Goal: Task Accomplishment & Management: Manage account settings

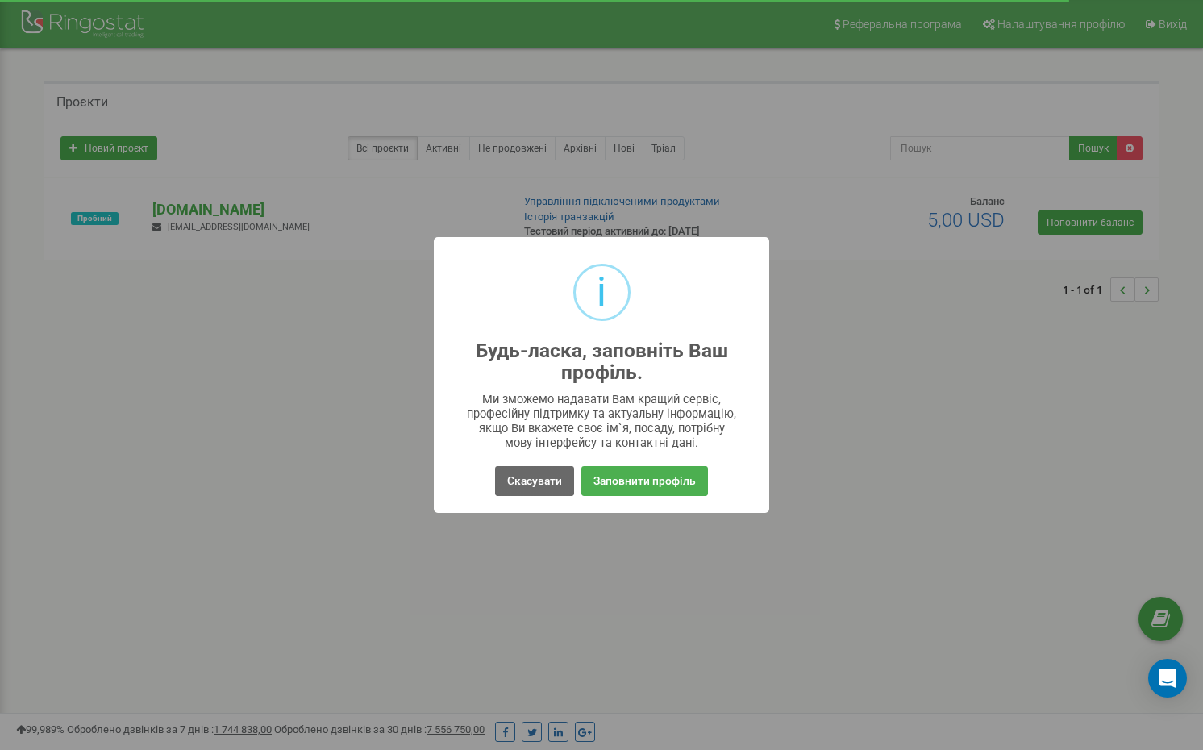
click at [531, 486] on button "Скасувати" at bounding box center [534, 481] width 79 height 30
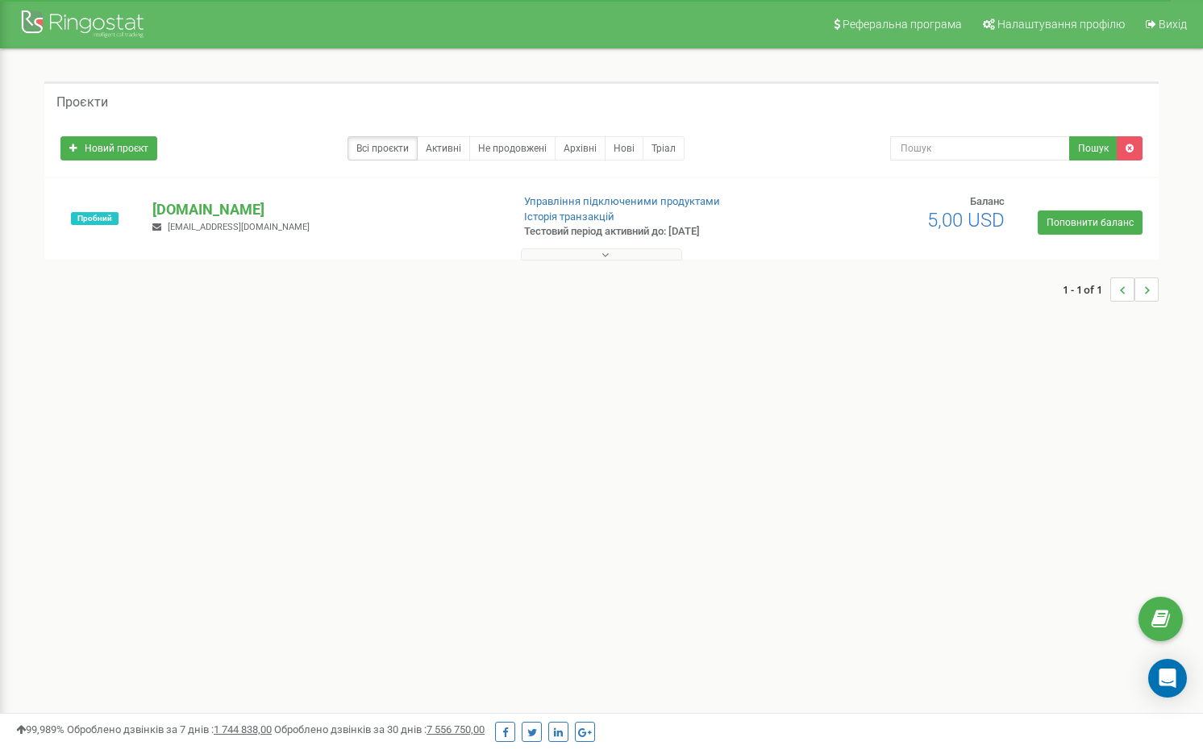
click at [505, 497] on div "Реферальна програма Налаштування профілю Вихід Проєкти Новий проєкт Всі проєкти…" at bounding box center [601, 483] width 1203 height 967
click at [638, 256] on button at bounding box center [601, 254] width 161 height 12
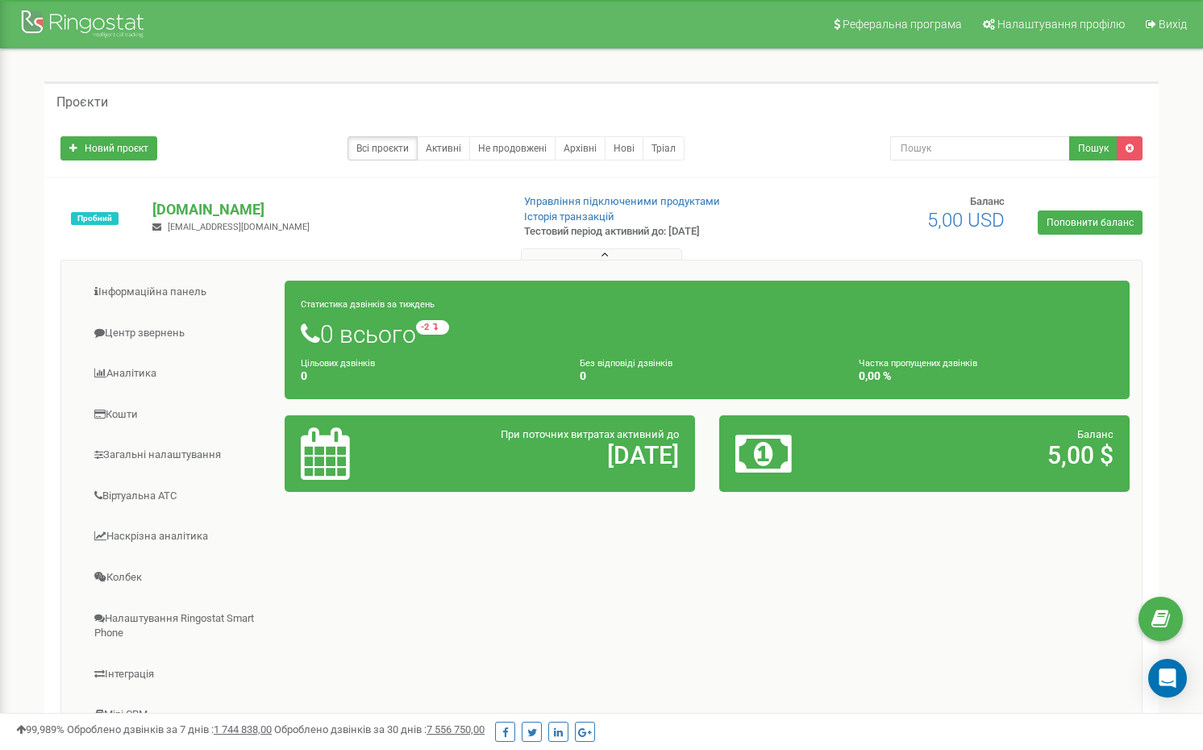
click at [351, 330] on h1 "0 всього -2 відносно минулого тижня" at bounding box center [707, 333] width 812 height 27
click at [453, 325] on small "-2 відносно минулого тижня" at bounding box center [505, 327] width 178 height 15
click at [133, 287] on link "Інформаційна панель" at bounding box center [179, 291] width 212 height 39
click at [102, 139] on link "Новий проєкт" at bounding box center [108, 148] width 97 height 24
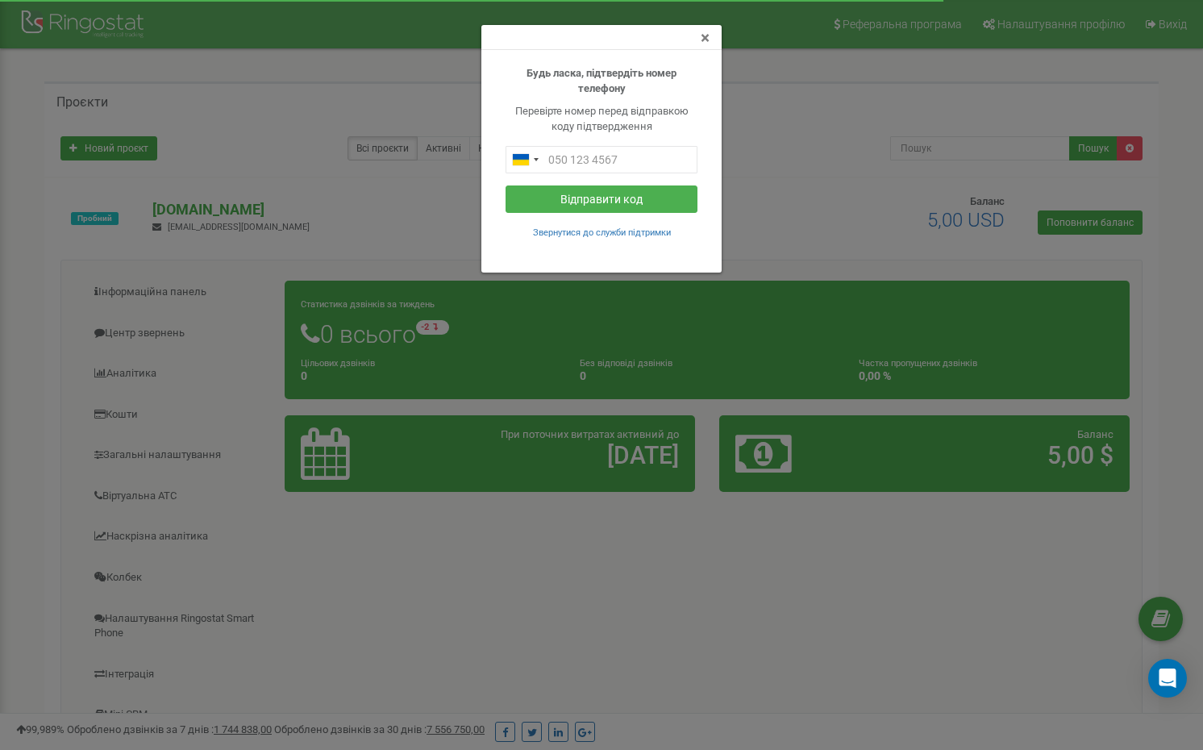
click at [704, 38] on span "×" at bounding box center [704, 37] width 9 height 19
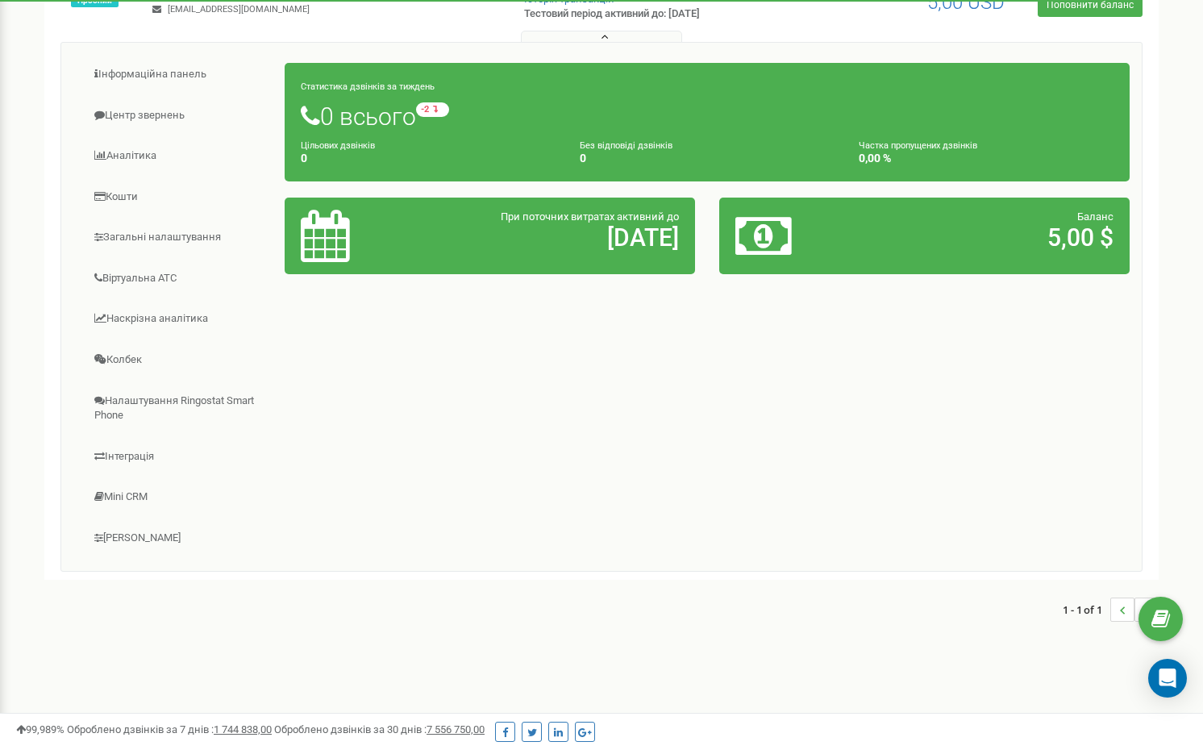
scroll to position [218, 0]
click at [139, 235] on link "Загальні налаштування" at bounding box center [179, 237] width 212 height 39
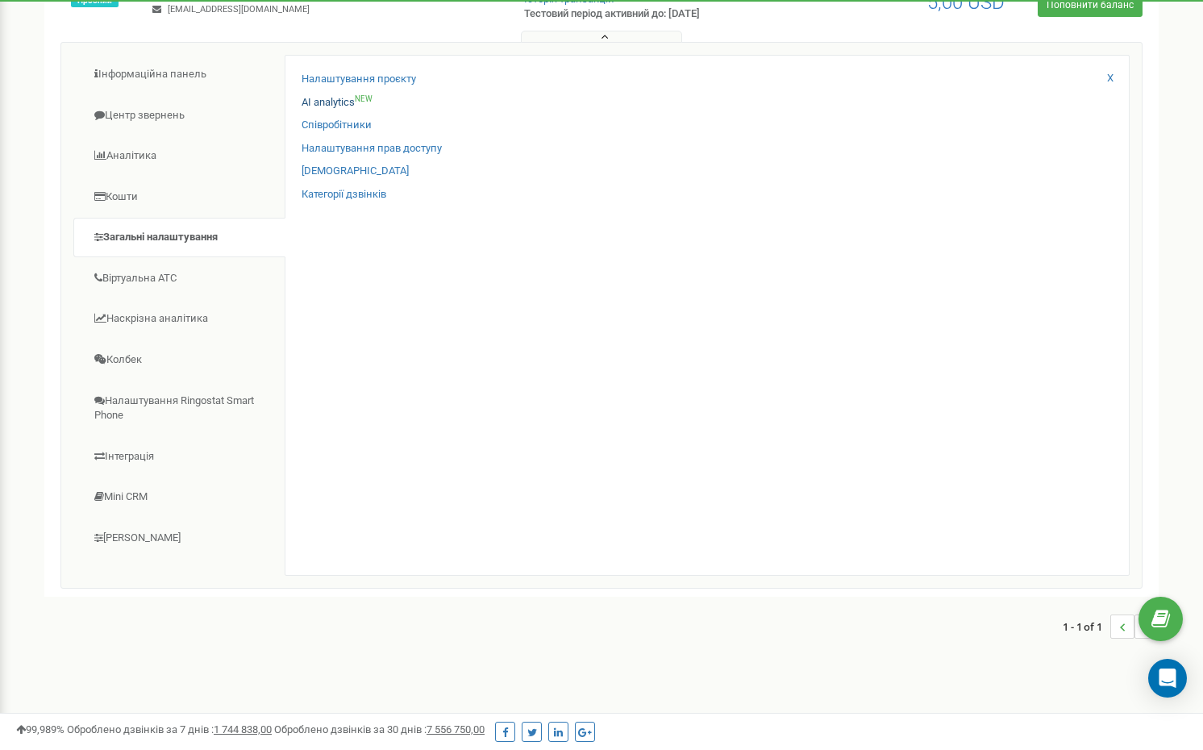
click at [330, 105] on link "AI analytics NEW" at bounding box center [336, 102] width 71 height 15
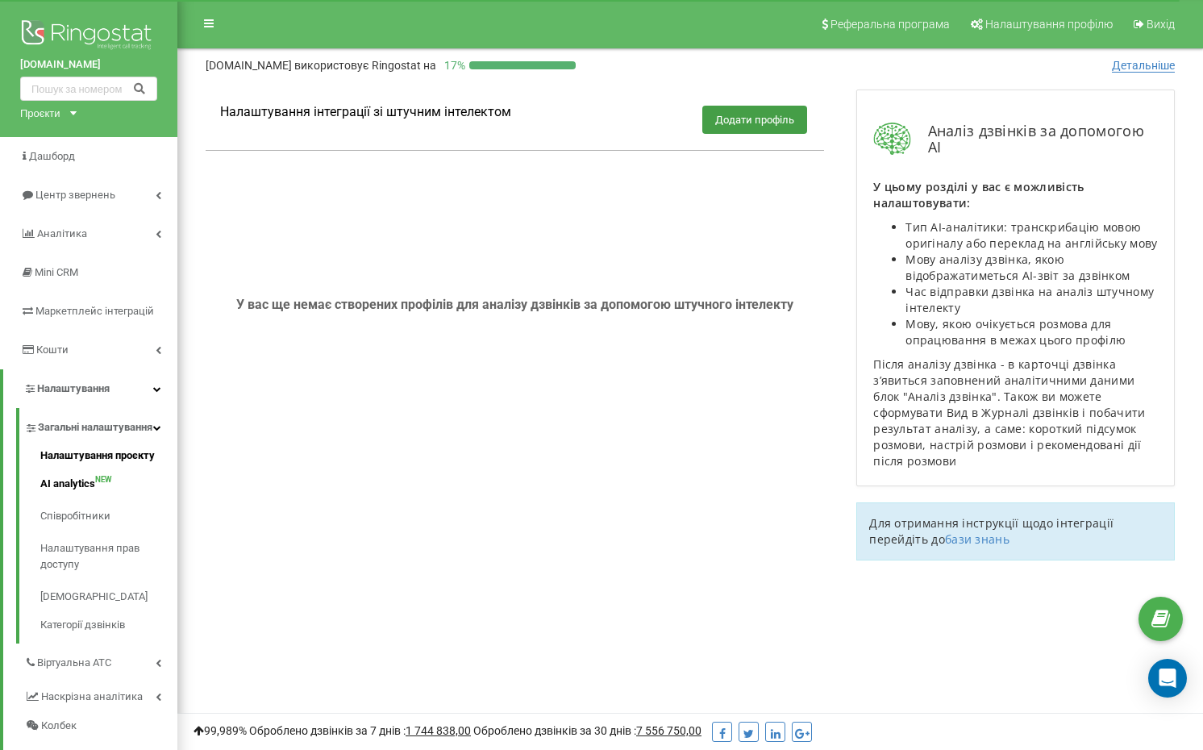
click at [85, 455] on link "Налаштування проєкту" at bounding box center [108, 457] width 137 height 20
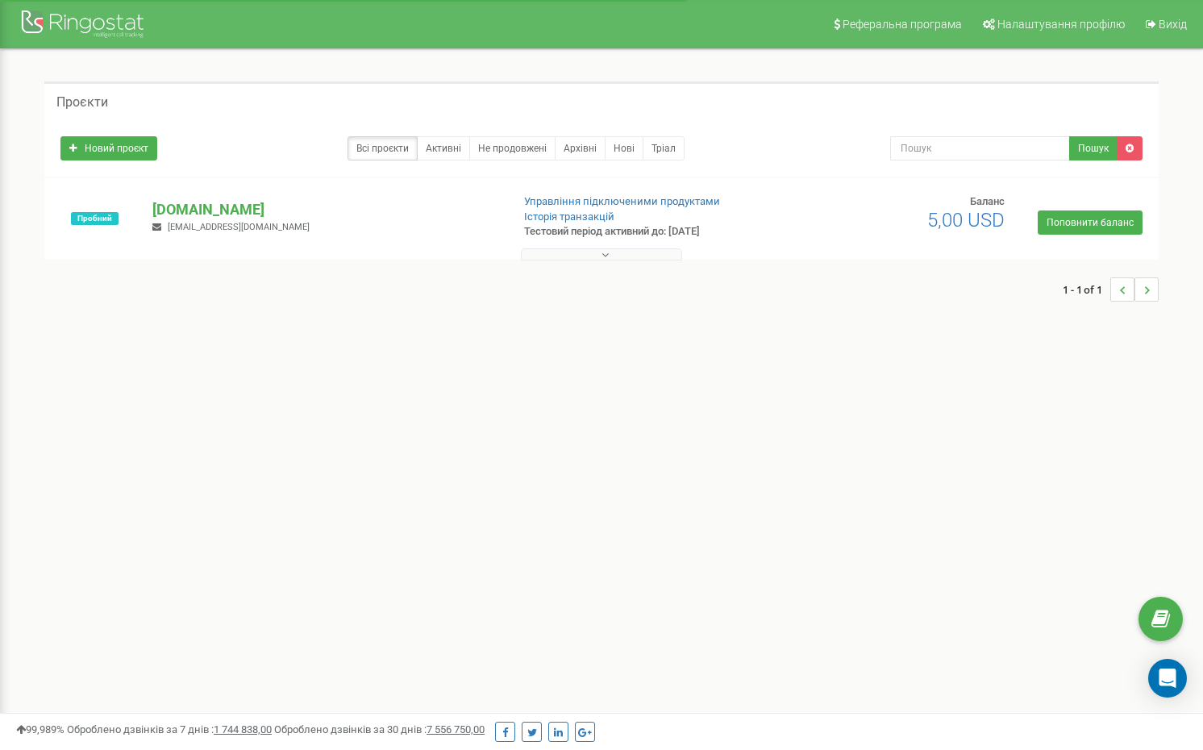
drag, startPoint x: 0, startPoint y: 0, endPoint x: 517, endPoint y: 469, distance: 697.9
click at [200, 206] on p "[DOMAIN_NAME]" at bounding box center [324, 209] width 344 height 21
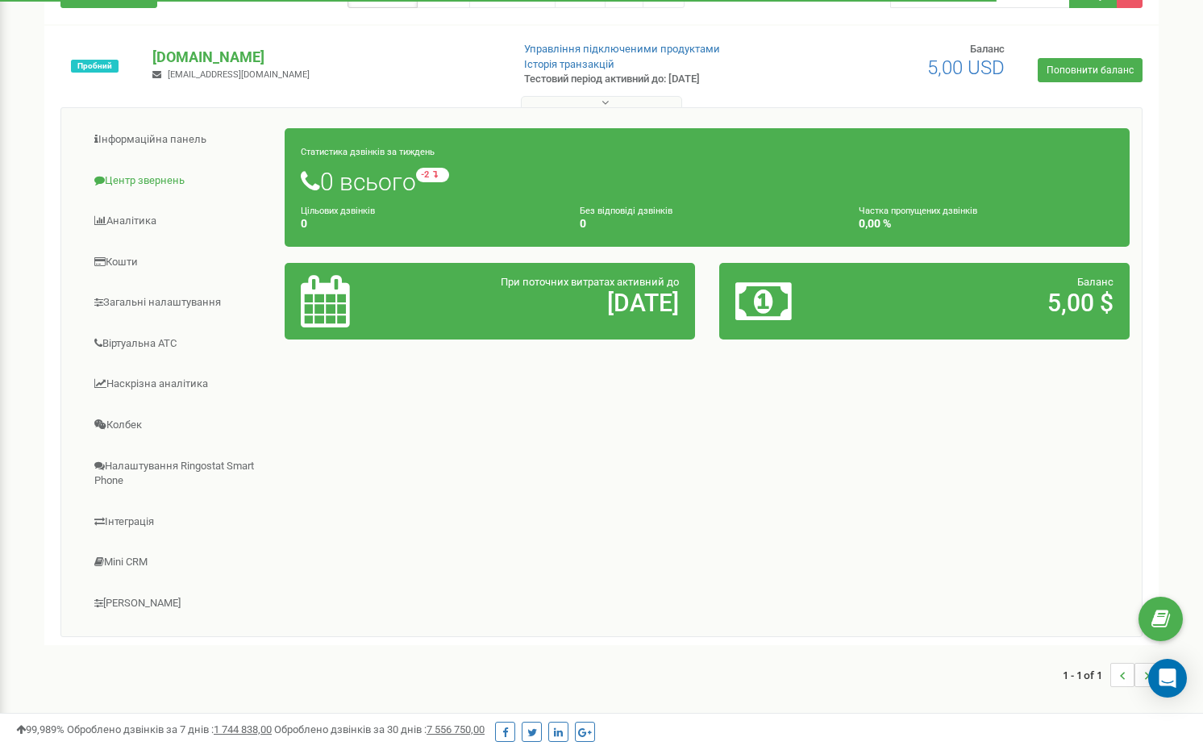
scroll to position [152, 0]
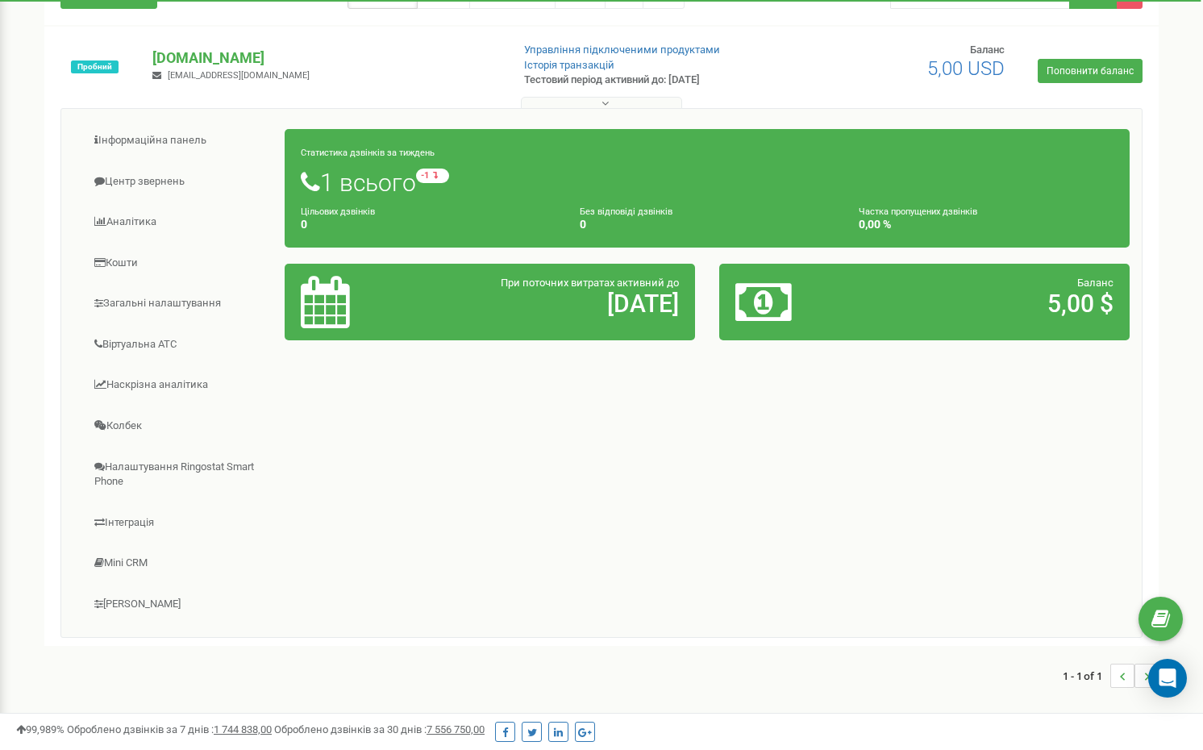
click at [339, 189] on h1 "1 всього -1 відносно минулого тижня" at bounding box center [707, 181] width 812 height 27
click at [305, 186] on icon at bounding box center [310, 182] width 19 height 24
click at [146, 342] on link "Віртуальна АТС" at bounding box center [179, 344] width 212 height 39
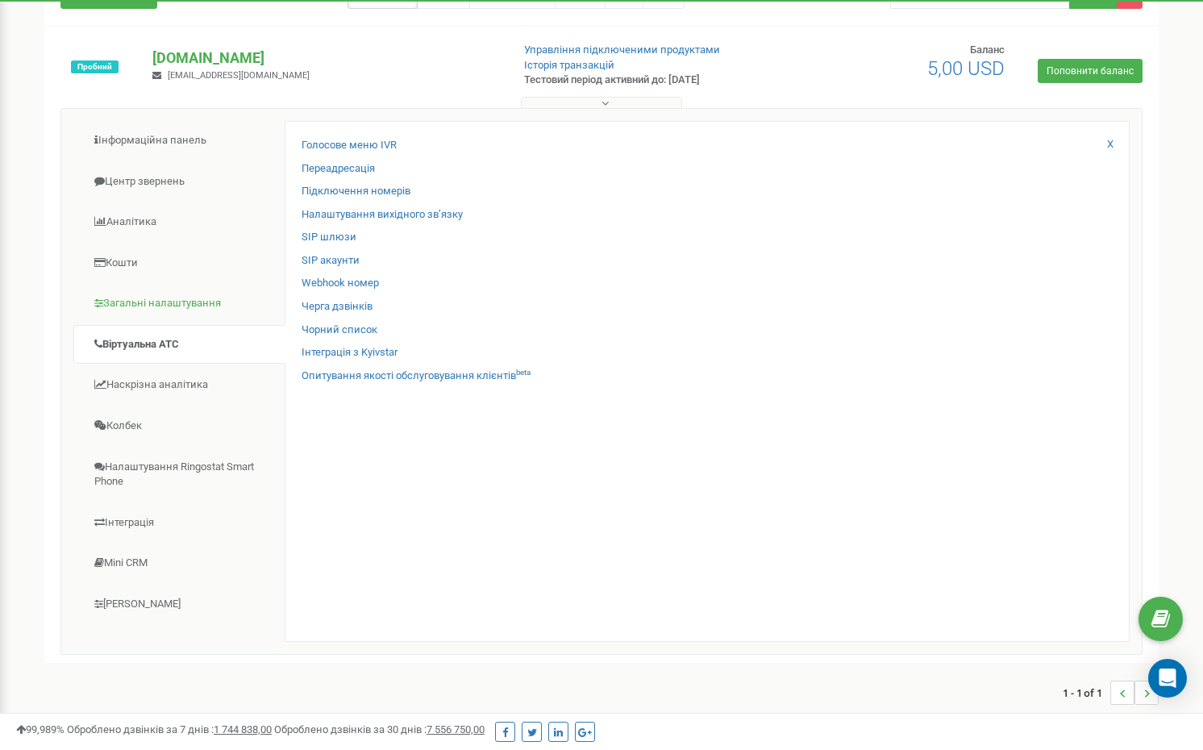
click at [160, 310] on link "Загальні налаштування" at bounding box center [179, 303] width 212 height 39
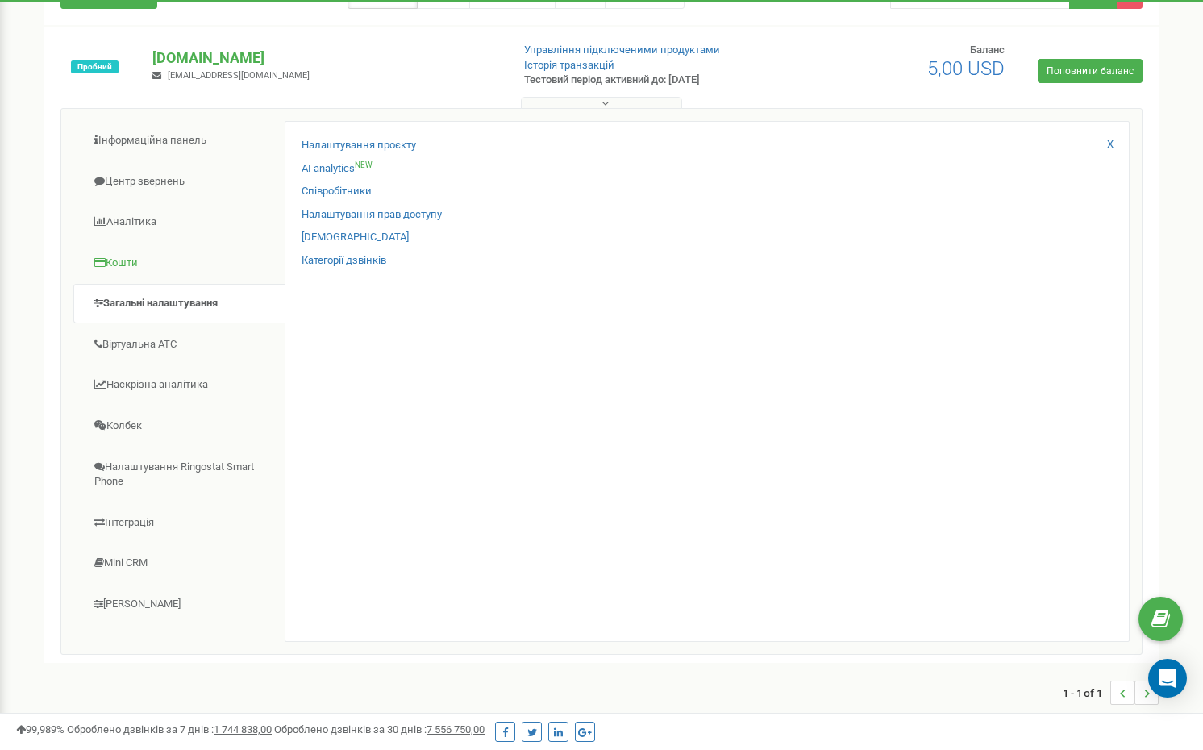
click at [116, 270] on link "Кошти" at bounding box center [179, 262] width 212 height 39
click at [122, 224] on link "Аналiтика" at bounding box center [179, 221] width 212 height 39
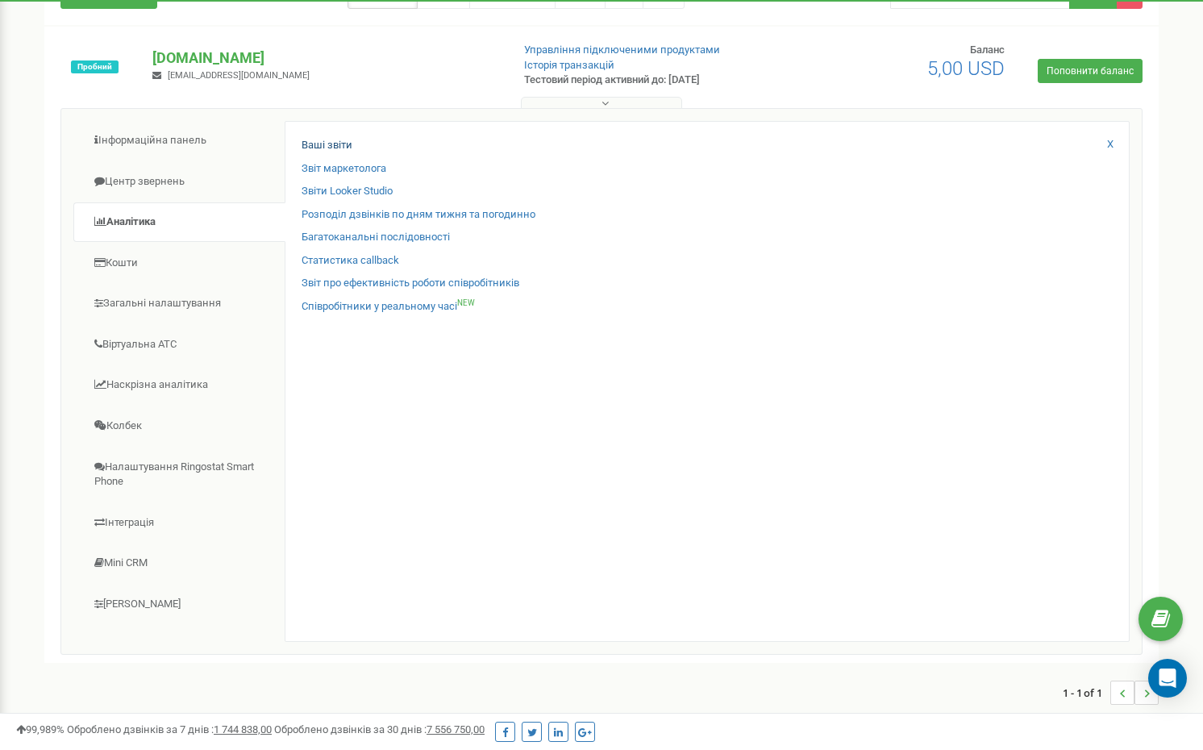
click at [315, 143] on link "Ваші звіти" at bounding box center [326, 145] width 51 height 15
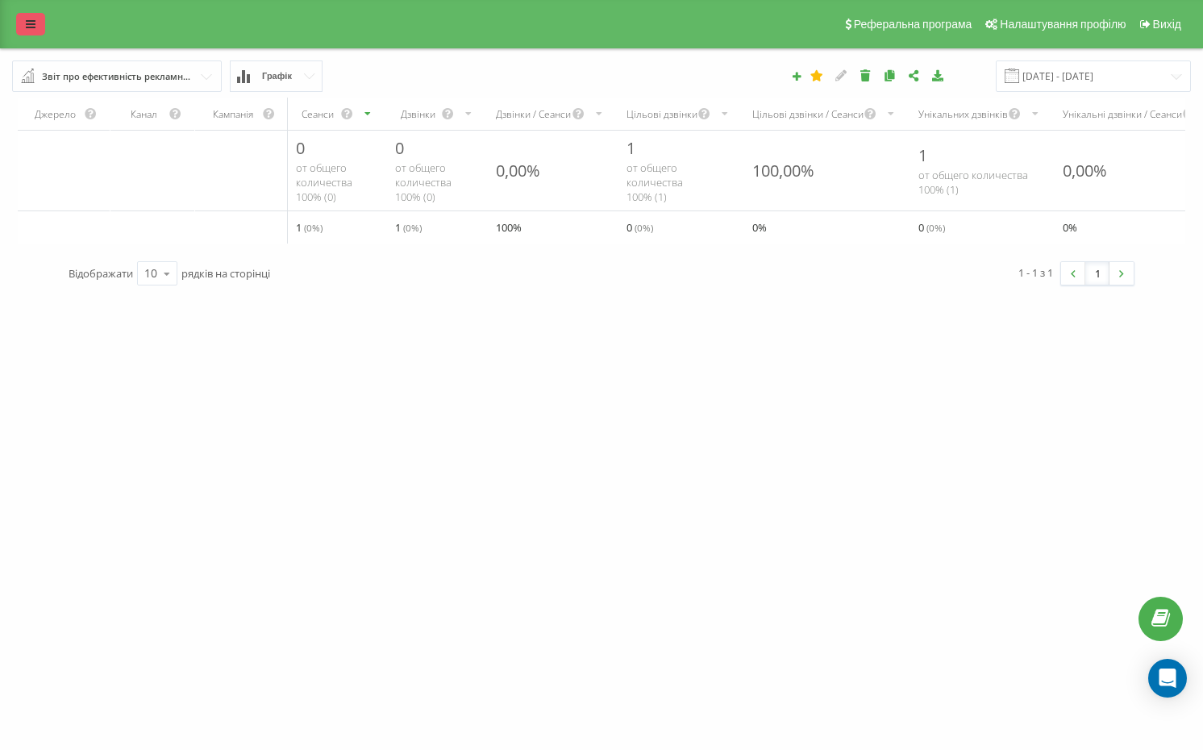
click at [34, 26] on icon at bounding box center [31, 24] width 10 height 11
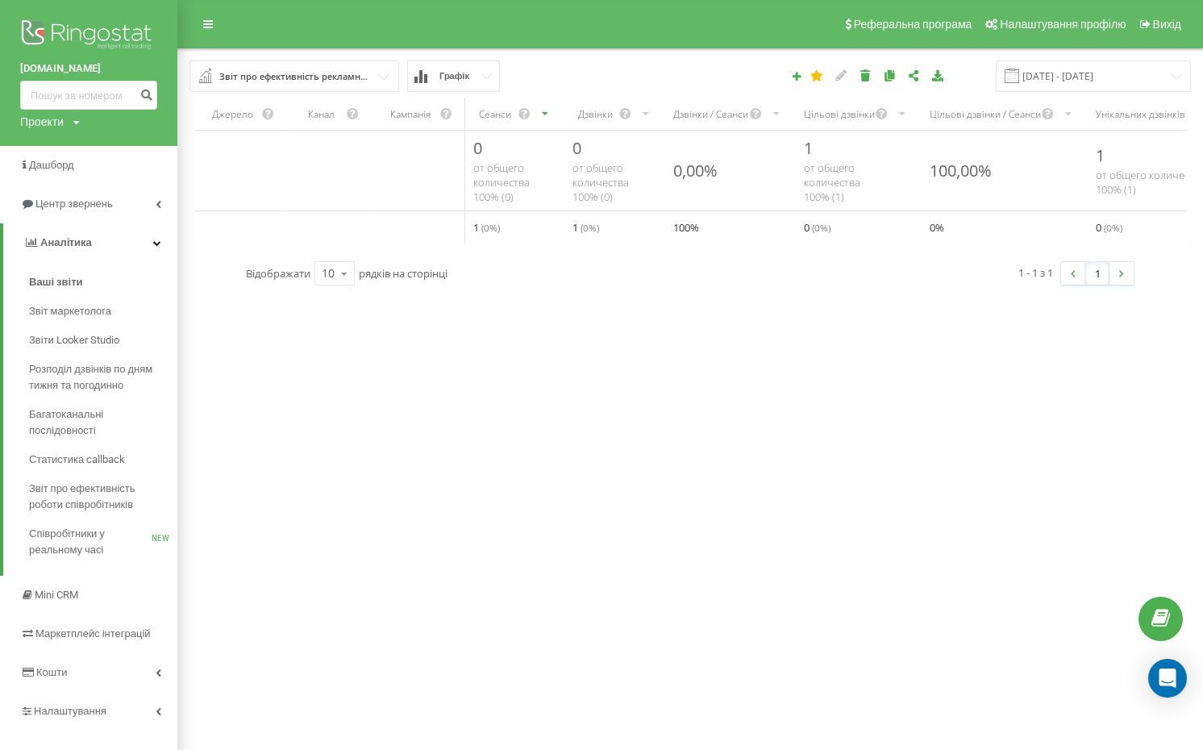
click at [387, 410] on div "dereville.com Проекти dereville.com Дашборд Центр звернень Аналiтика Ваші звіти…" at bounding box center [601, 375] width 1203 height 750
click at [264, 39] on div "Реферальна програма Налаштування профілю Вихід" at bounding box center [601, 24] width 1203 height 48
click at [205, 27] on icon at bounding box center [208, 24] width 10 height 11
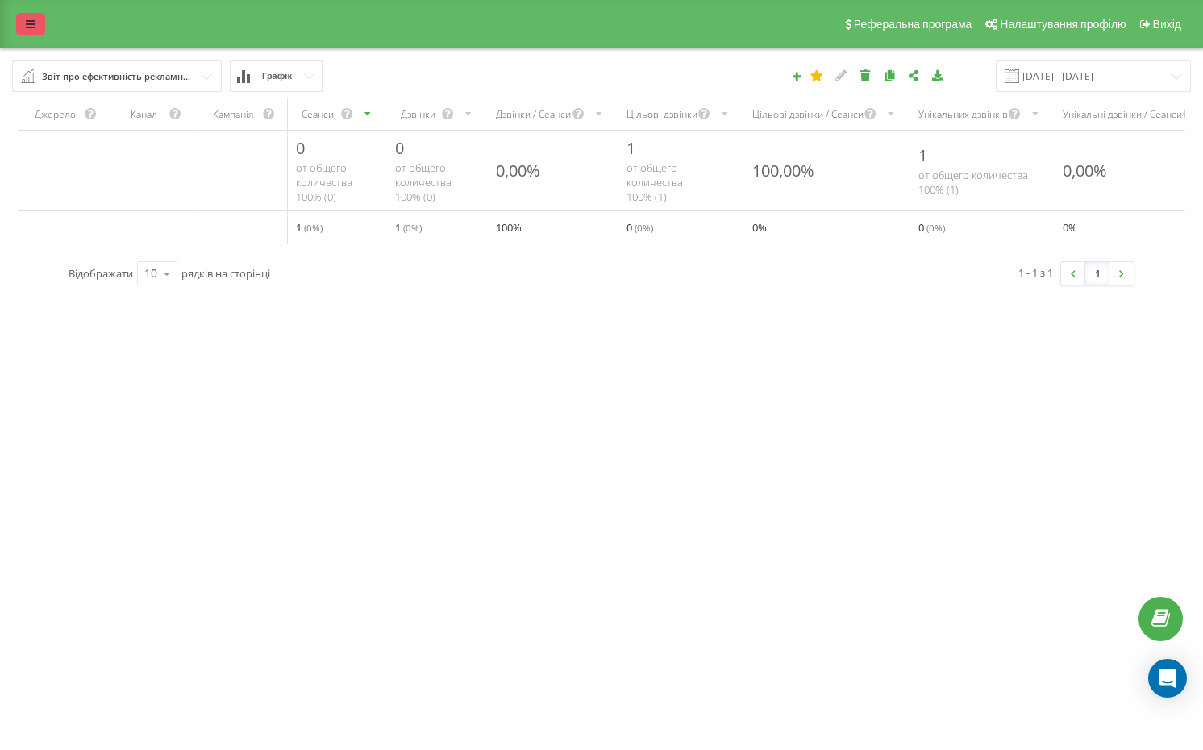
click at [24, 25] on link at bounding box center [30, 24] width 29 height 23
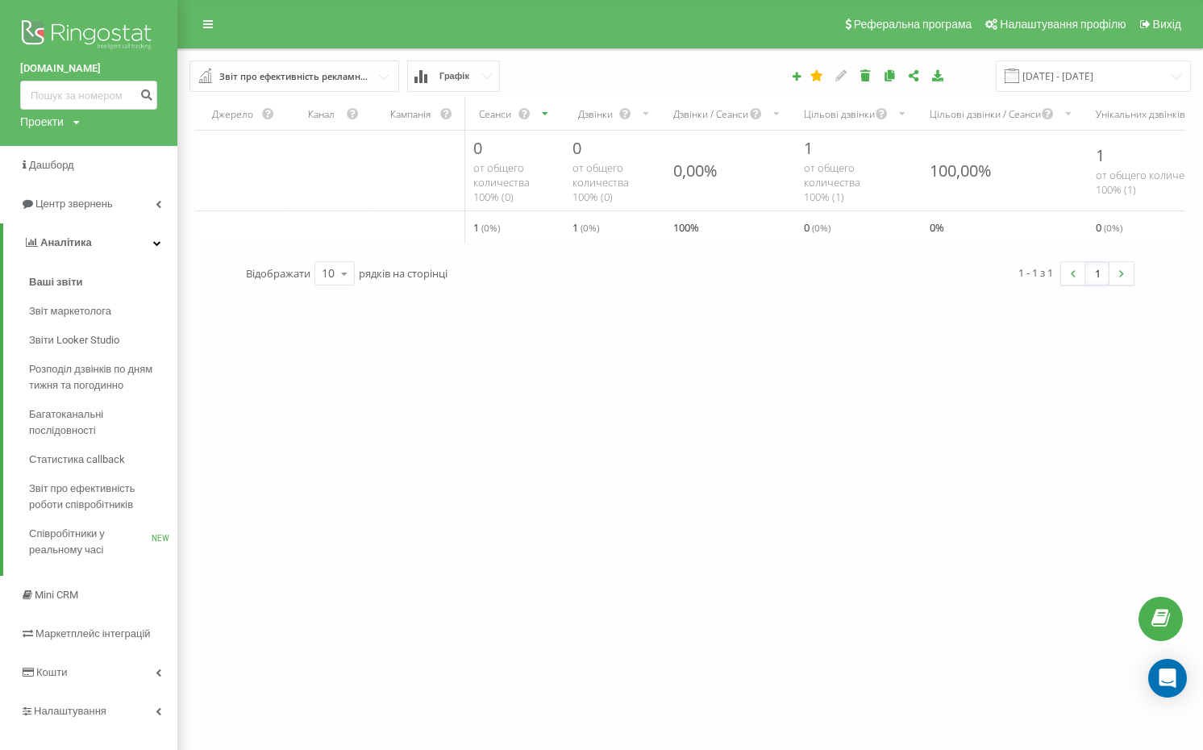
click at [54, 70] on link "[DOMAIN_NAME]" at bounding box center [88, 68] width 137 height 16
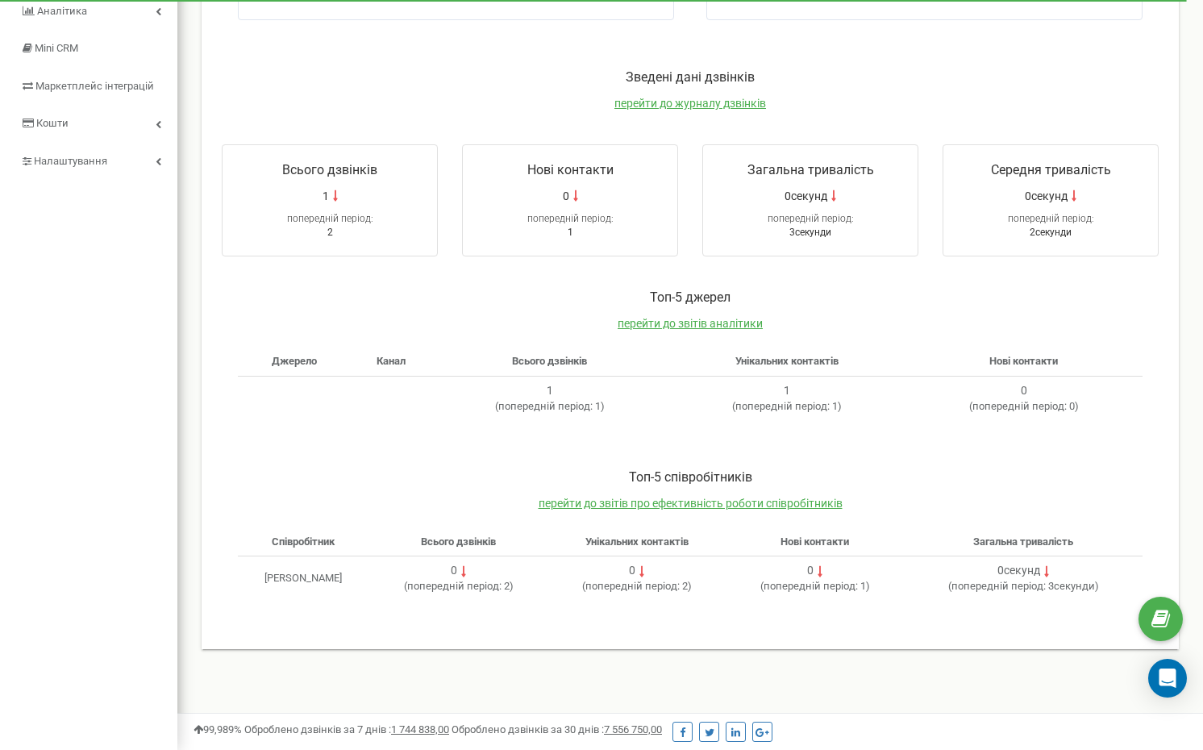
scroll to position [193, 0]
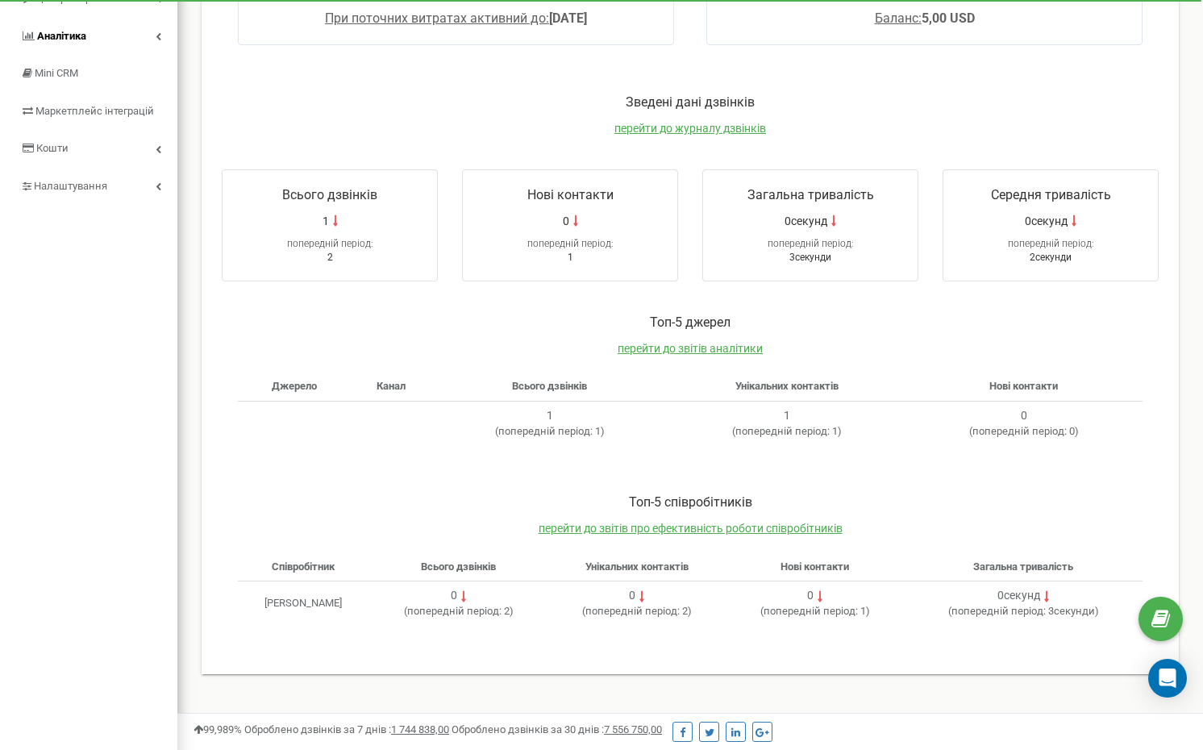
click at [60, 32] on span "Аналiтика" at bounding box center [61, 36] width 49 height 12
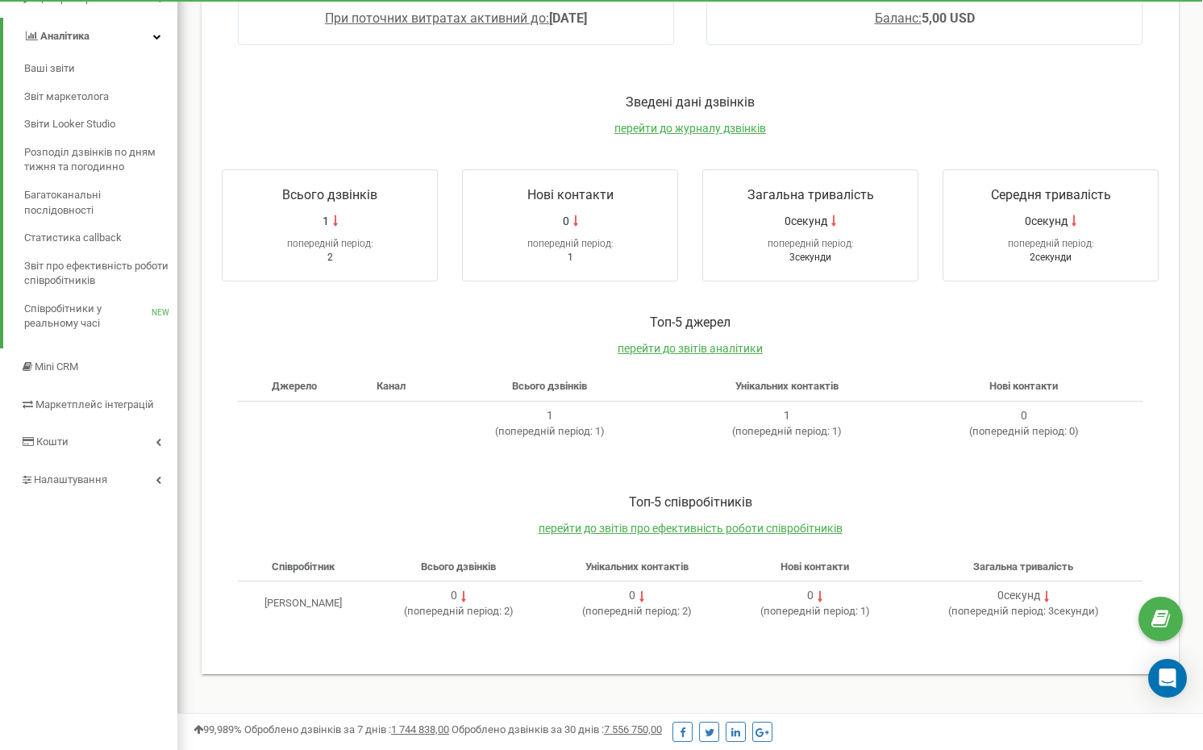
click at [60, 32] on span "Аналiтика" at bounding box center [64, 36] width 49 height 12
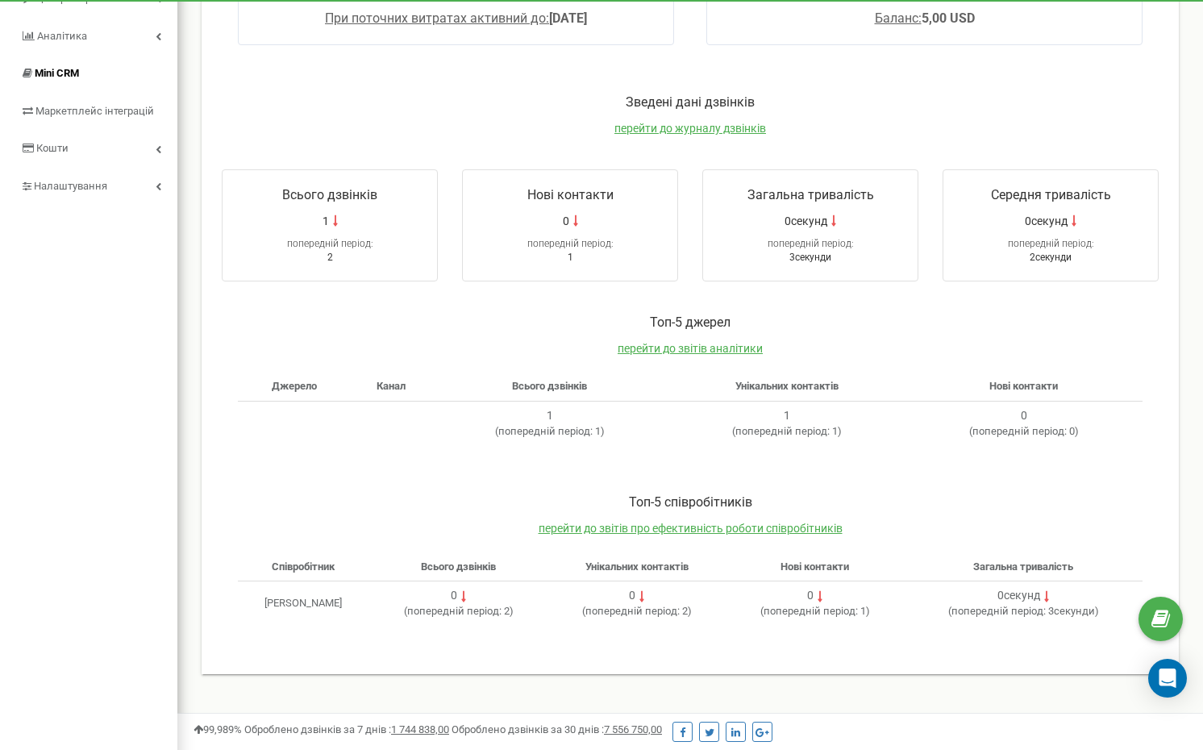
click at [64, 67] on span "Mini CRM" at bounding box center [57, 73] width 44 height 12
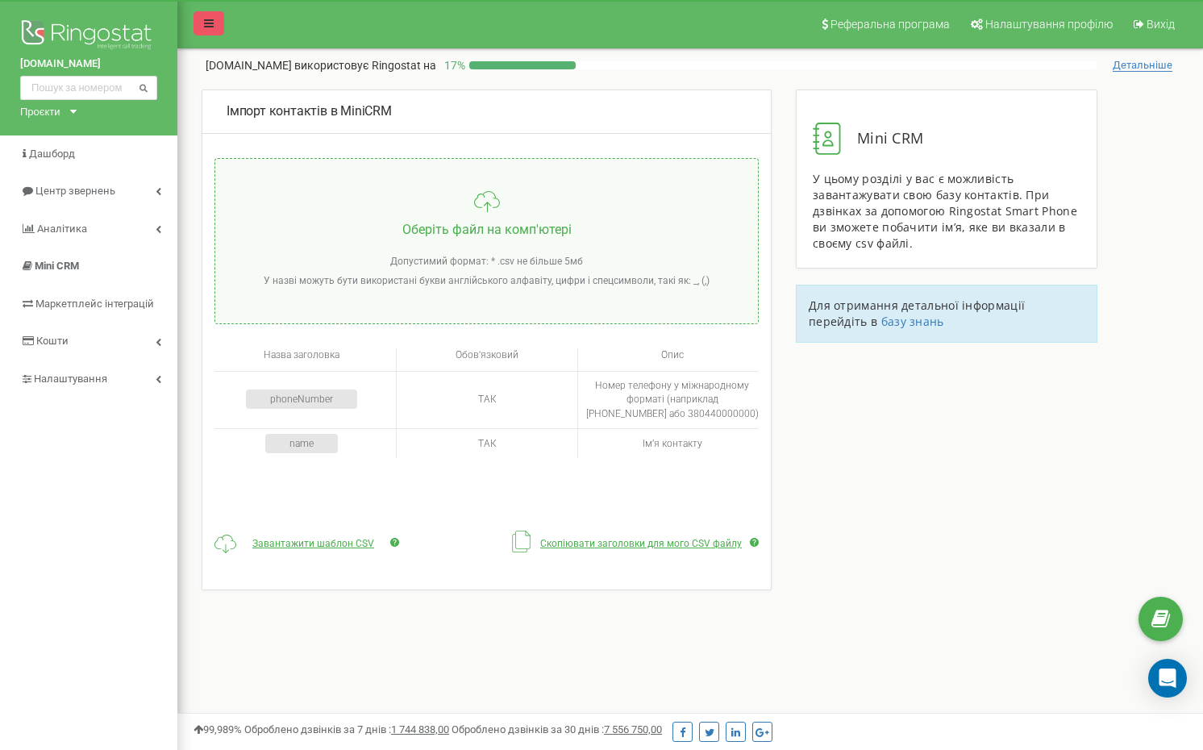
click at [210, 23] on icon at bounding box center [209, 23] width 10 height 11
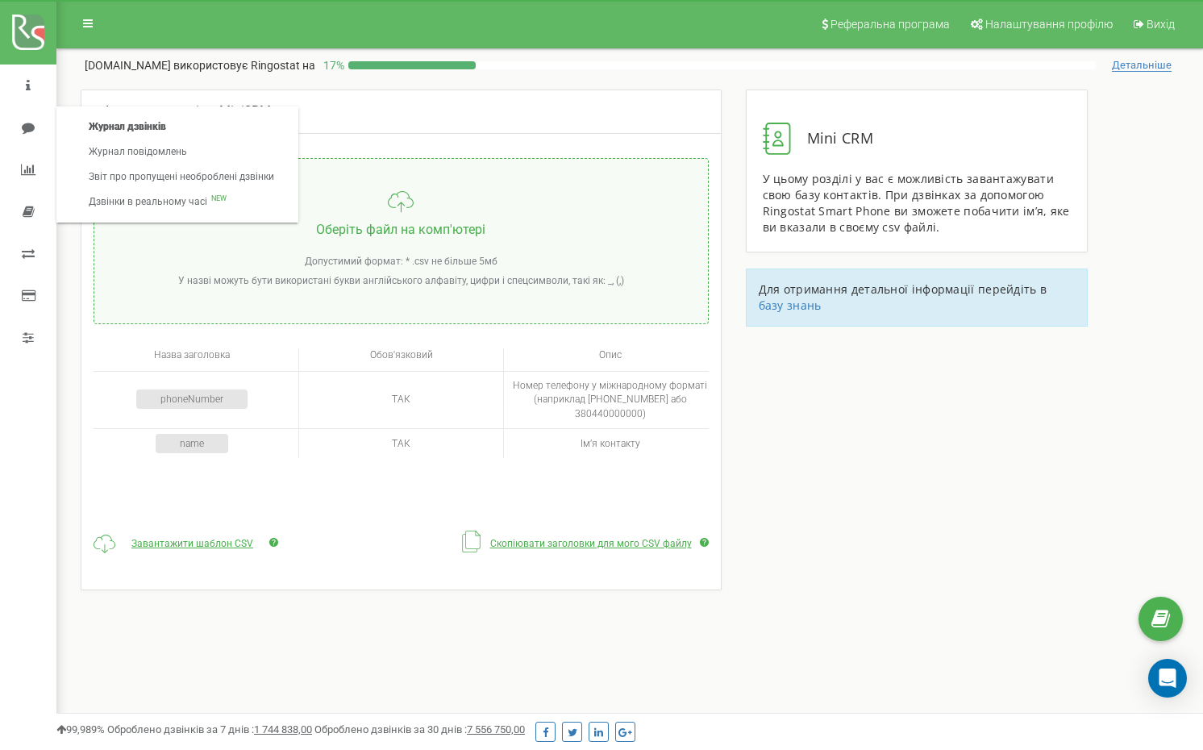
click at [98, 130] on link "Журнал дзвінків" at bounding box center [182, 126] width 218 height 25
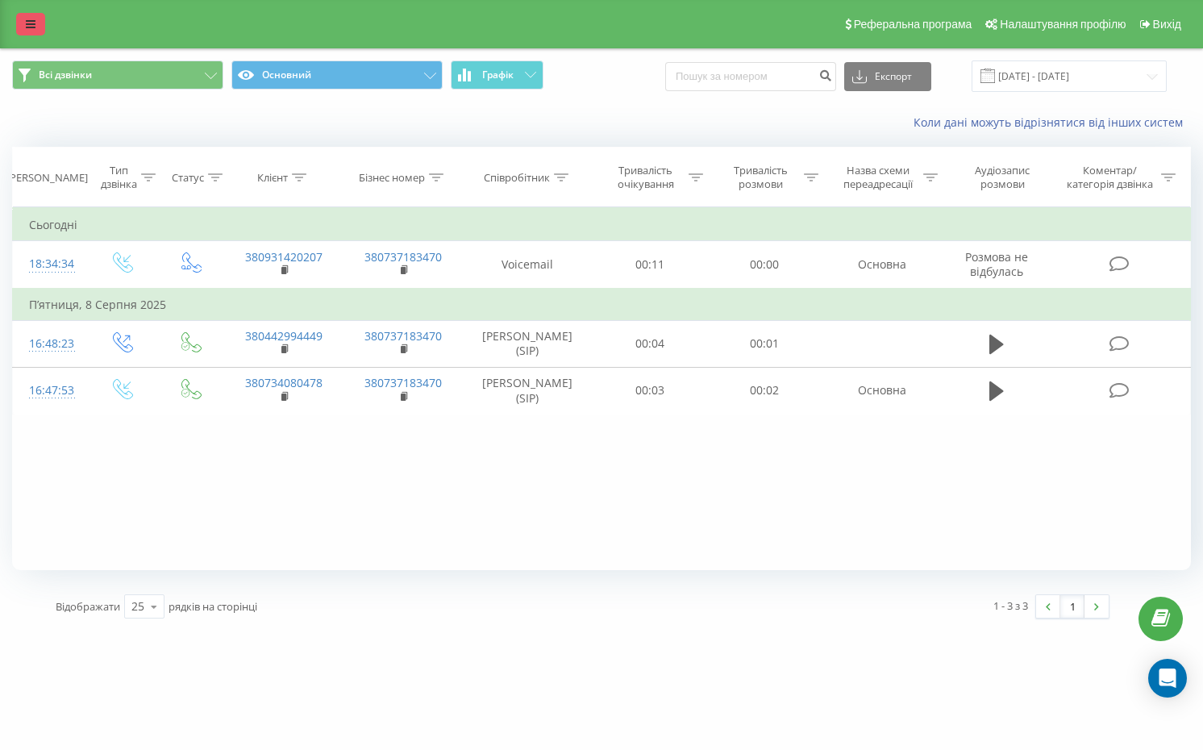
click at [24, 30] on link at bounding box center [30, 24] width 29 height 23
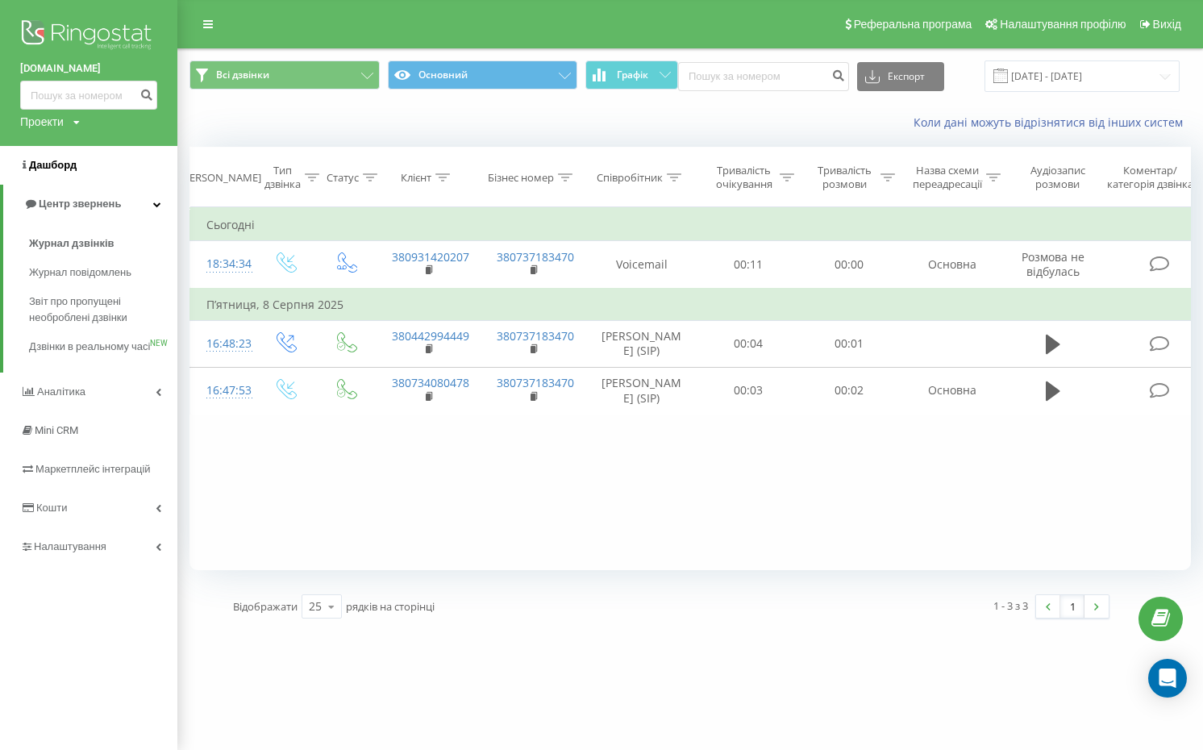
click at [48, 159] on span "Дашборд" at bounding box center [53, 165] width 48 height 12
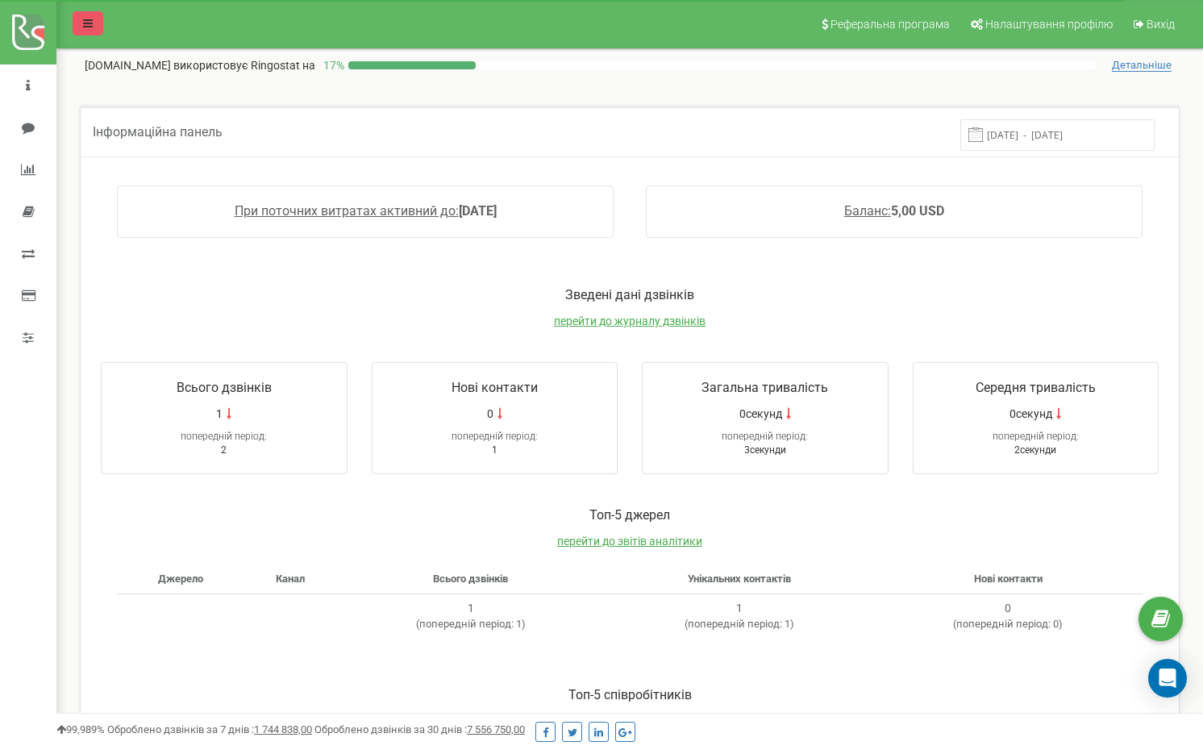
click at [85, 26] on icon at bounding box center [88, 23] width 10 height 11
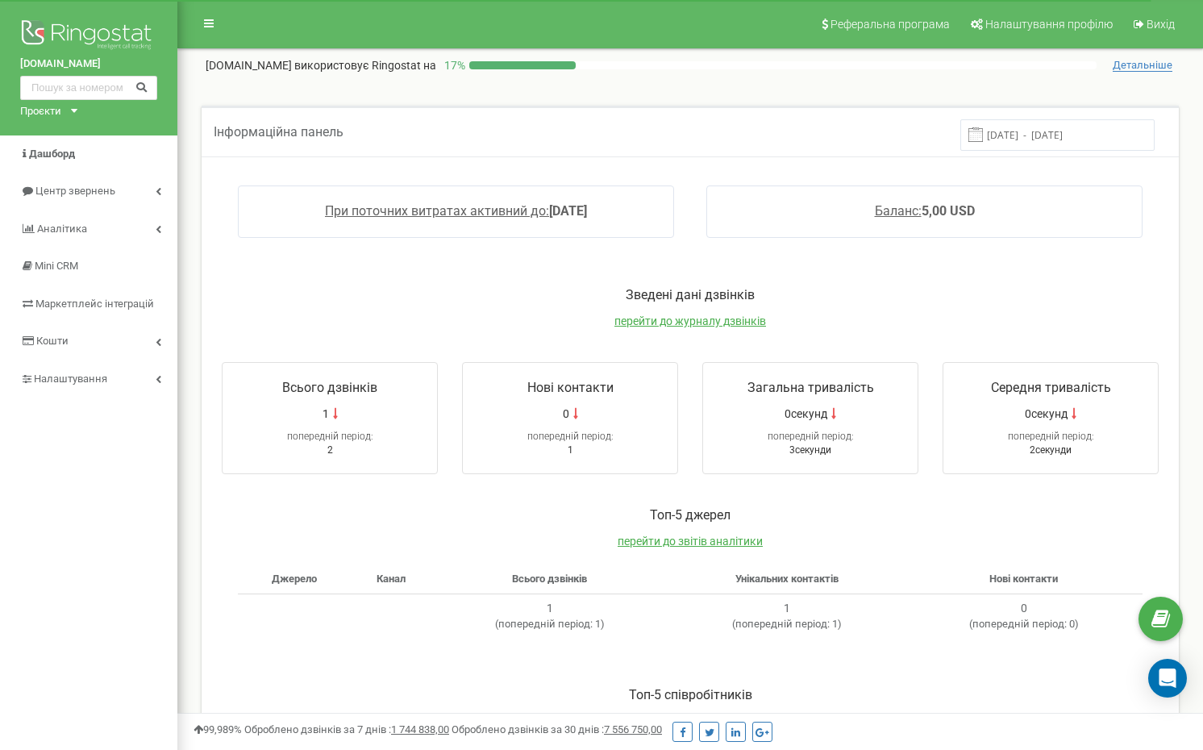
click at [69, 33] on img at bounding box center [88, 36] width 137 height 40
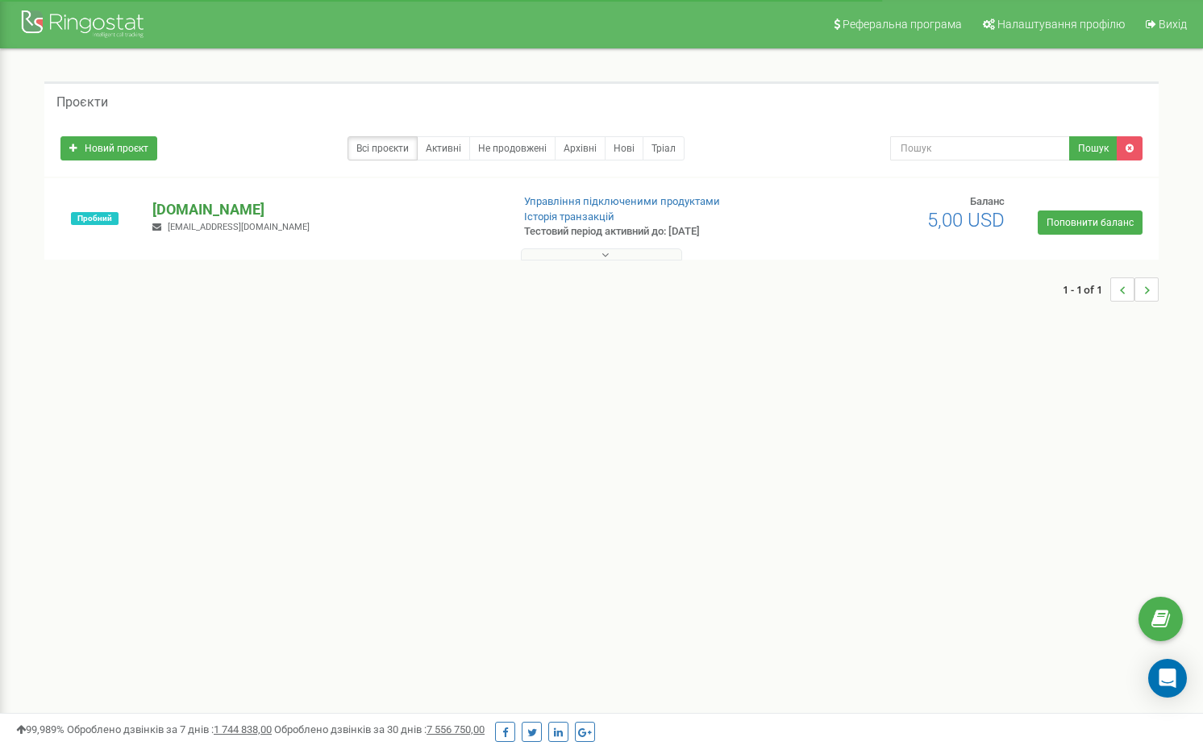
click at [181, 213] on p "[DOMAIN_NAME]" at bounding box center [324, 209] width 344 height 21
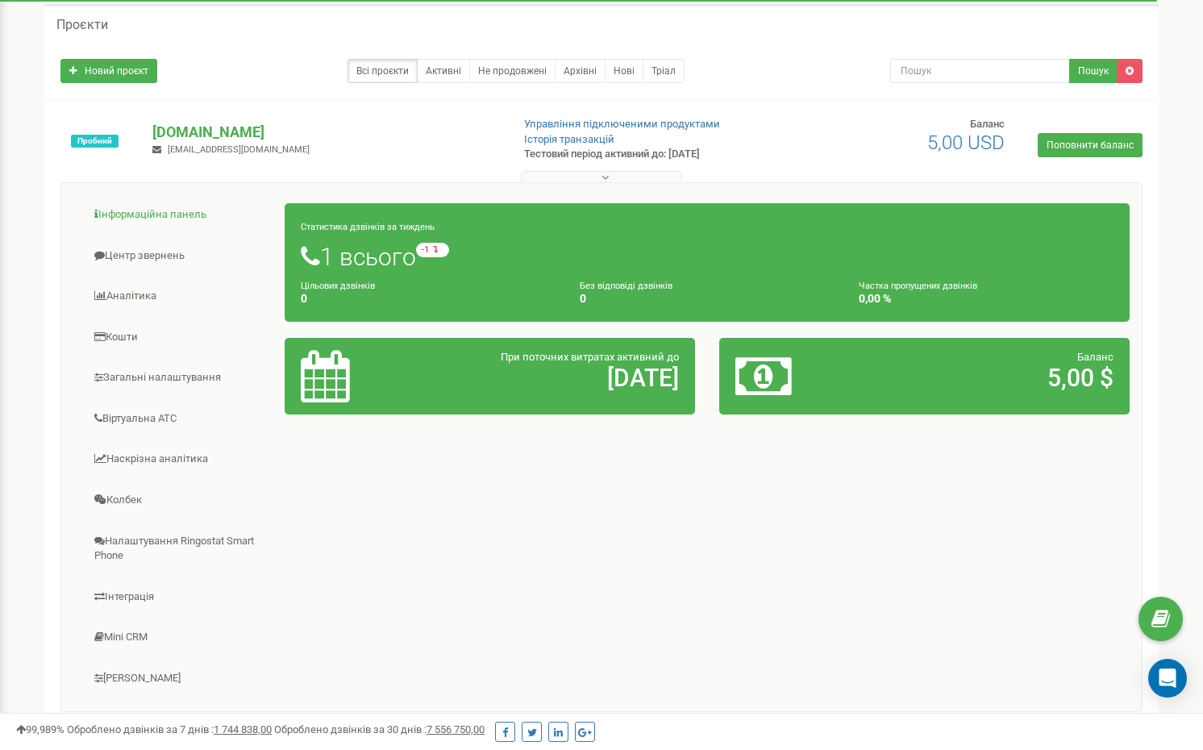
scroll to position [85, 0]
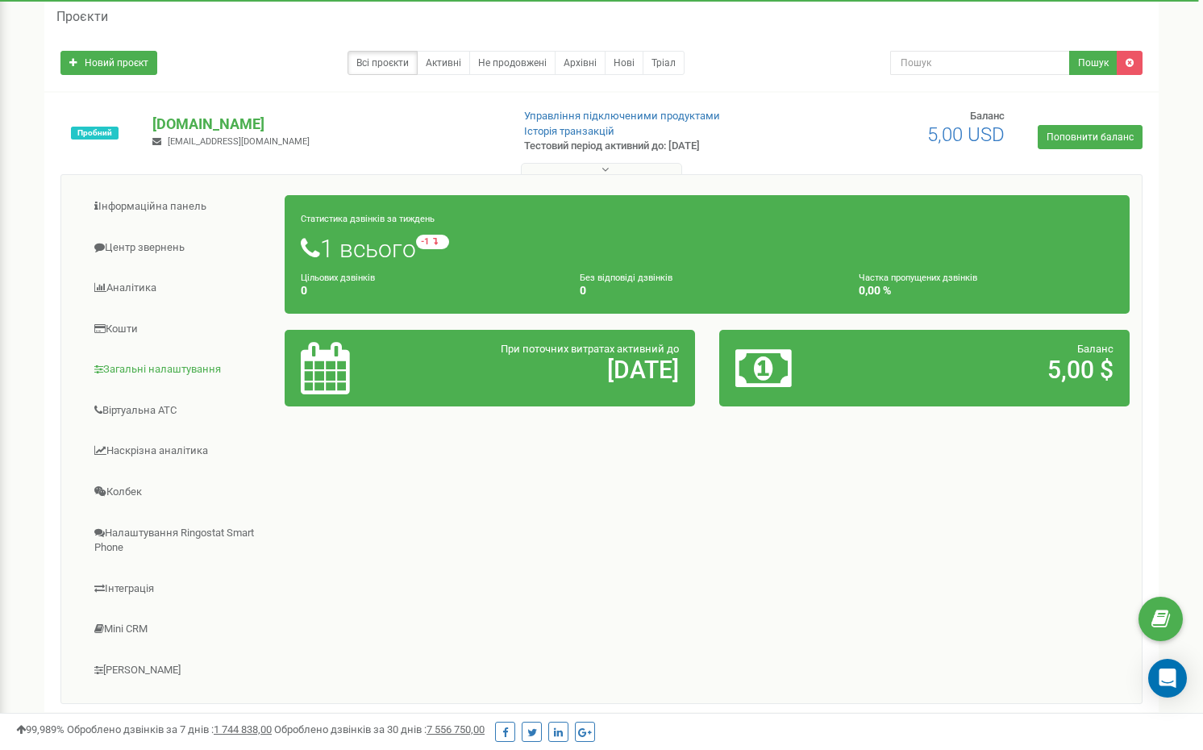
click at [128, 364] on link "Загальні налаштування" at bounding box center [179, 369] width 212 height 39
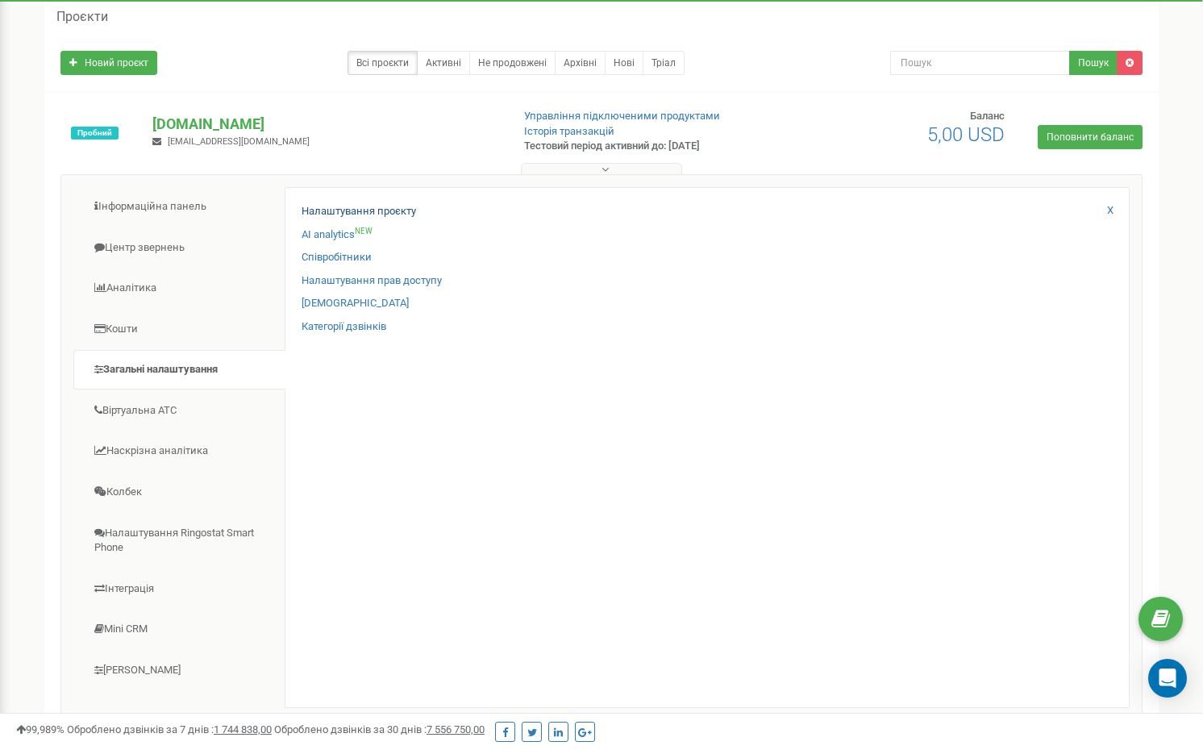
click at [318, 208] on link "Налаштування проєкту" at bounding box center [358, 211] width 114 height 15
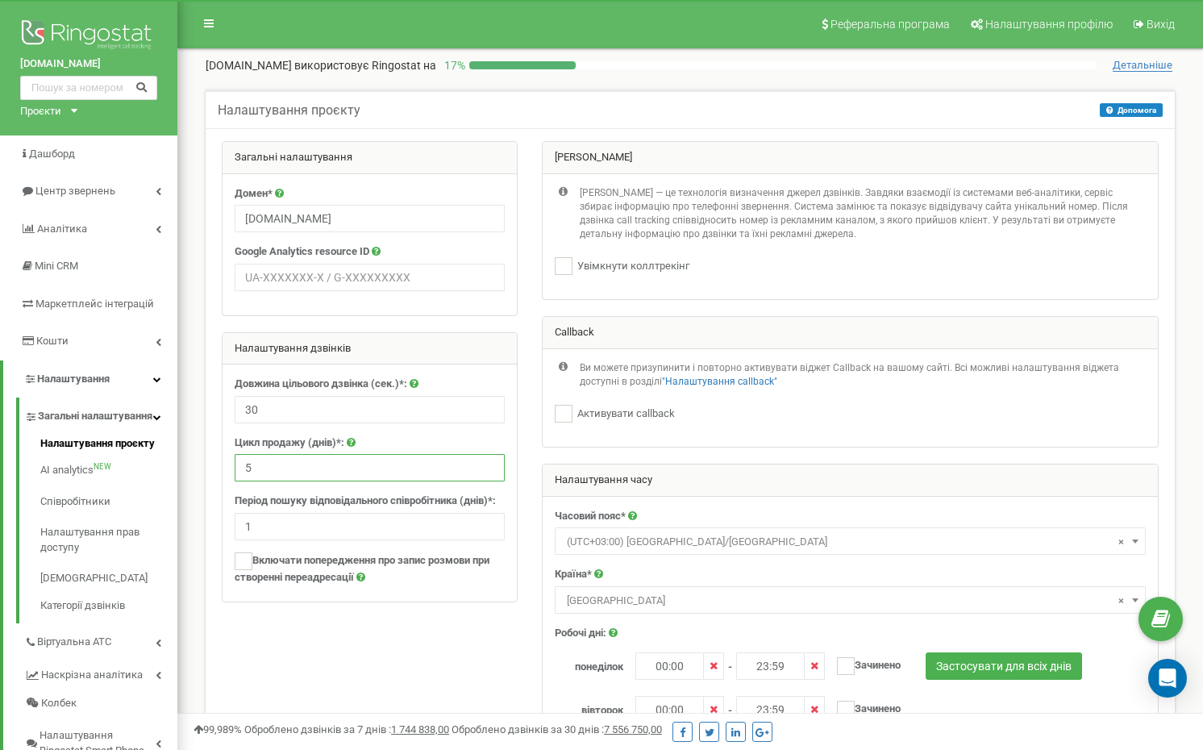
click at [312, 465] on input "5" at bounding box center [370, 467] width 270 height 27
type input "7"
click at [402, 630] on div at bounding box center [690, 641] width 961 height 1001
click at [328, 405] on input "30" at bounding box center [370, 409] width 270 height 27
drag, startPoint x: 283, startPoint y: 405, endPoint x: 237, endPoint y: 405, distance: 45.9
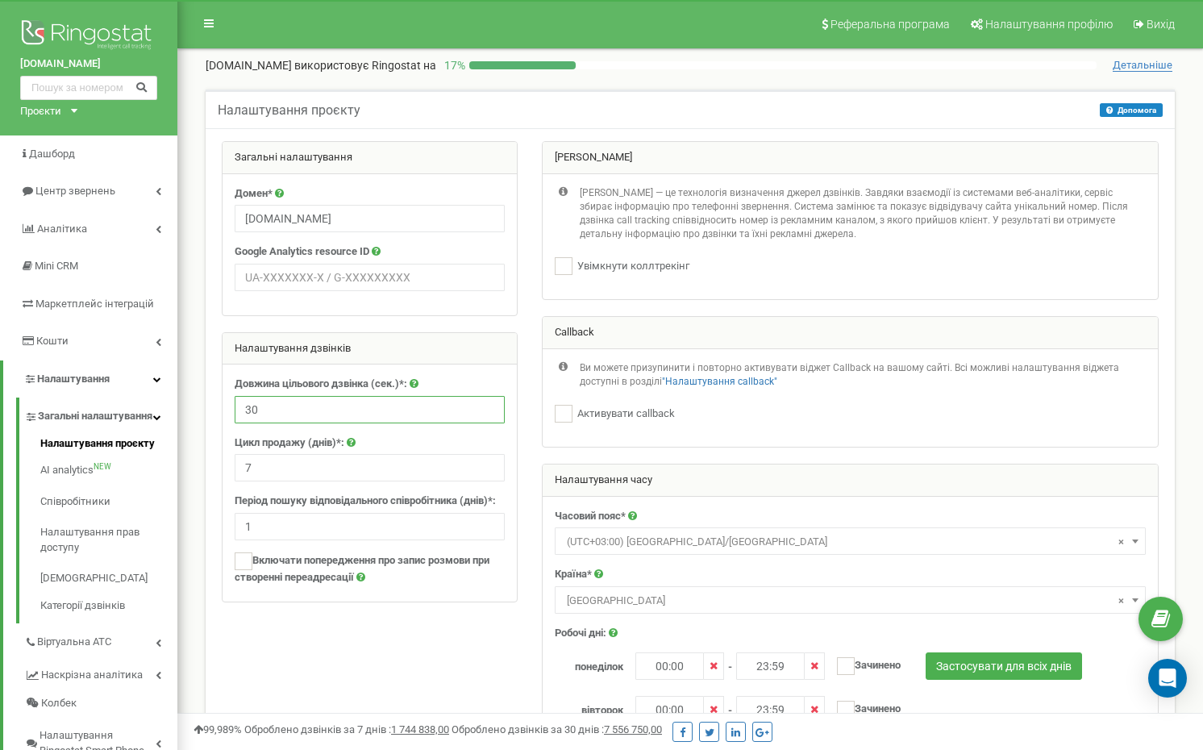
click at [237, 405] on input "30" at bounding box center [370, 409] width 270 height 27
type input "1"
type input "10"
click at [359, 650] on div at bounding box center [690, 641] width 961 height 1001
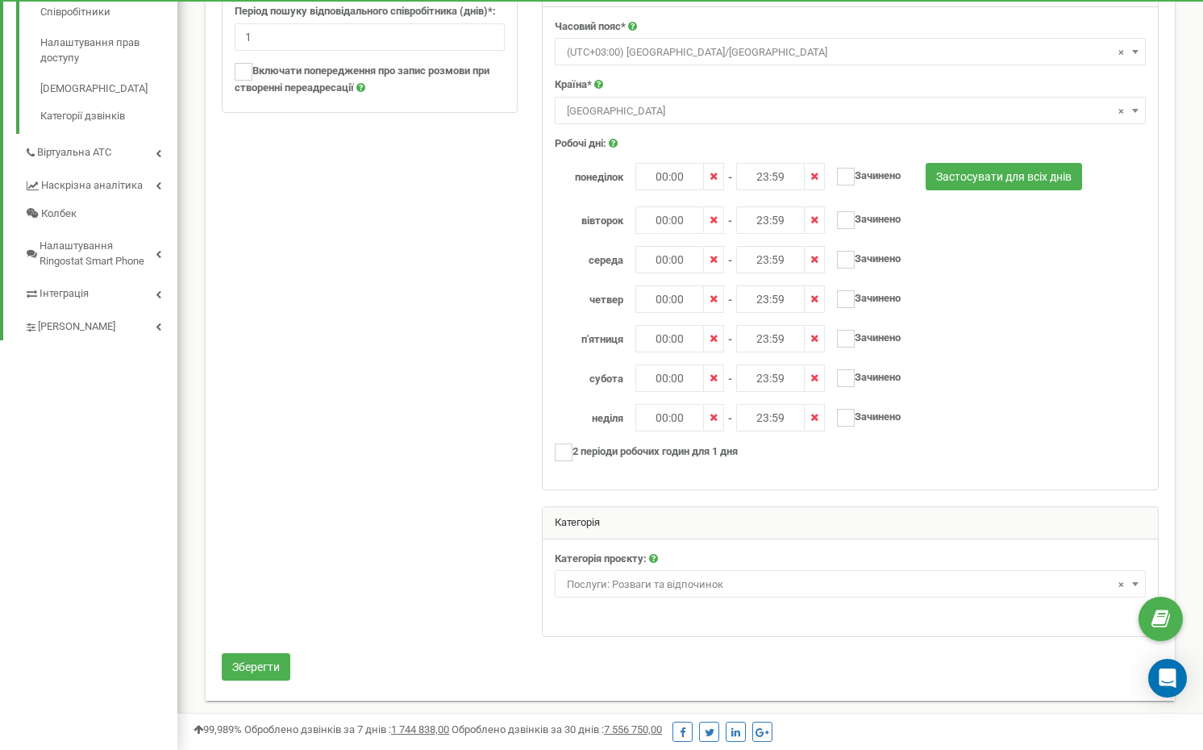
scroll to position [488, 0]
click at [273, 667] on button "Зберегти" at bounding box center [256, 667] width 69 height 27
click at [364, 213] on div at bounding box center [690, 153] width 961 height 1001
click at [353, 214] on div at bounding box center [690, 153] width 961 height 1001
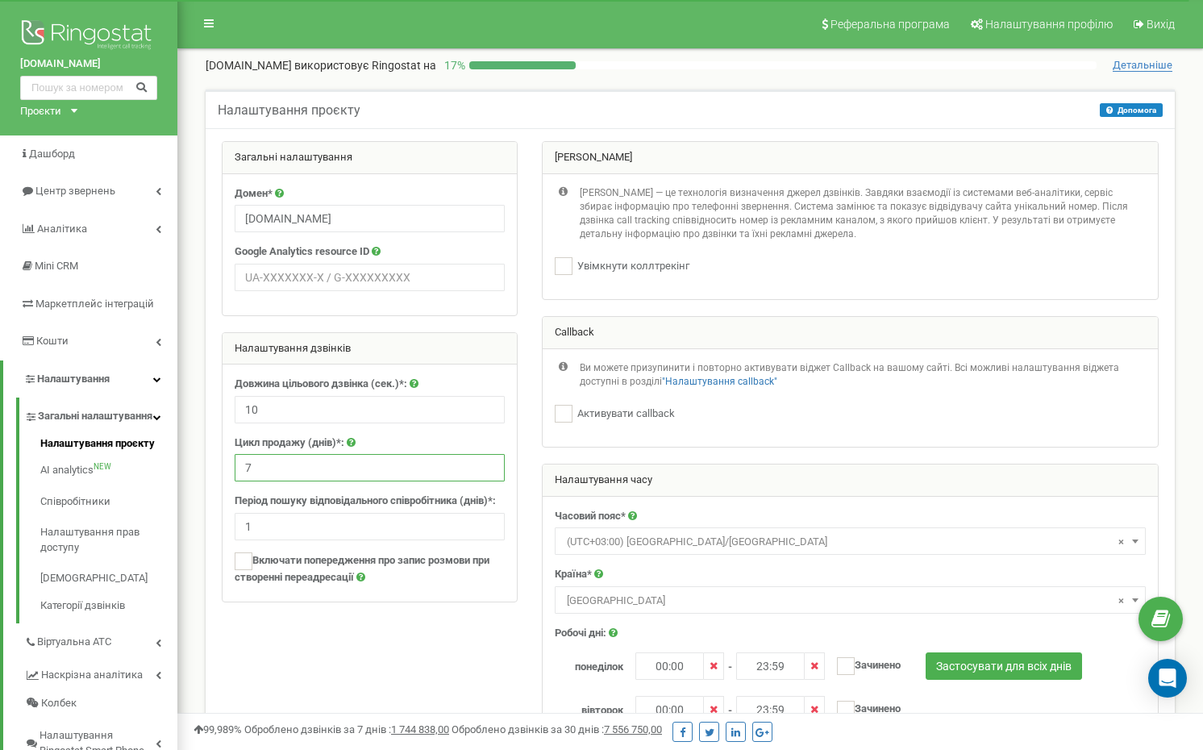
click at [285, 472] on input "7" at bounding box center [370, 467] width 270 height 27
drag, startPoint x: 264, startPoint y: 464, endPoint x: 235, endPoint y: 464, distance: 28.2
click at [236, 464] on input "7" at bounding box center [370, 467] width 270 height 27
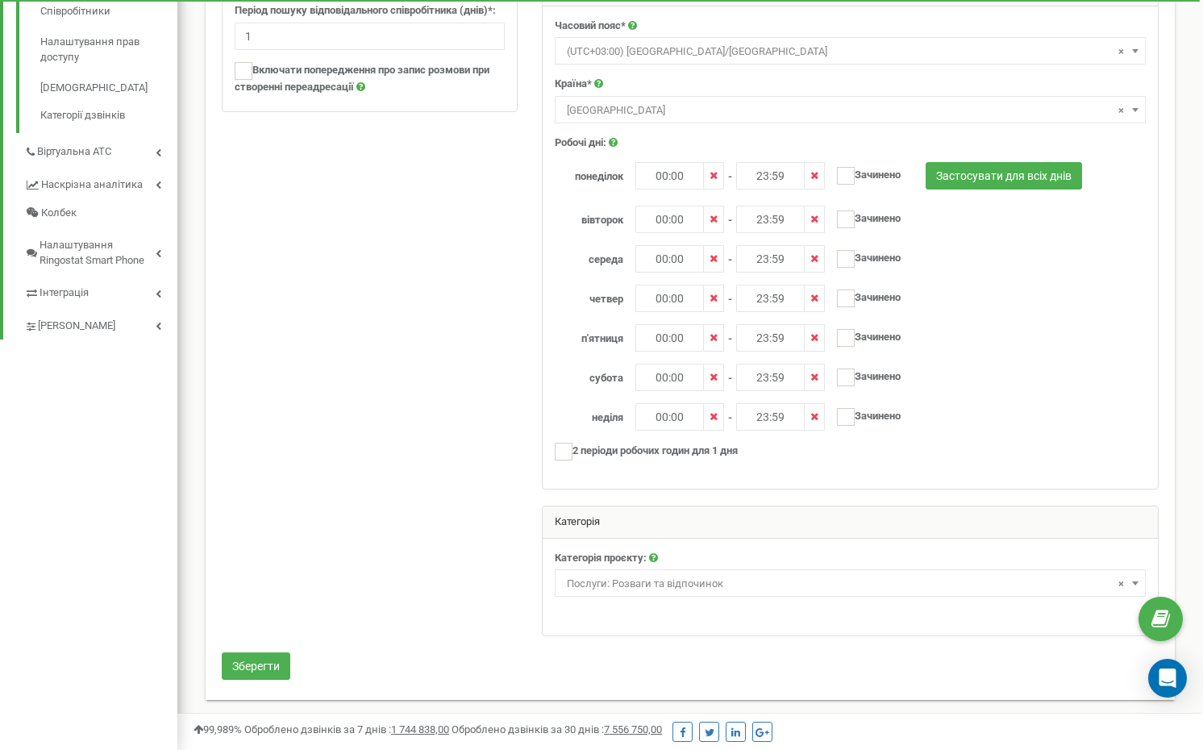
scroll to position [488, 0]
type input "5"
click at [268, 677] on div "Зберегти" at bounding box center [690, 669] width 961 height 31
click at [266, 664] on button "Зберегти" at bounding box center [256, 667] width 69 height 27
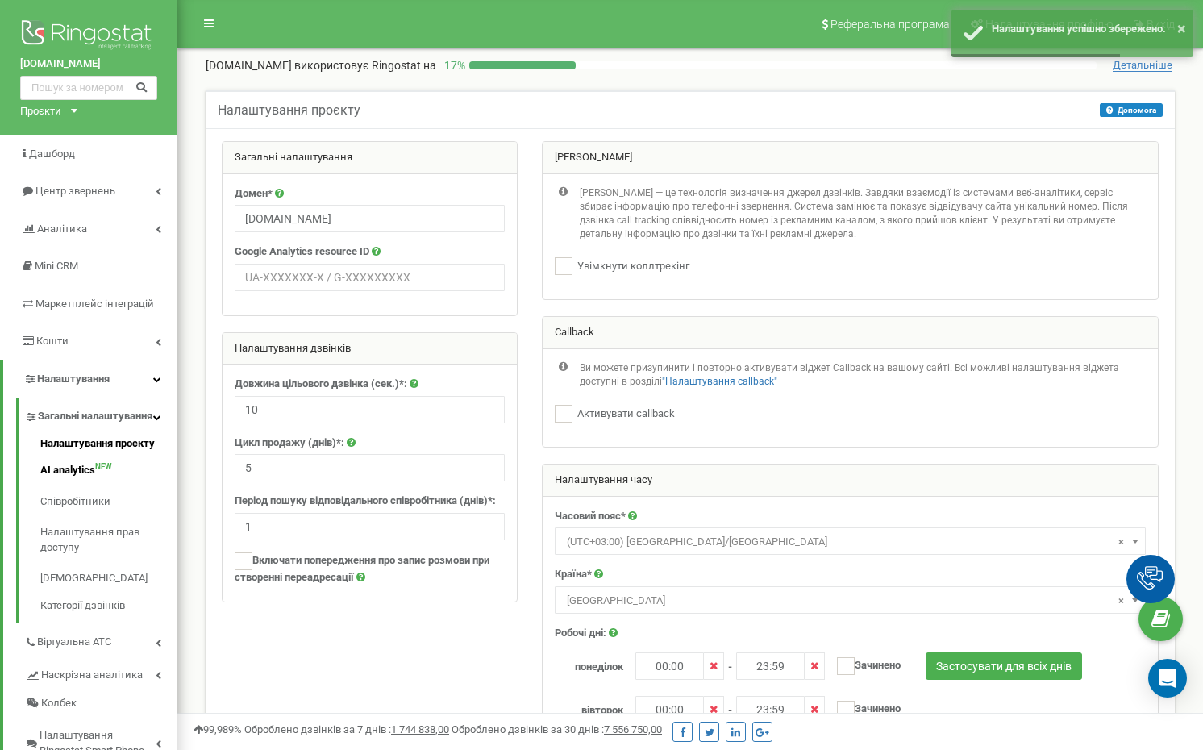
click at [81, 485] on link "AI analytics NEW" at bounding box center [108, 470] width 137 height 31
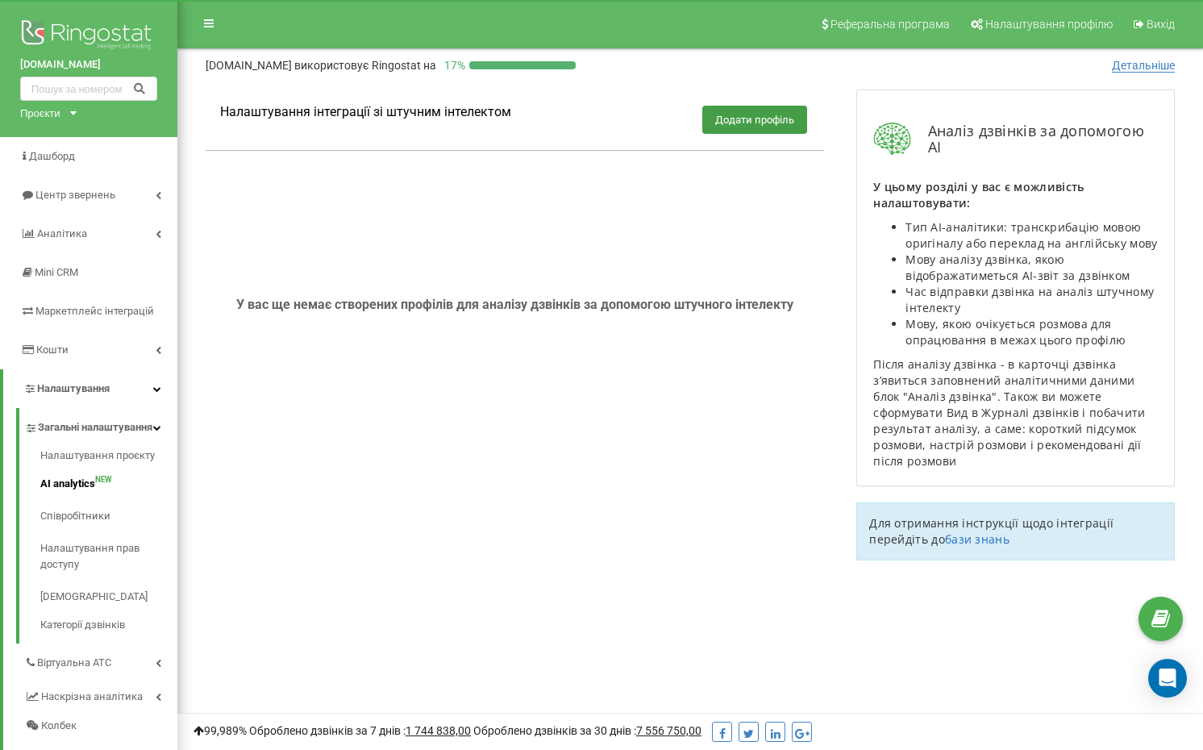
click at [968, 531] on link "бази знань" at bounding box center [977, 538] width 64 height 15
click at [753, 121] on button "Додати профіль" at bounding box center [754, 120] width 105 height 28
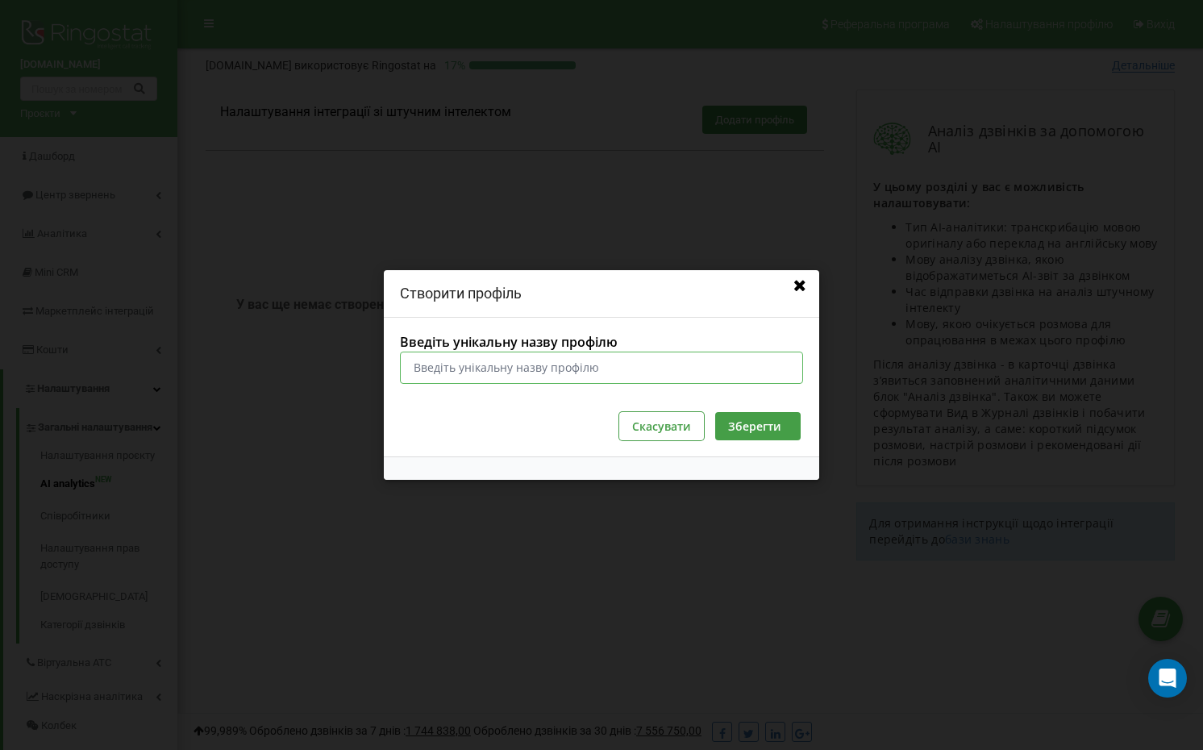
click at [570, 371] on input "Введіть унікальну назву профілю" at bounding box center [601, 367] width 403 height 32
type input "Dereville"
click at [759, 432] on button "Зберегти" at bounding box center [757, 426] width 85 height 28
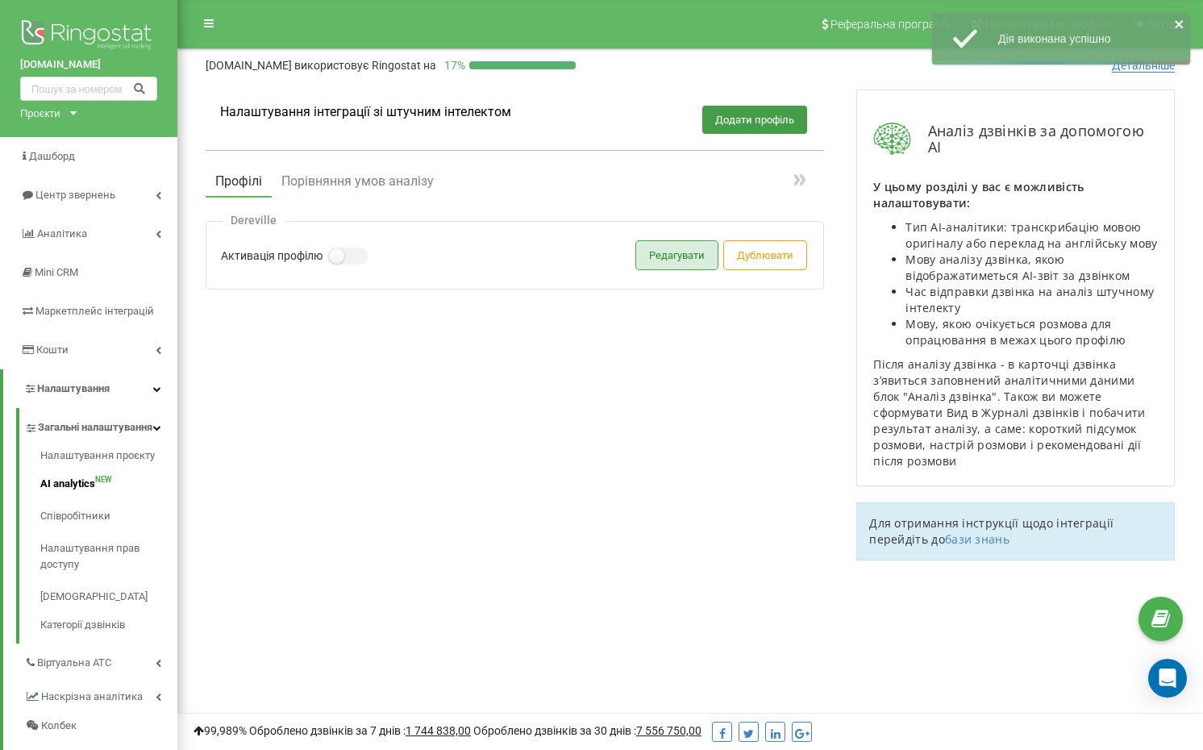
click at [671, 251] on button "Редагувати" at bounding box center [676, 255] width 81 height 28
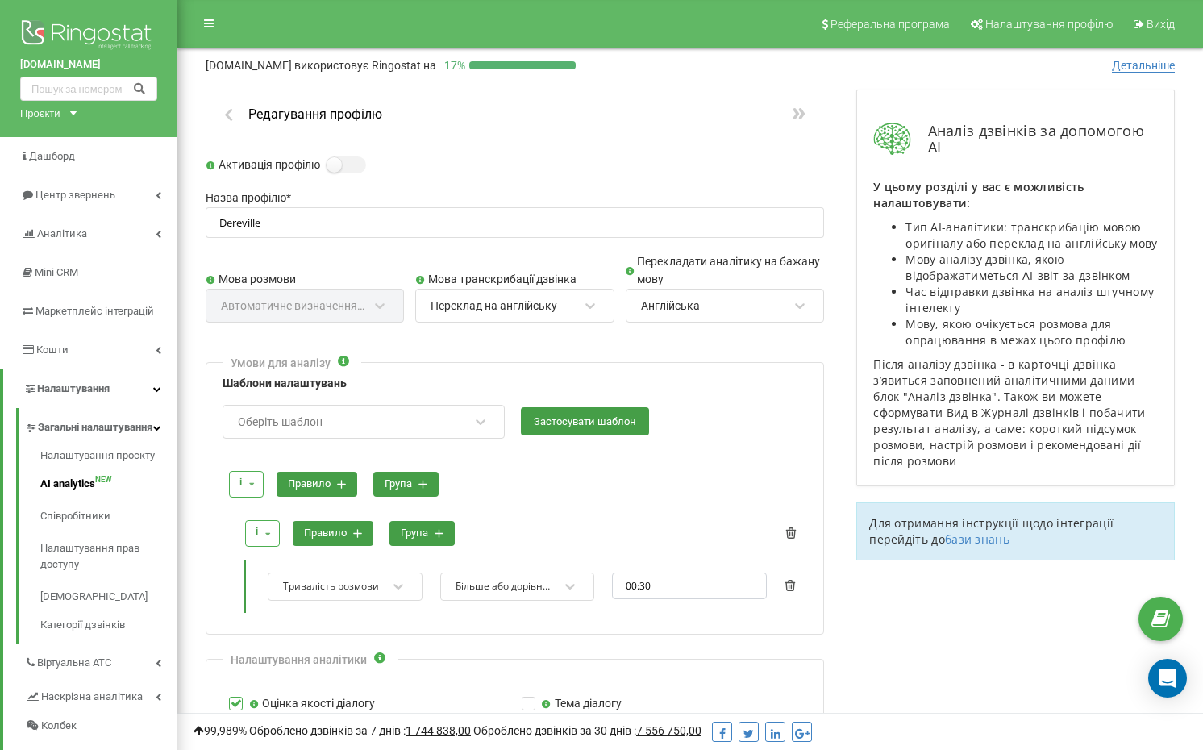
click at [302, 290] on div "Мова розмови Автоматичне визначення мови" at bounding box center [305, 304] width 198 height 67
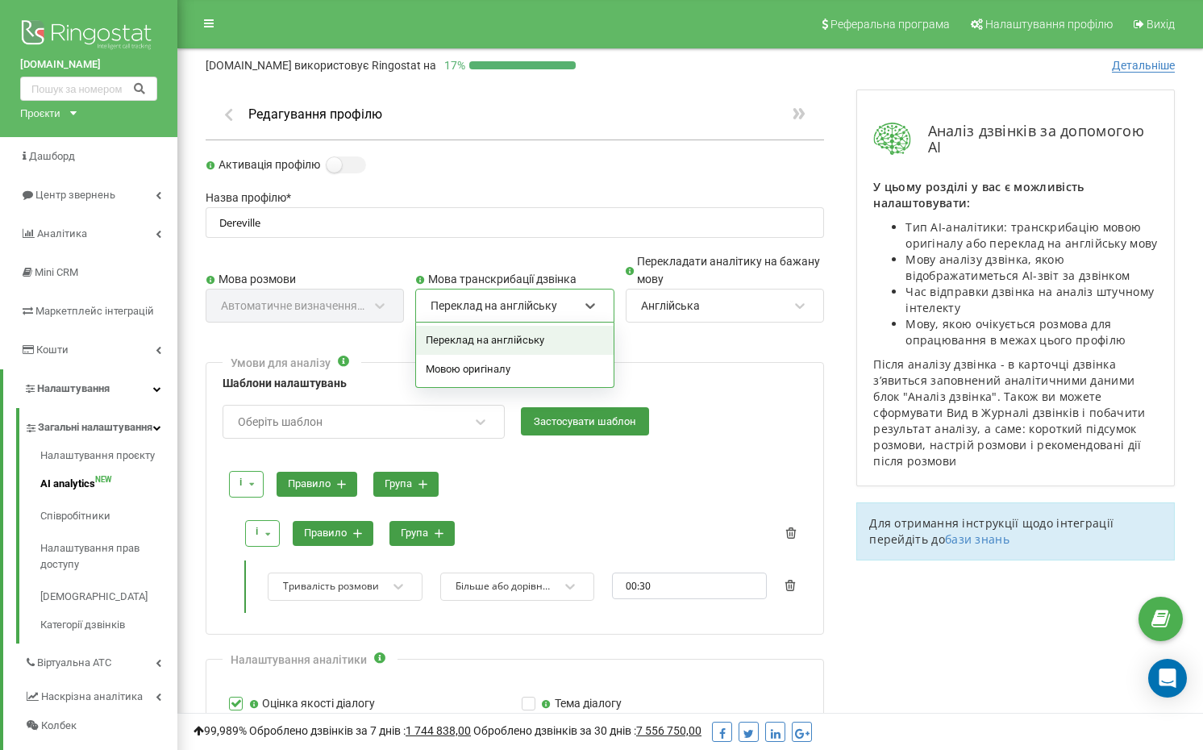
click at [486, 299] on div "Переклад на англійську" at bounding box center [493, 305] width 127 height 15
click at [492, 368] on div "Мовою оригіналу" at bounding box center [514, 369] width 197 height 29
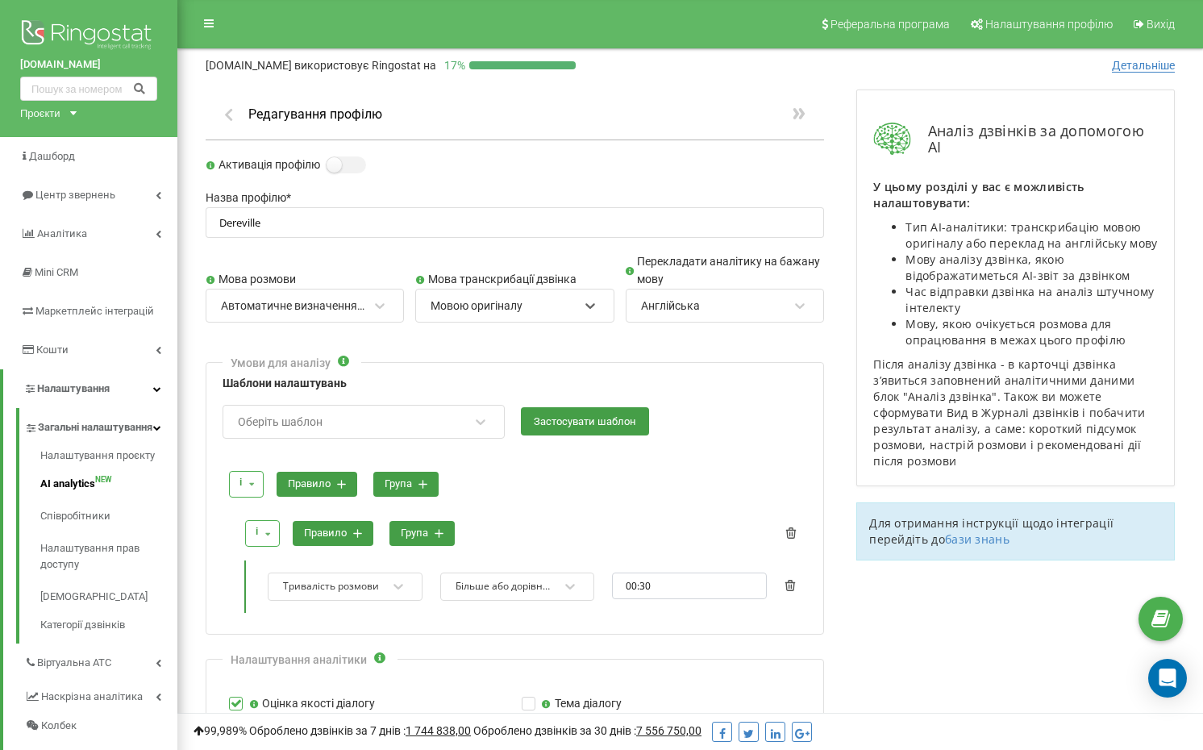
click at [680, 305] on div "Англійська" at bounding box center [670, 305] width 59 height 15
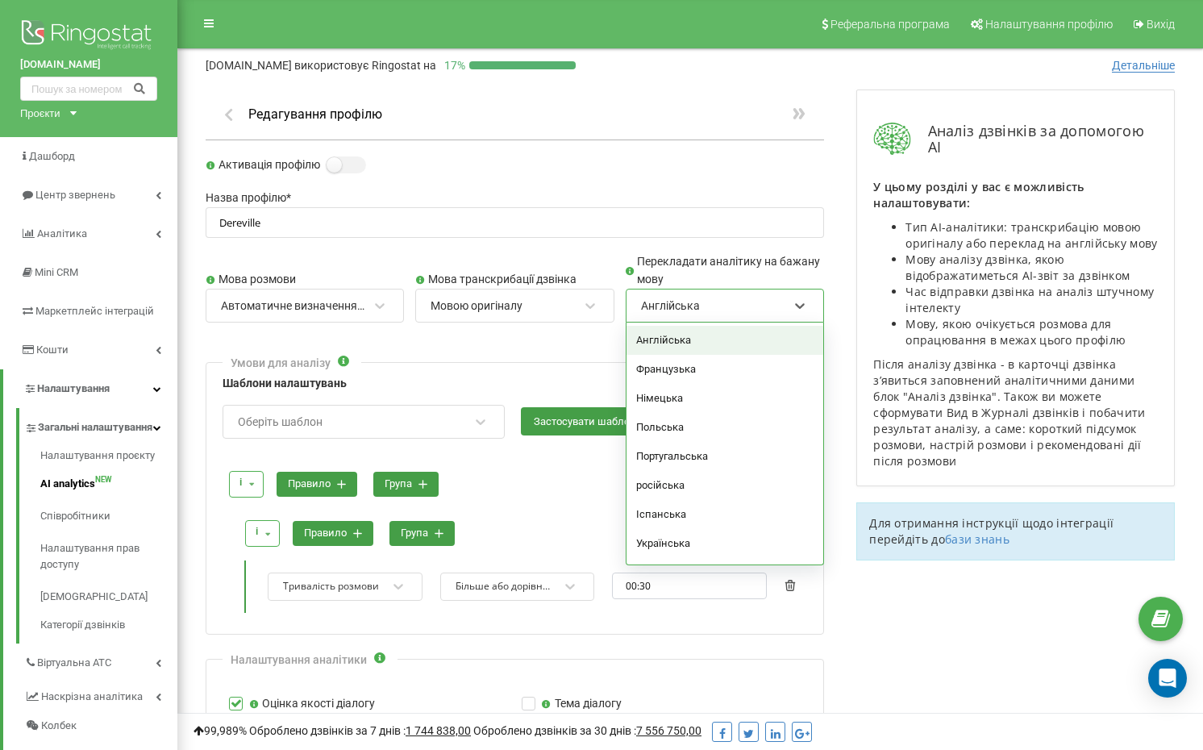
click at [680, 305] on div "Англійська" at bounding box center [670, 305] width 59 height 15
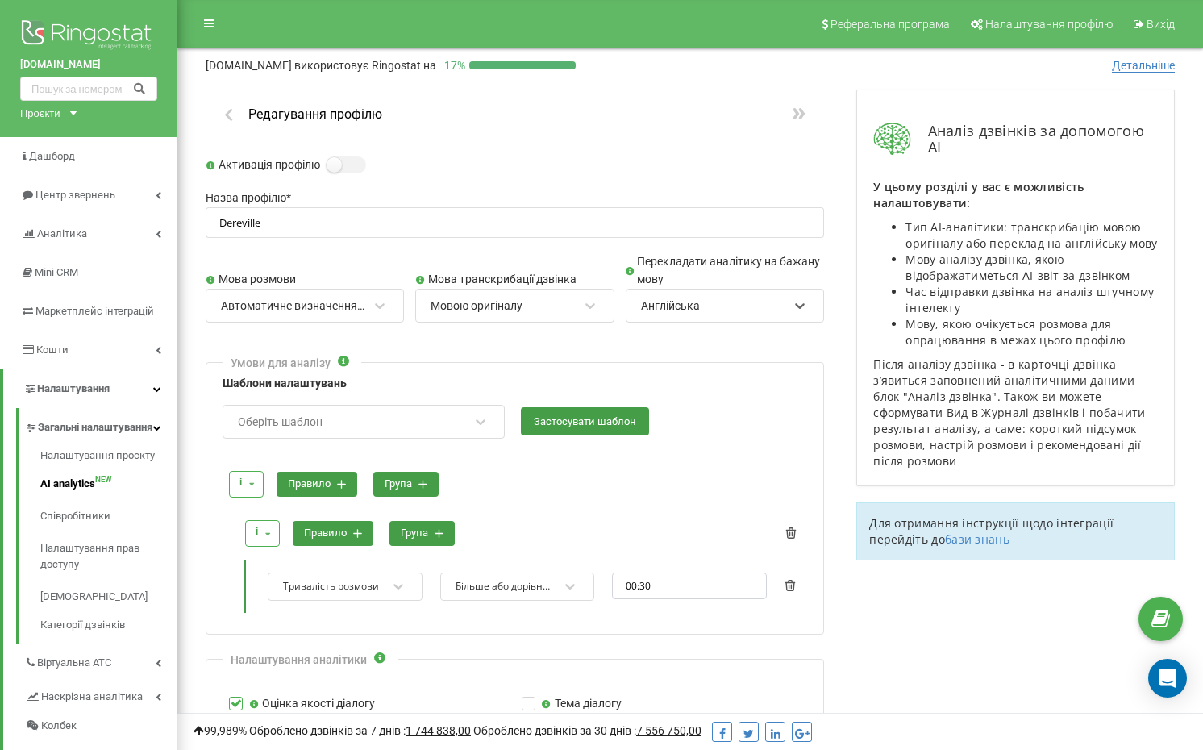
click at [682, 293] on div "Англійська" at bounding box center [714, 305] width 150 height 27
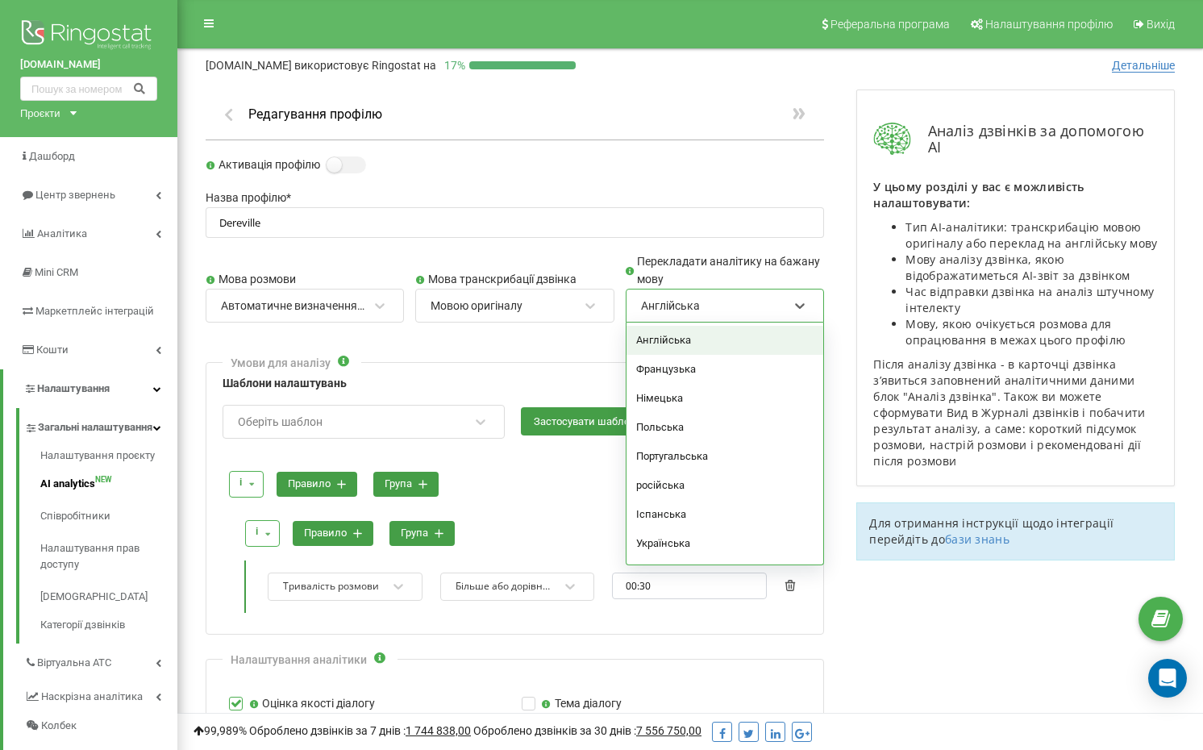
click at [682, 293] on div "Англійська" at bounding box center [714, 305] width 150 height 27
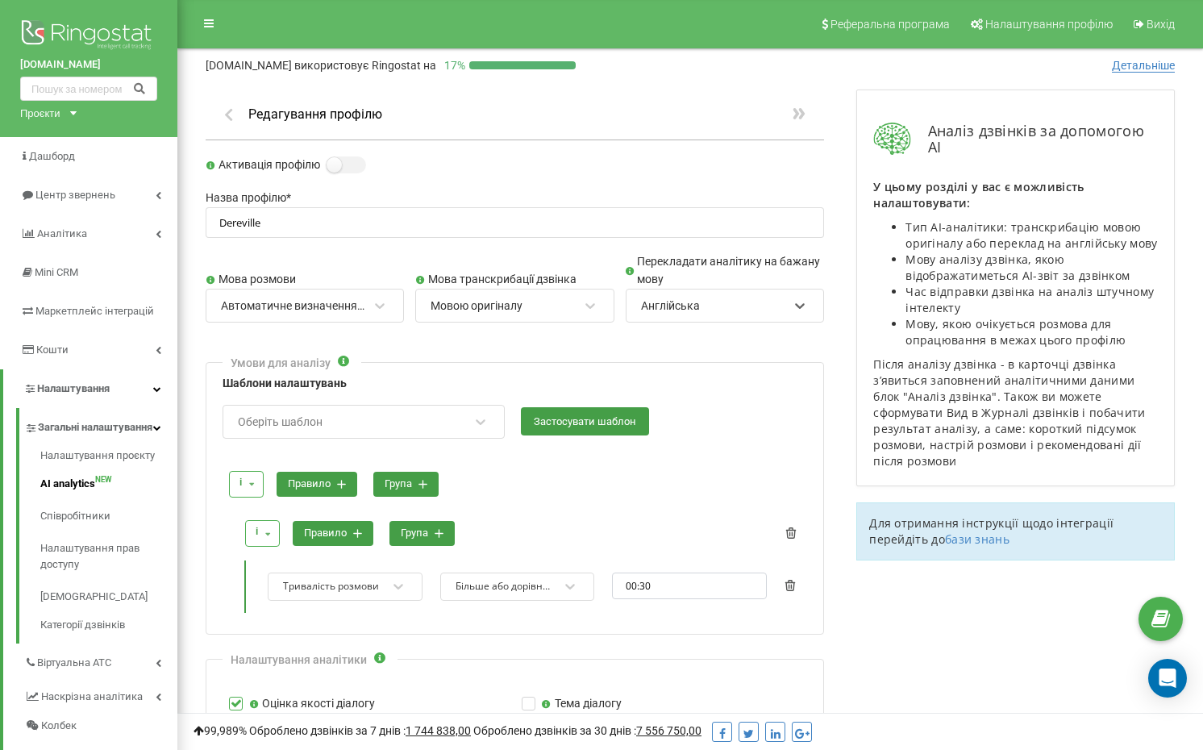
click at [718, 297] on div "Англійська" at bounding box center [714, 305] width 150 height 27
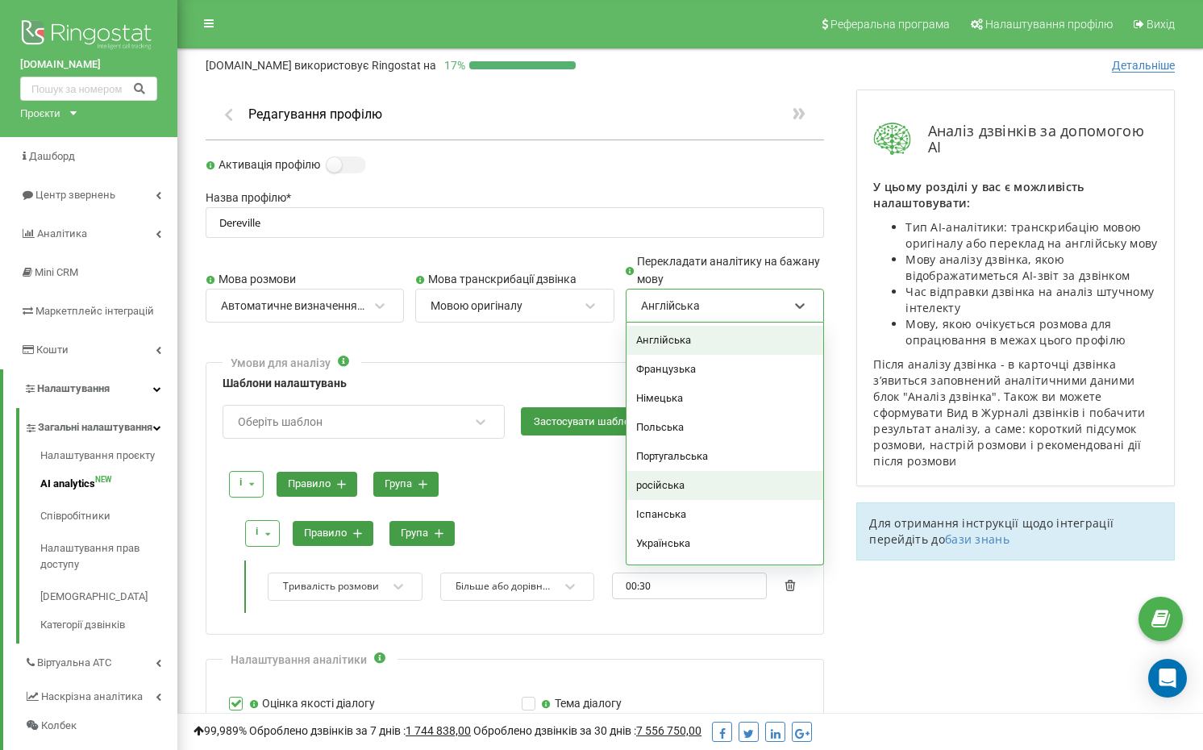
scroll to position [5, 0]
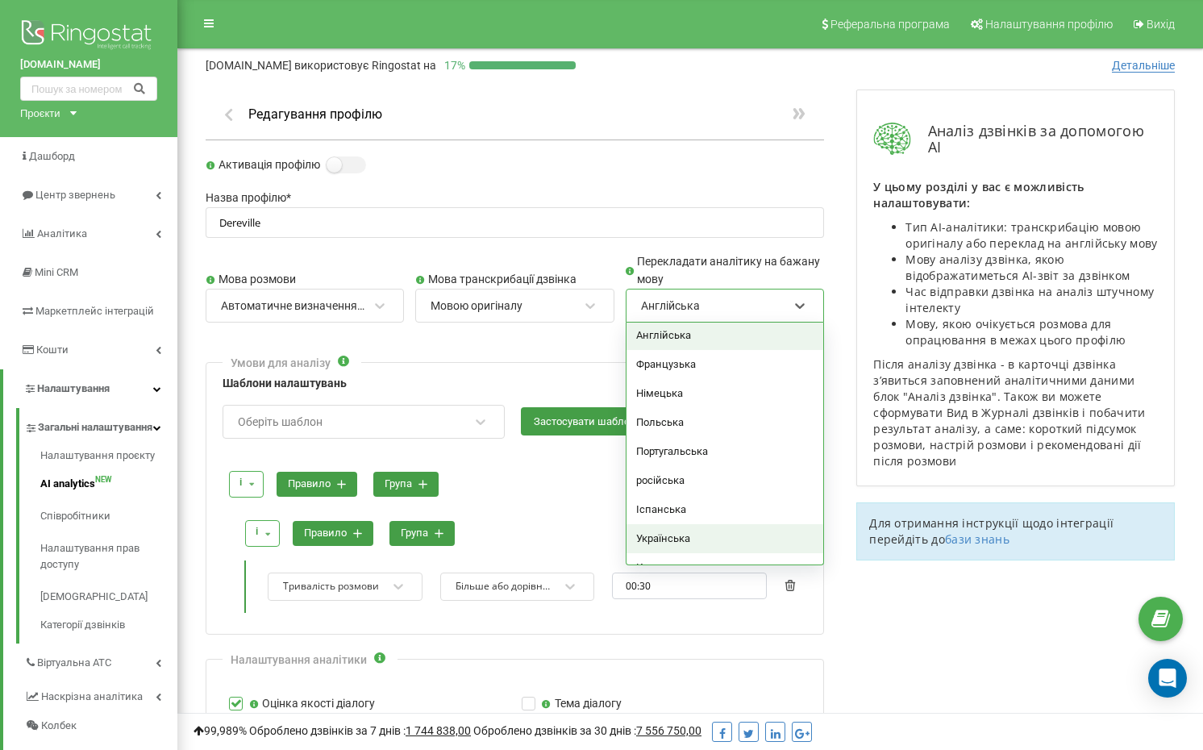
click at [685, 526] on div "Українська" at bounding box center [724, 538] width 197 height 29
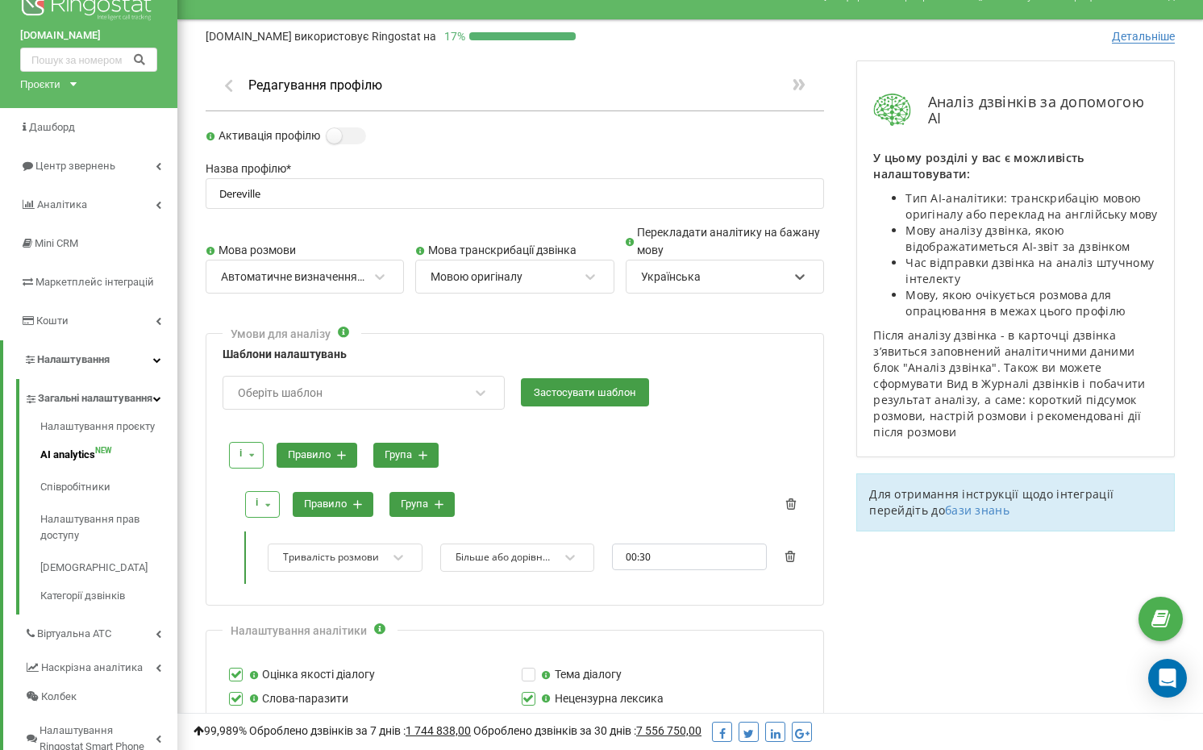
scroll to position [31, 0]
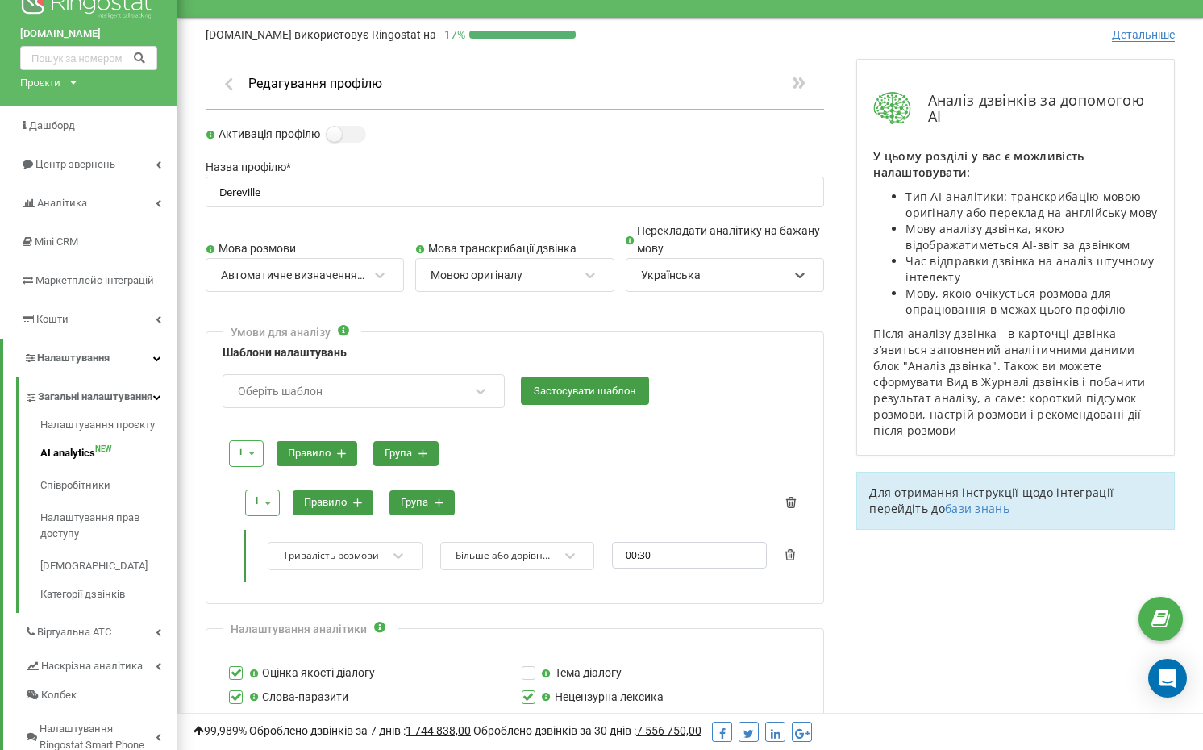
click at [387, 377] on div "Оберіть шаблон" at bounding box center [353, 390] width 234 height 27
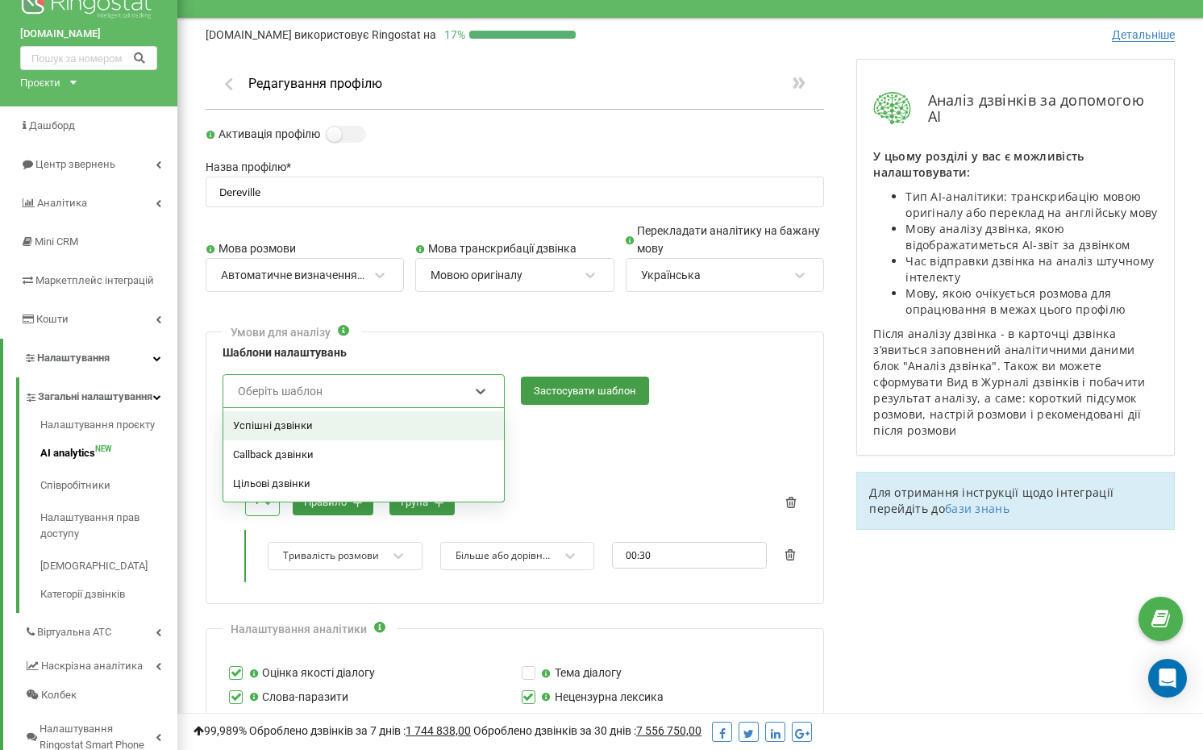
click at [321, 418] on div "Успішні дзвінки" at bounding box center [363, 425] width 281 height 29
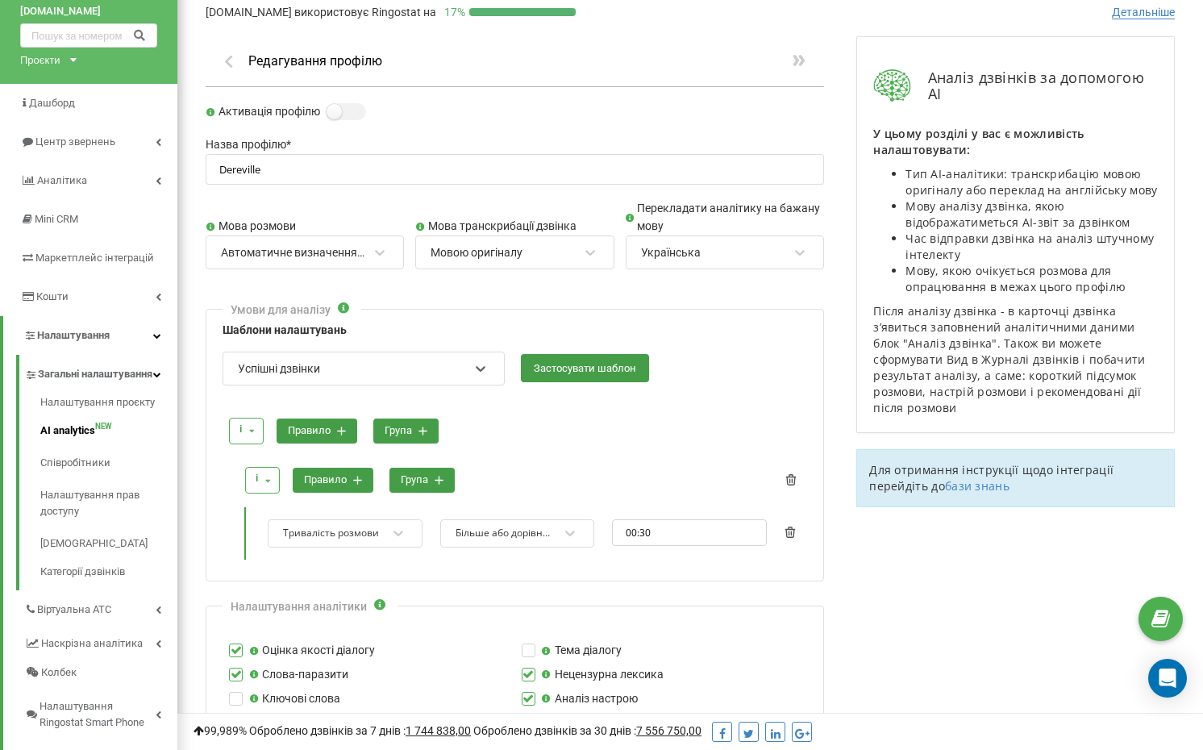
scroll to position [53, 0]
click at [363, 534] on div "Тривалість розмови" at bounding box center [345, 533] width 155 height 28
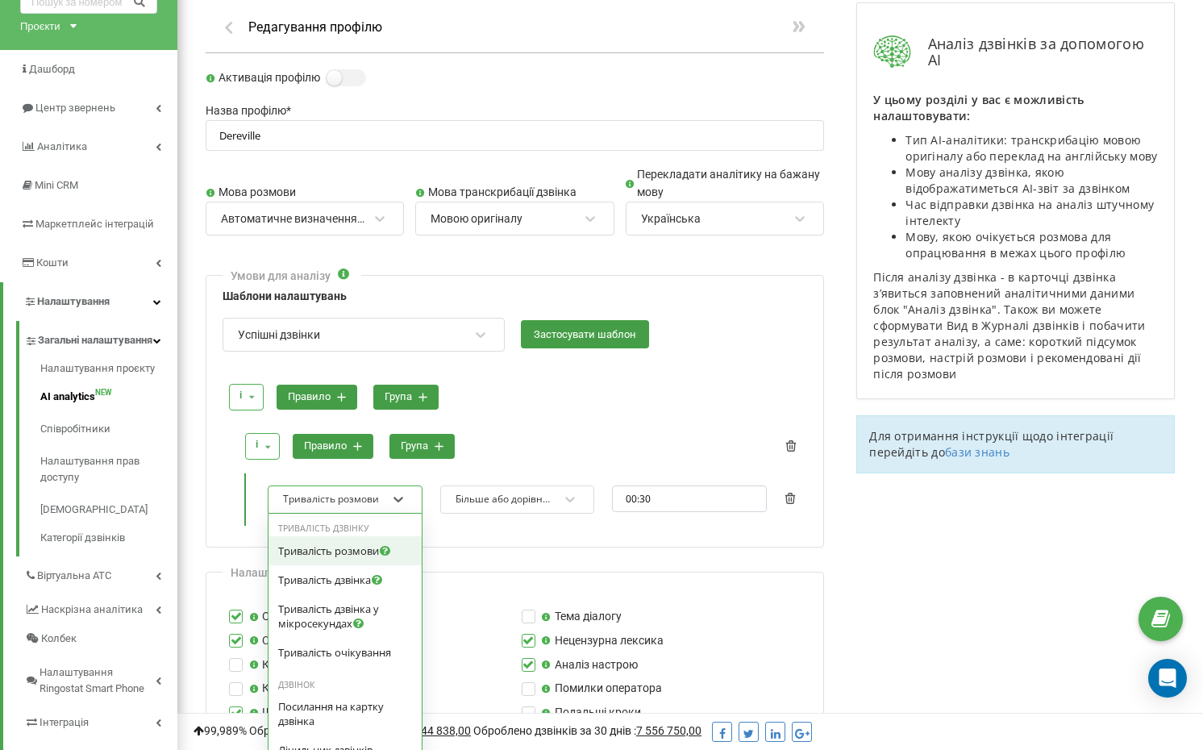
scroll to position [88, 0]
click at [339, 545] on span "Тривалість розмови" at bounding box center [328, 549] width 101 height 15
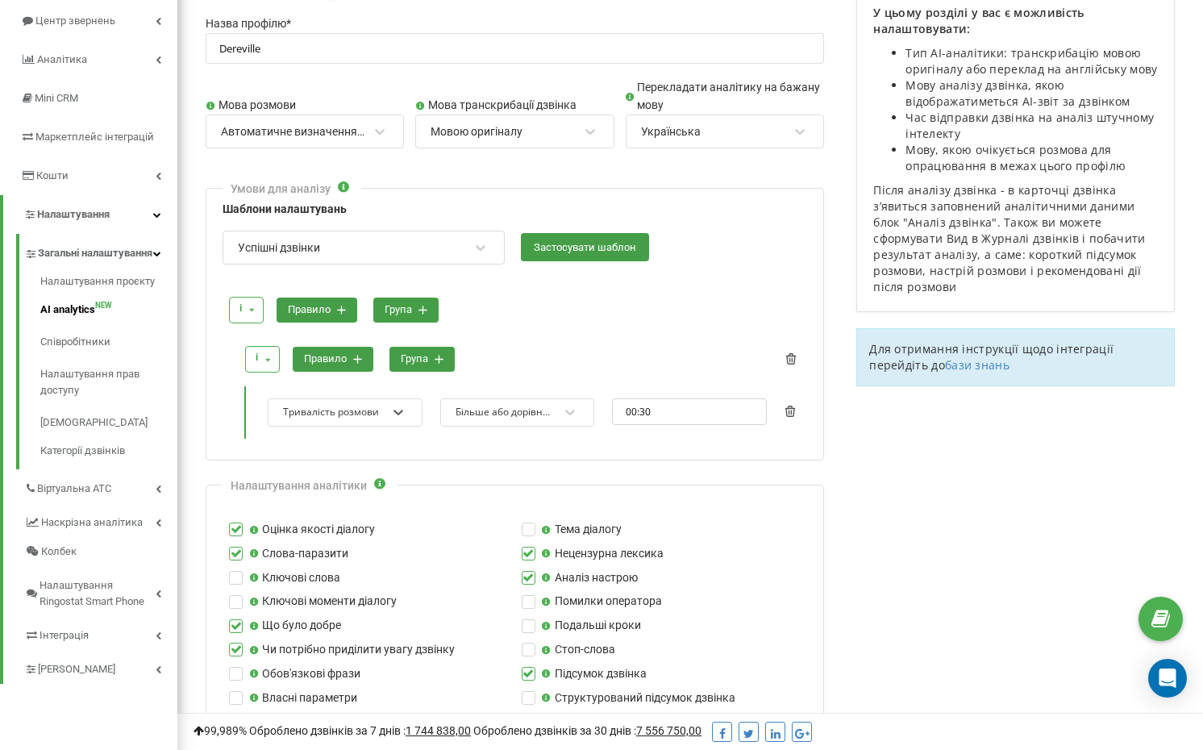
scroll to position [236, 0]
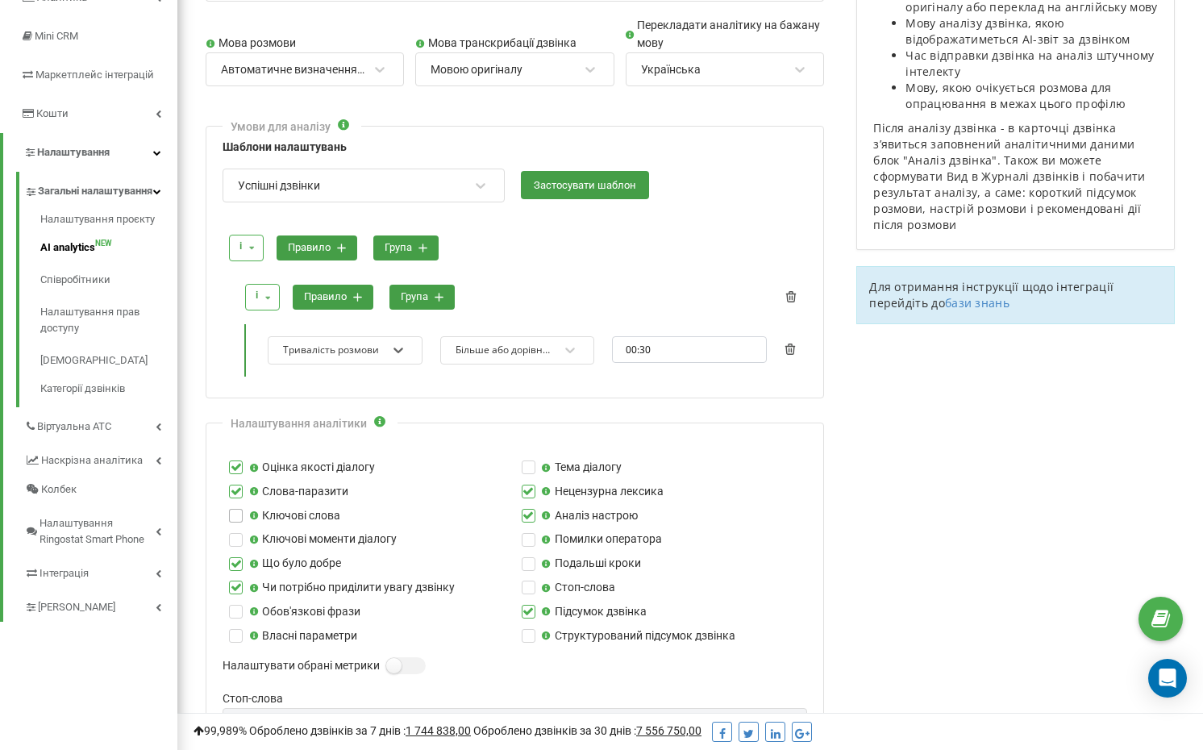
click at [237, 509] on label at bounding box center [236, 509] width 14 height 0
click at [0, 0] on input "Ключові слова" at bounding box center [0, 0] width 0 height 0
click at [239, 533] on label at bounding box center [236, 533] width 14 height 0
click at [0, 0] on input "Ключові моменти діалогу" at bounding box center [0, 0] width 0 height 0
click at [365, 291] on button "правило" at bounding box center [333, 297] width 81 height 25
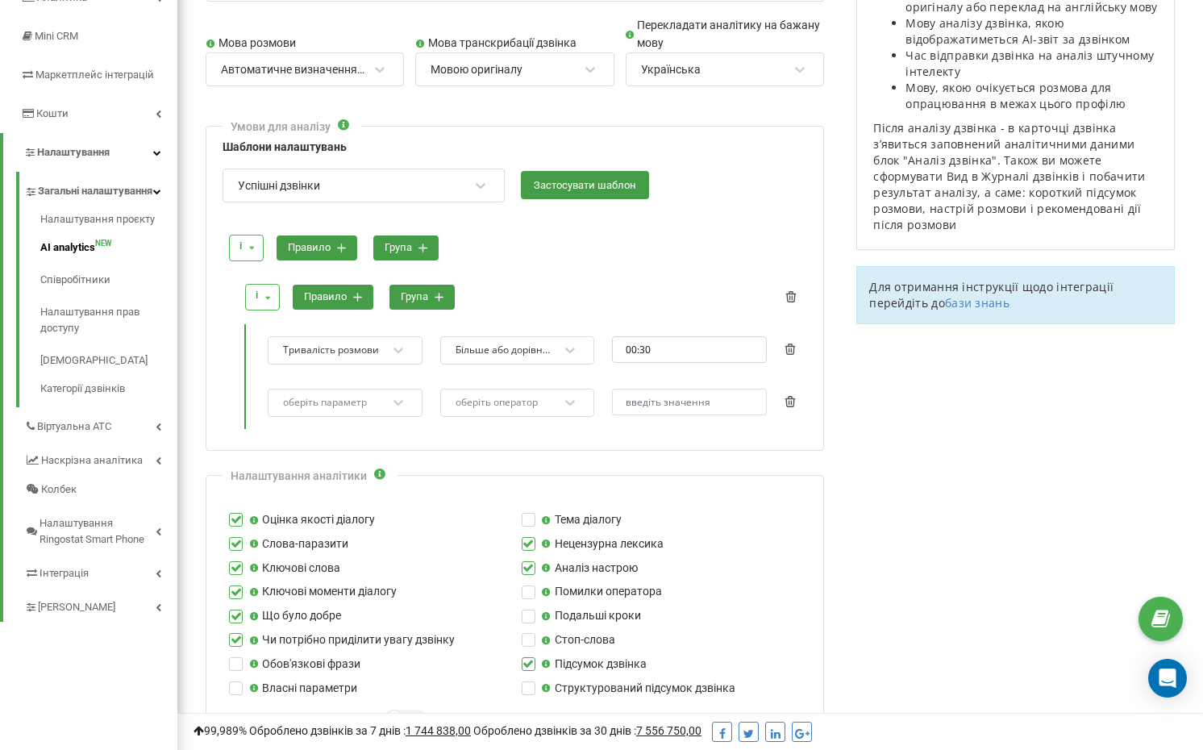
click at [357, 399] on div "оберіть параметр" at bounding box center [325, 402] width 84 height 10
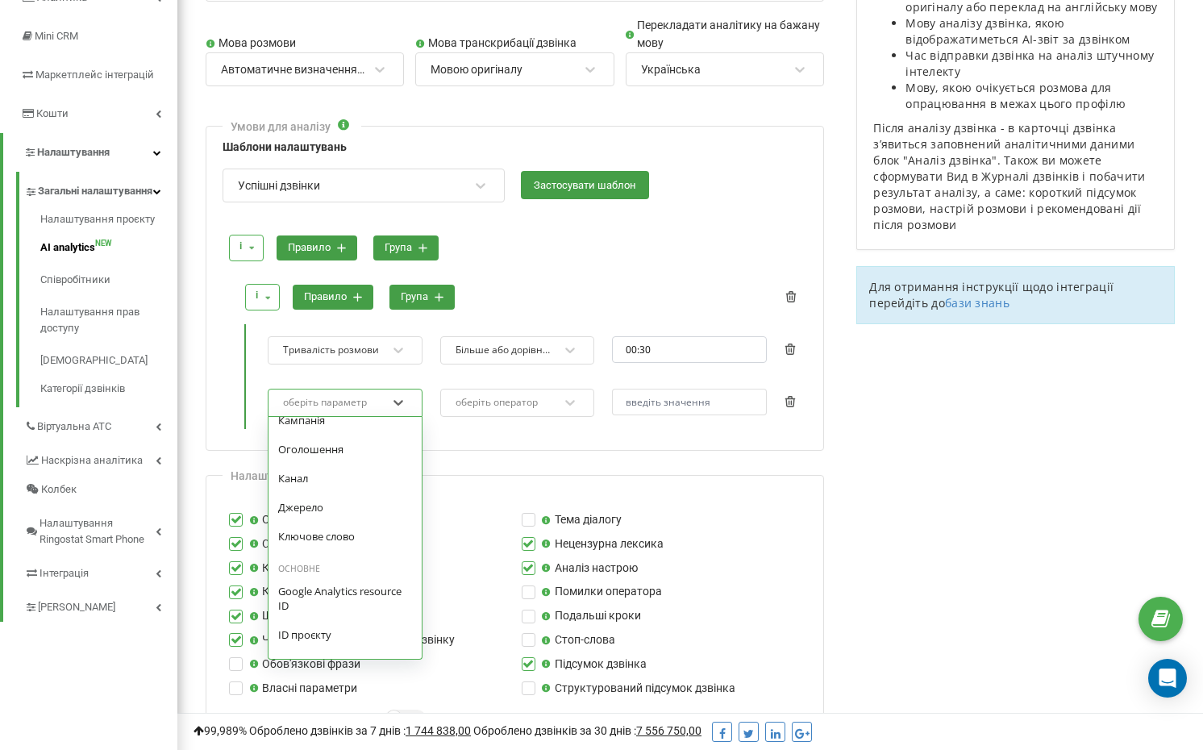
scroll to position [1434, 0]
click at [397, 394] on icon at bounding box center [398, 402] width 16 height 16
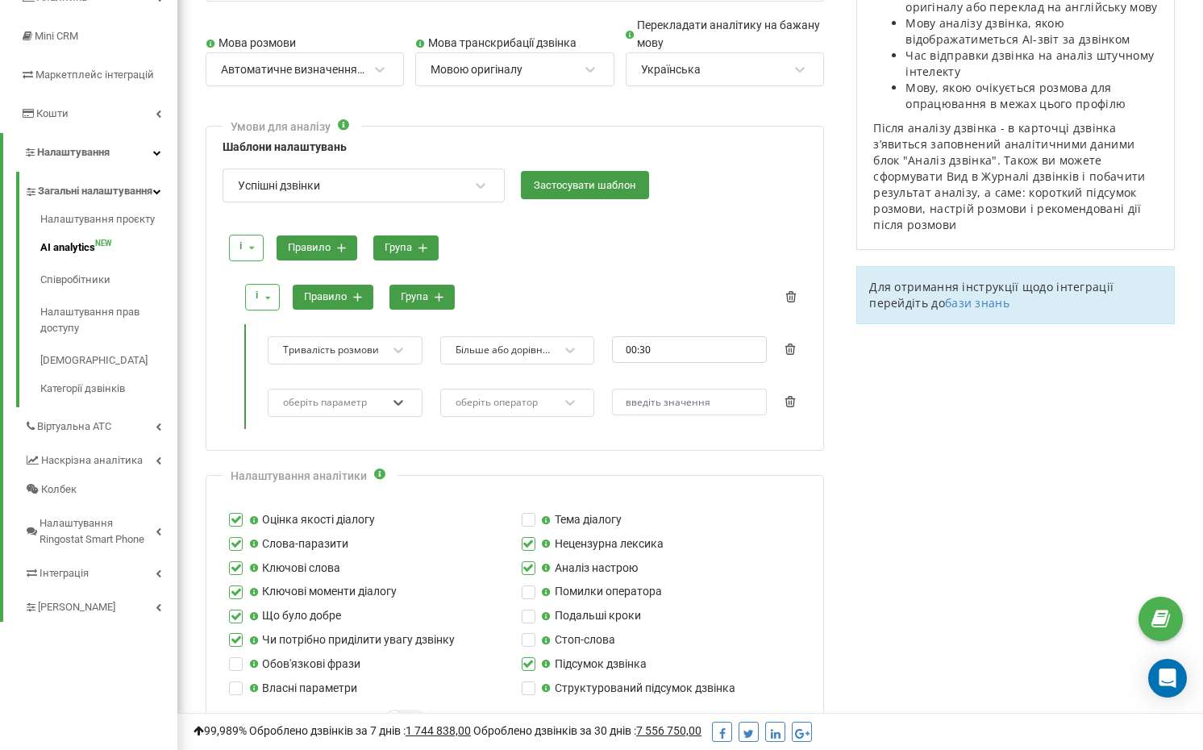
click at [602, 422] on div "0 results available. Select is focused ,type to refine list, press Down to open…" at bounding box center [531, 402] width 551 height 52
click at [785, 396] on icon at bounding box center [790, 401] width 10 height 11
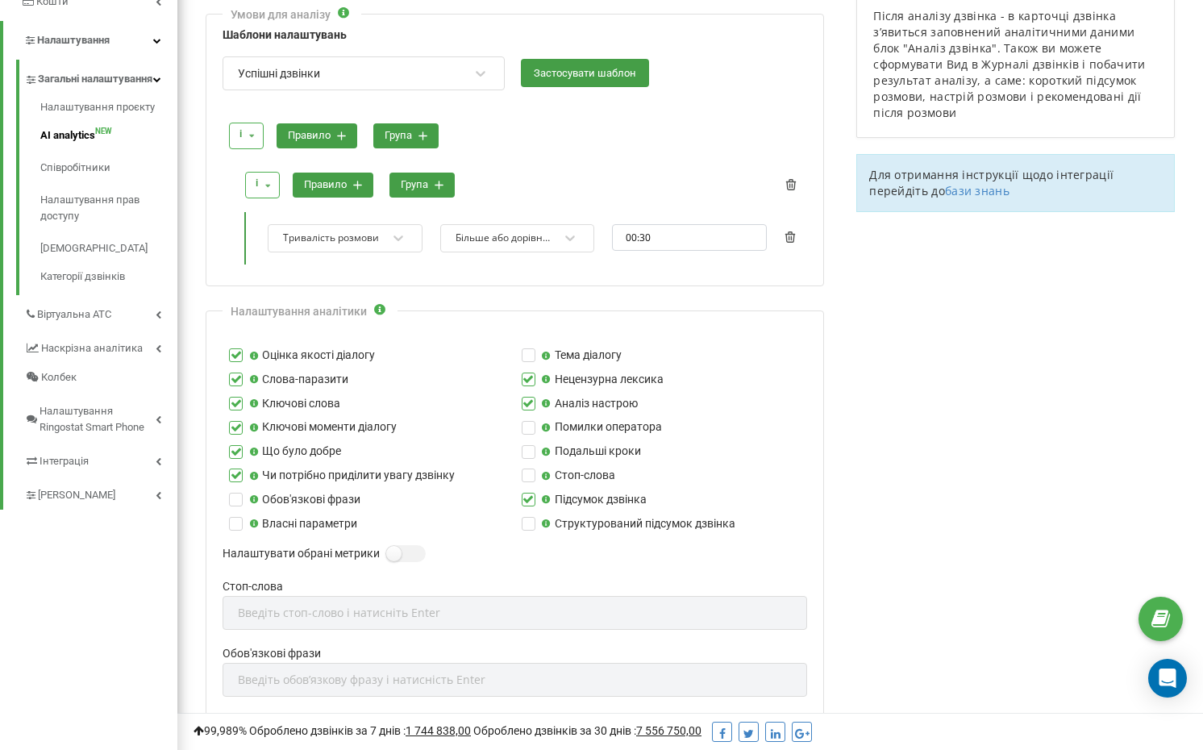
scroll to position [388, 0]
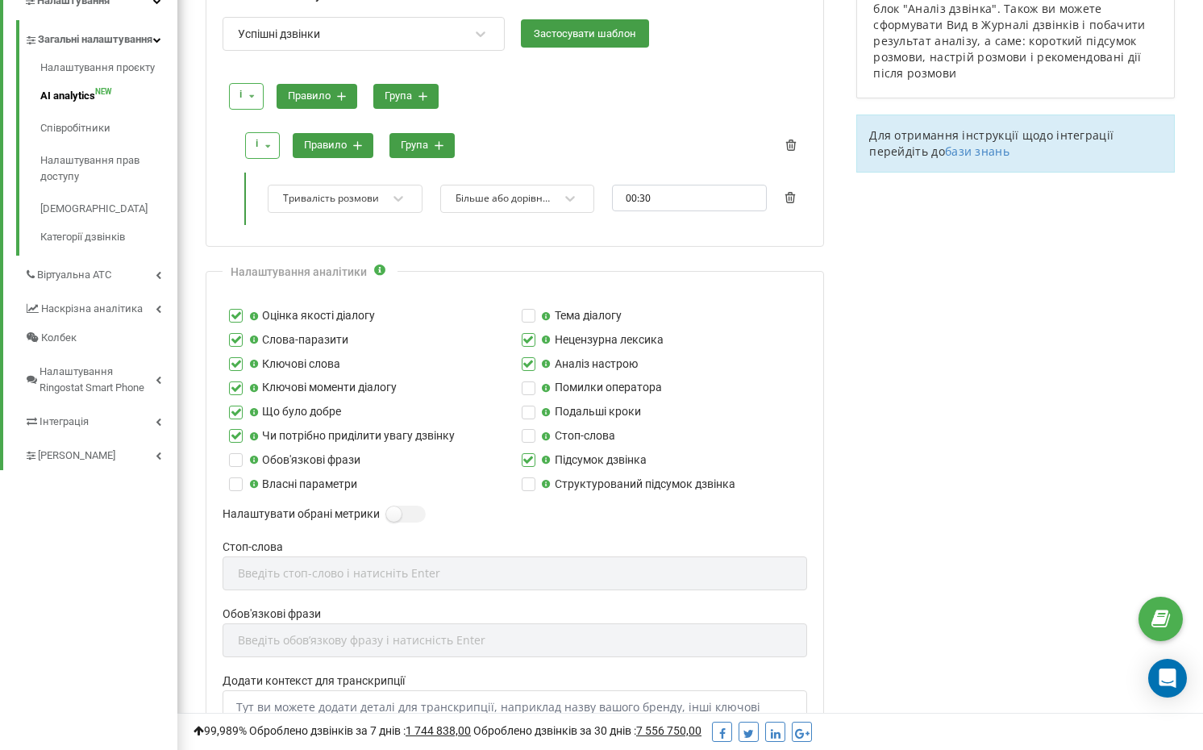
click at [526, 318] on div "Тема діалогу" at bounding box center [661, 316] width 293 height 18
click at [527, 309] on label at bounding box center [529, 309] width 14 height 0
click at [0, 0] on input "Тема діалогу" at bounding box center [0, 0] width 0 height 0
click at [523, 333] on label at bounding box center [529, 333] width 14 height 0
click at [0, 0] on input "Нецензурна лексика" at bounding box center [0, 0] width 0 height 0
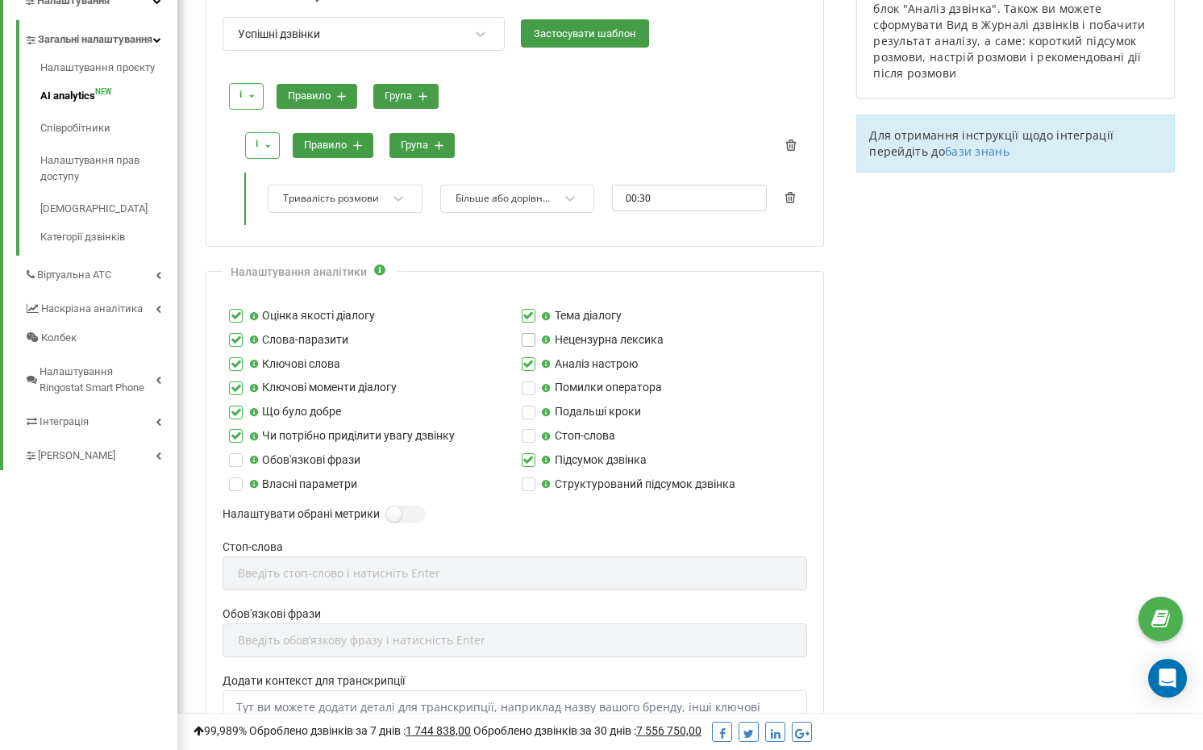
click at [531, 333] on label at bounding box center [529, 333] width 14 height 0
click at [0, 0] on input "Нецензурна лексика" at bounding box center [0, 0] width 0 height 0
click at [530, 333] on label at bounding box center [529, 333] width 14 height 0
click at [0, 0] on input "Нецензурна лексика" at bounding box center [0, 0] width 0 height 0
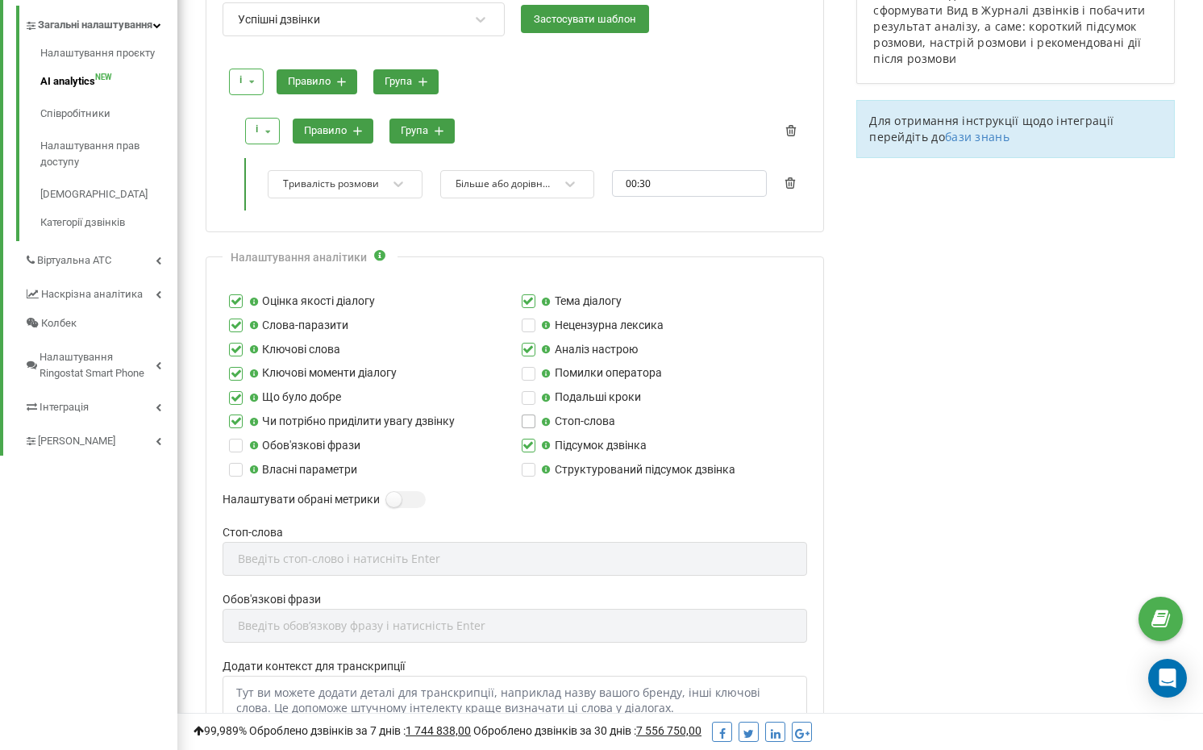
scroll to position [402, 0]
click at [530, 463] on label at bounding box center [529, 463] width 14 height 0
click at [0, 0] on input "Структурований підсумок дзвінка" at bounding box center [0, 0] width 0 height 0
click at [252, 465] on icon at bounding box center [254, 469] width 10 height 9
click at [0, 0] on input "Власні параметри" at bounding box center [0, 0] width 0 height 0
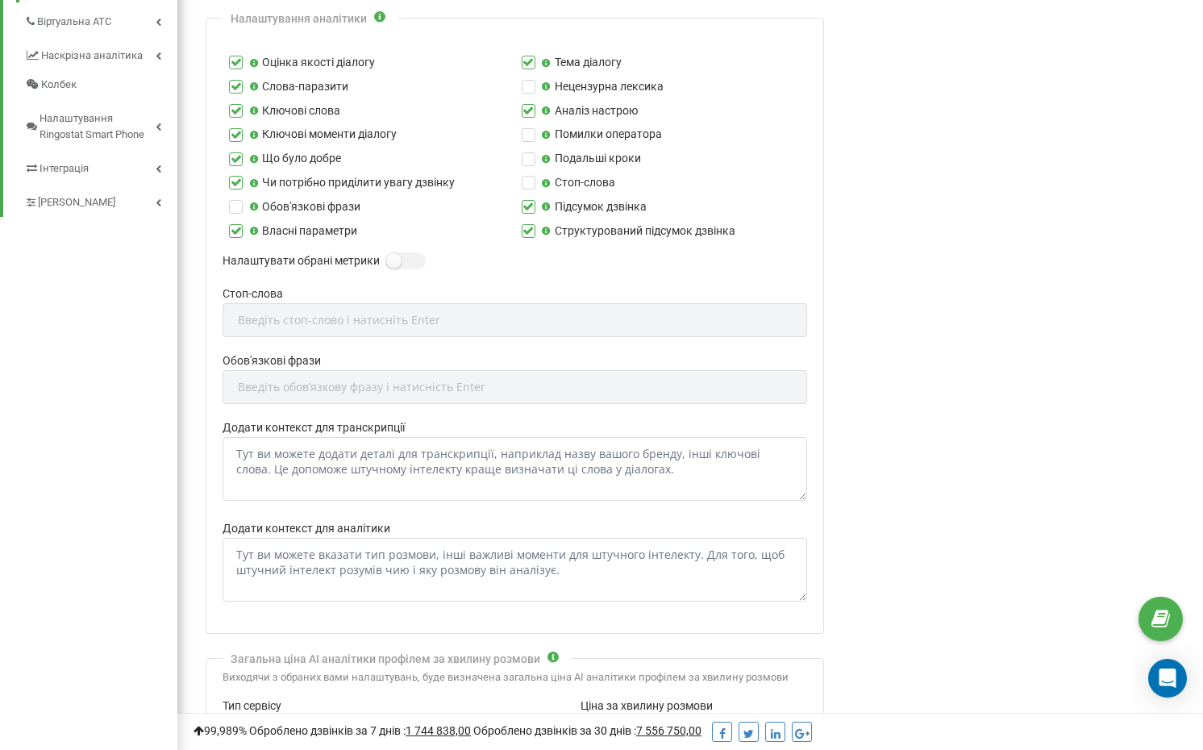
scroll to position [671, 0]
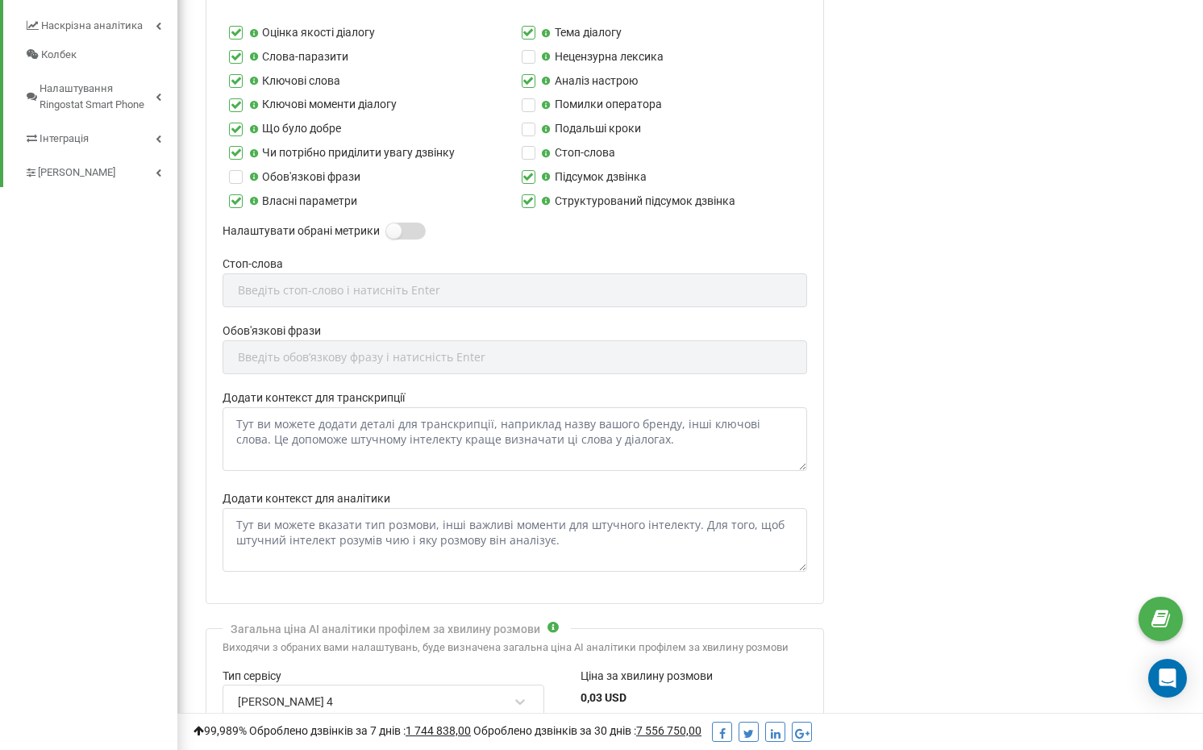
click at [395, 222] on label at bounding box center [393, 223] width 14 height 2
click at [0, 0] on input "Налаштувати обрані метрики" at bounding box center [0, 0] width 0 height 0
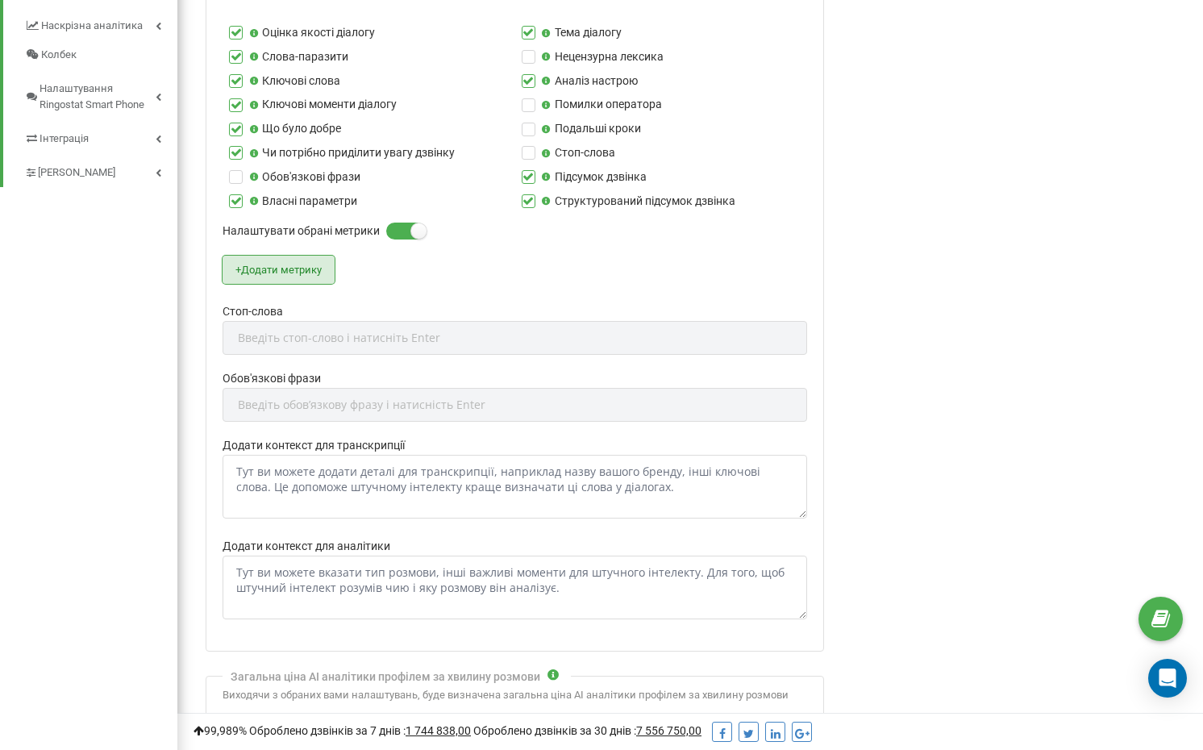
click at [286, 256] on button "+ Додати метрику" at bounding box center [278, 270] width 112 height 28
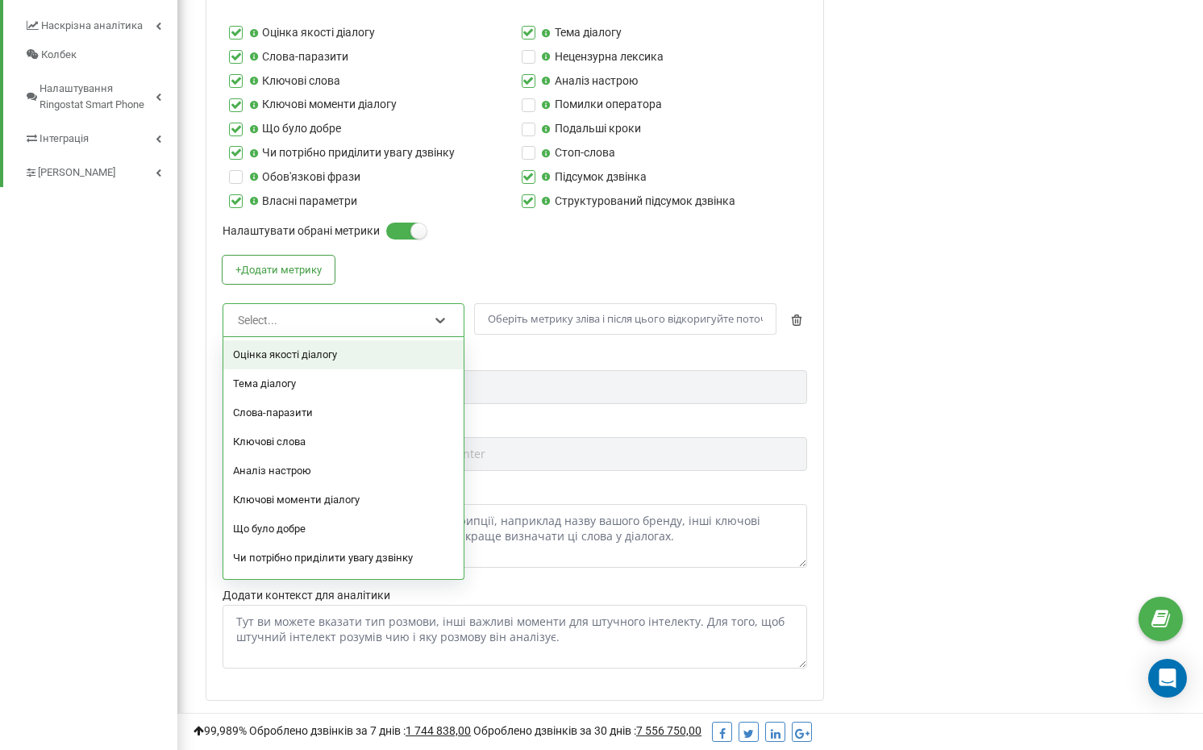
click at [333, 306] on div "Select..." at bounding box center [332, 319] width 193 height 27
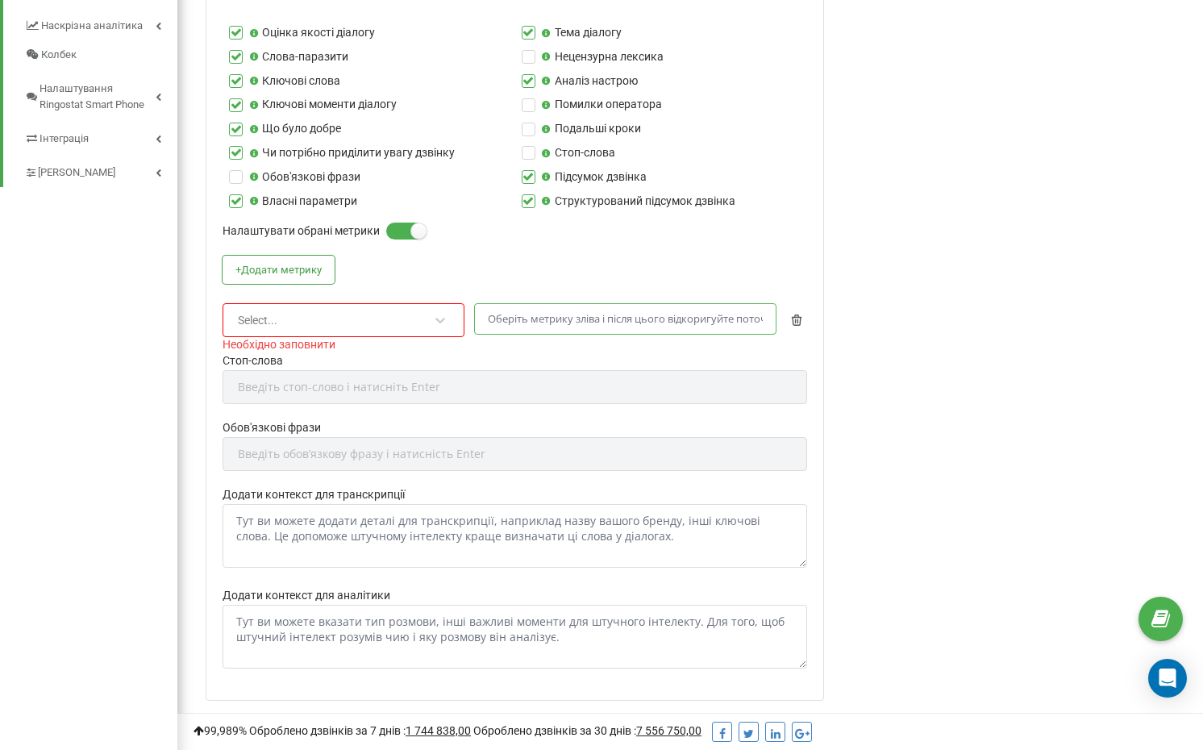
click at [580, 311] on input "text" at bounding box center [625, 318] width 302 height 31
click at [455, 257] on div "+ Додати метрику Select... Необхідно заповнити" at bounding box center [514, 304] width 584 height 97
click at [795, 314] on icon "button" at bounding box center [796, 319] width 11 height 11
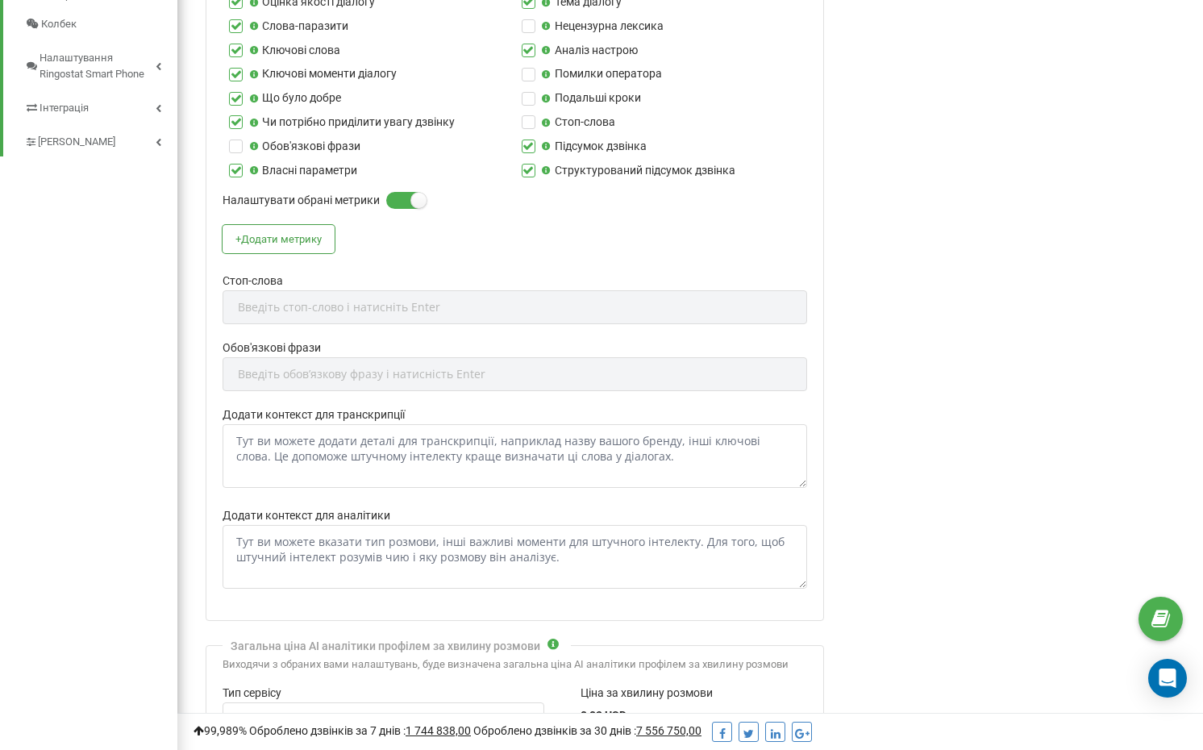
scroll to position [704, 0]
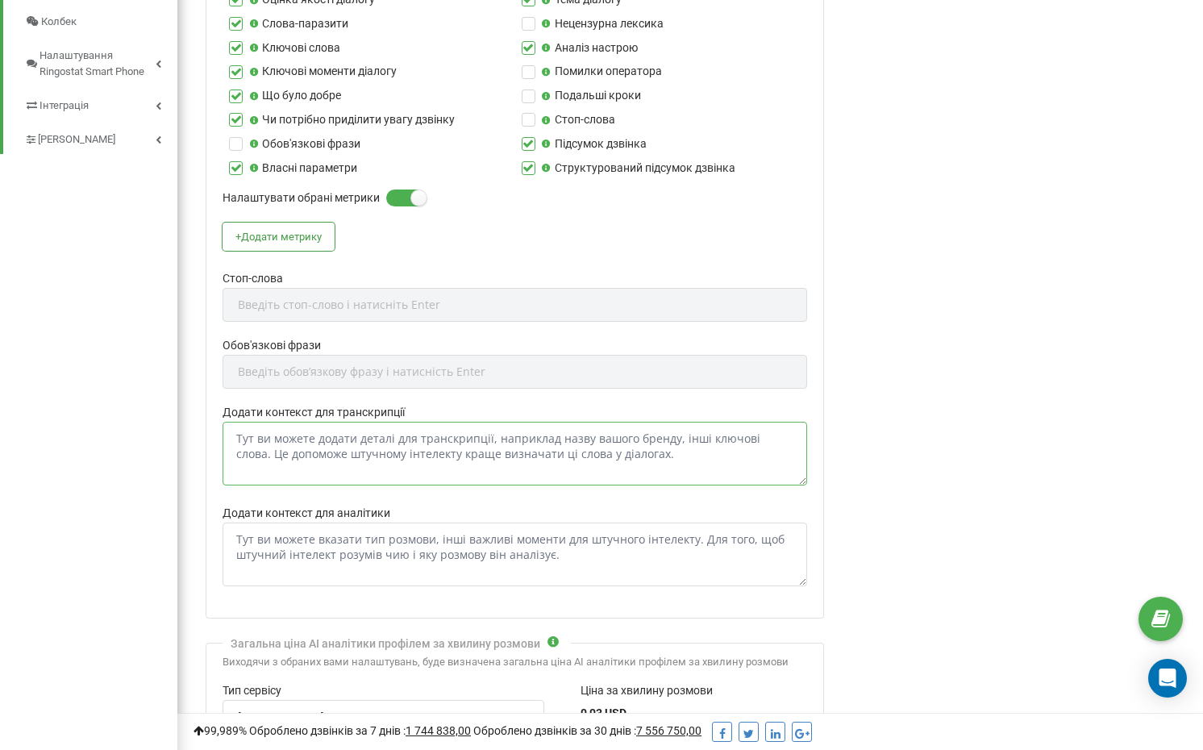
click at [314, 423] on textarea "Додати контекст для транскрипції" at bounding box center [514, 454] width 584 height 64
click at [309, 522] on textarea "Додати контекст для аналітики" at bounding box center [514, 554] width 584 height 64
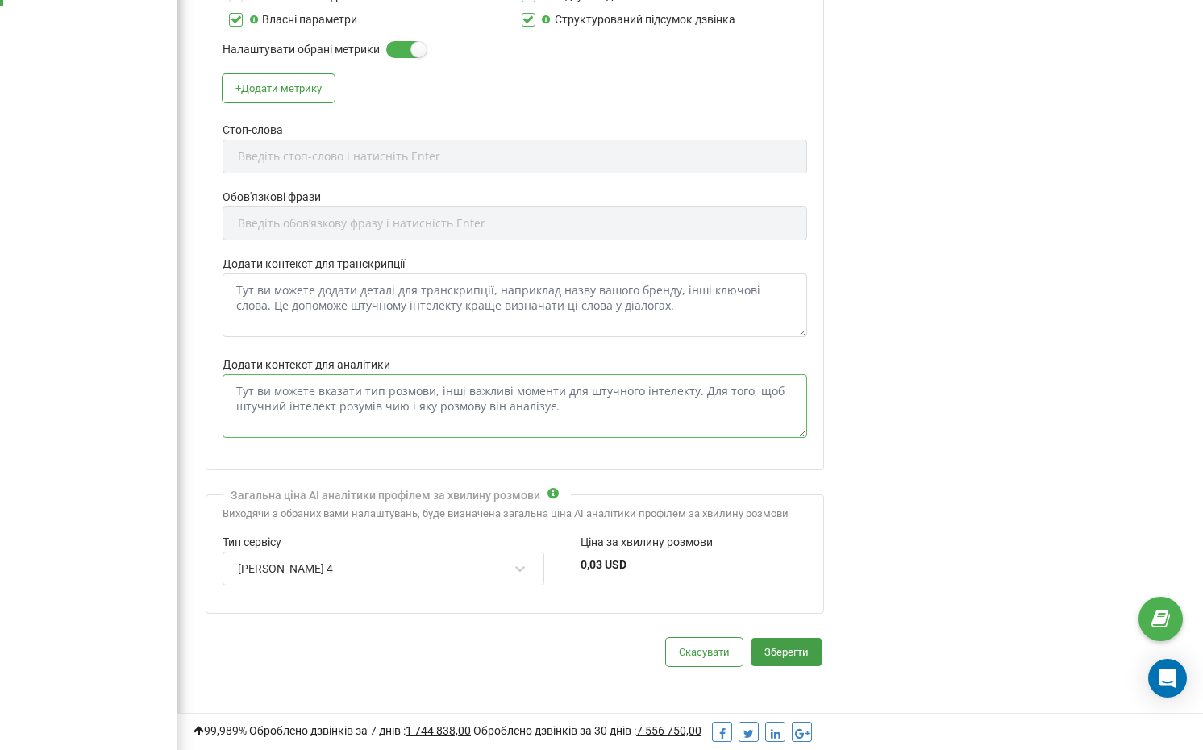
scroll to position [887, 0]
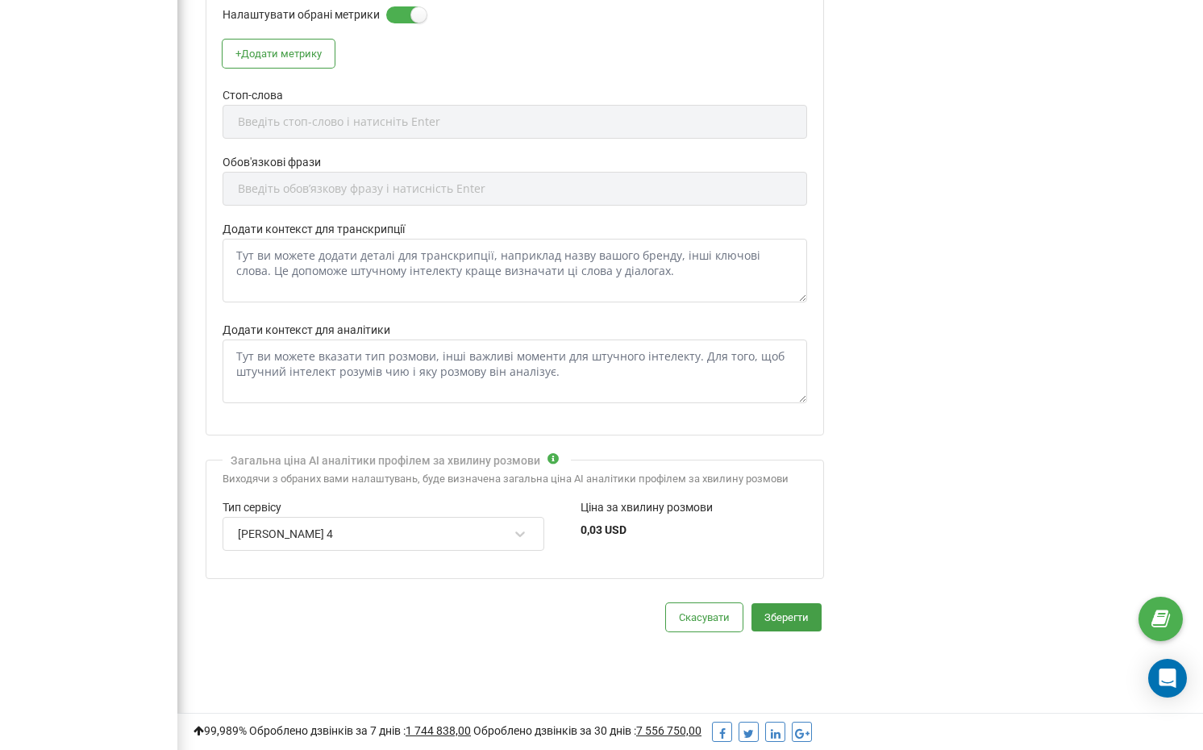
click at [339, 520] on div "Claude Sonnet 4" at bounding box center [372, 533] width 273 height 27
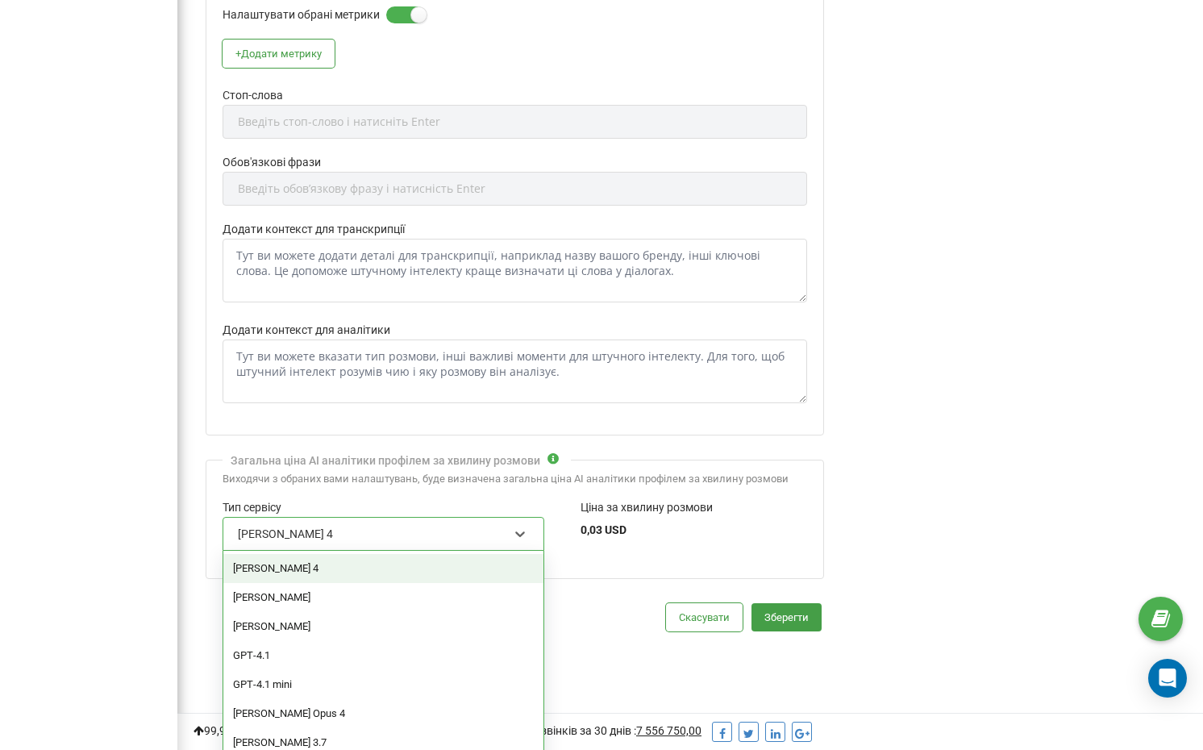
scroll to position [891, 0]
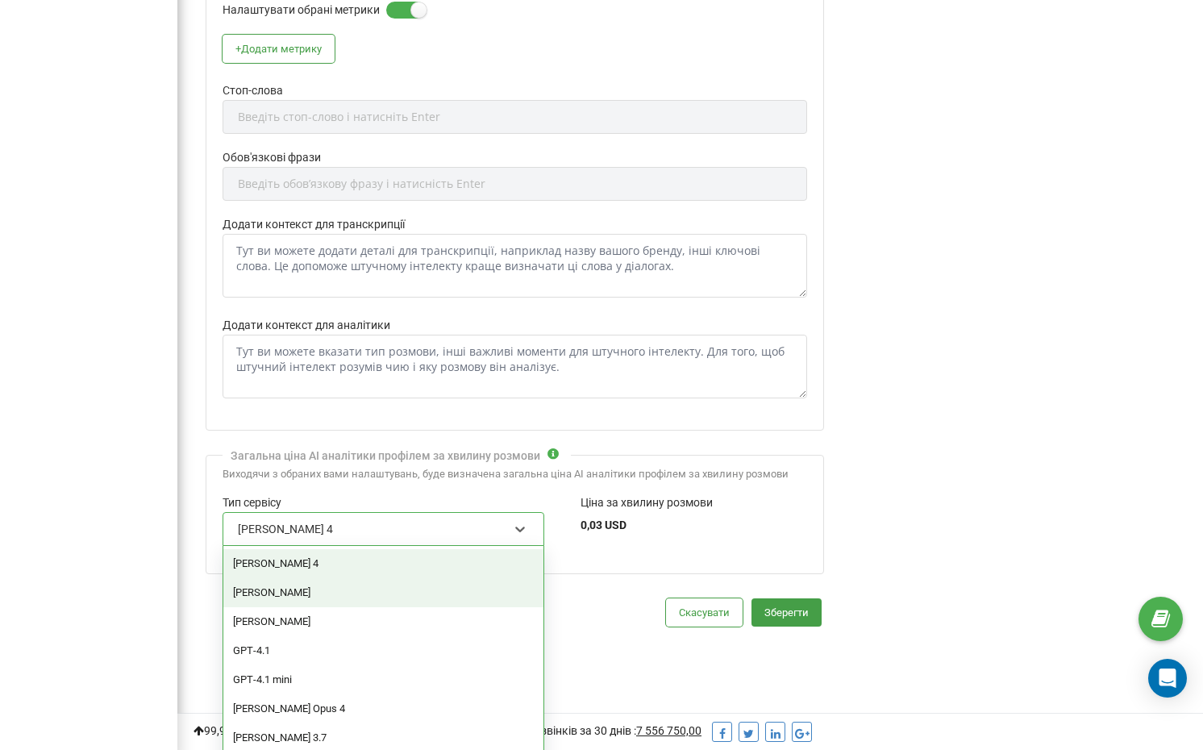
click at [580, 603] on div "Скасувати Зберегти" at bounding box center [515, 612] width 618 height 28
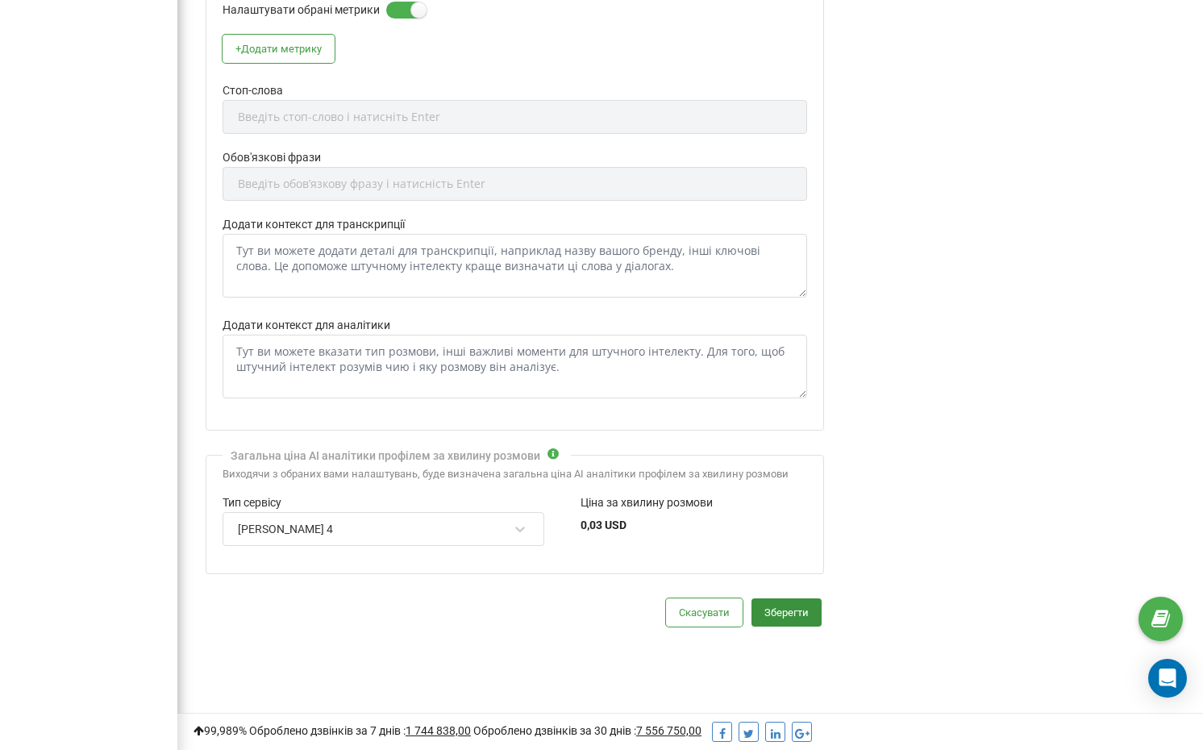
click at [786, 600] on button "Зберегти" at bounding box center [786, 612] width 70 height 28
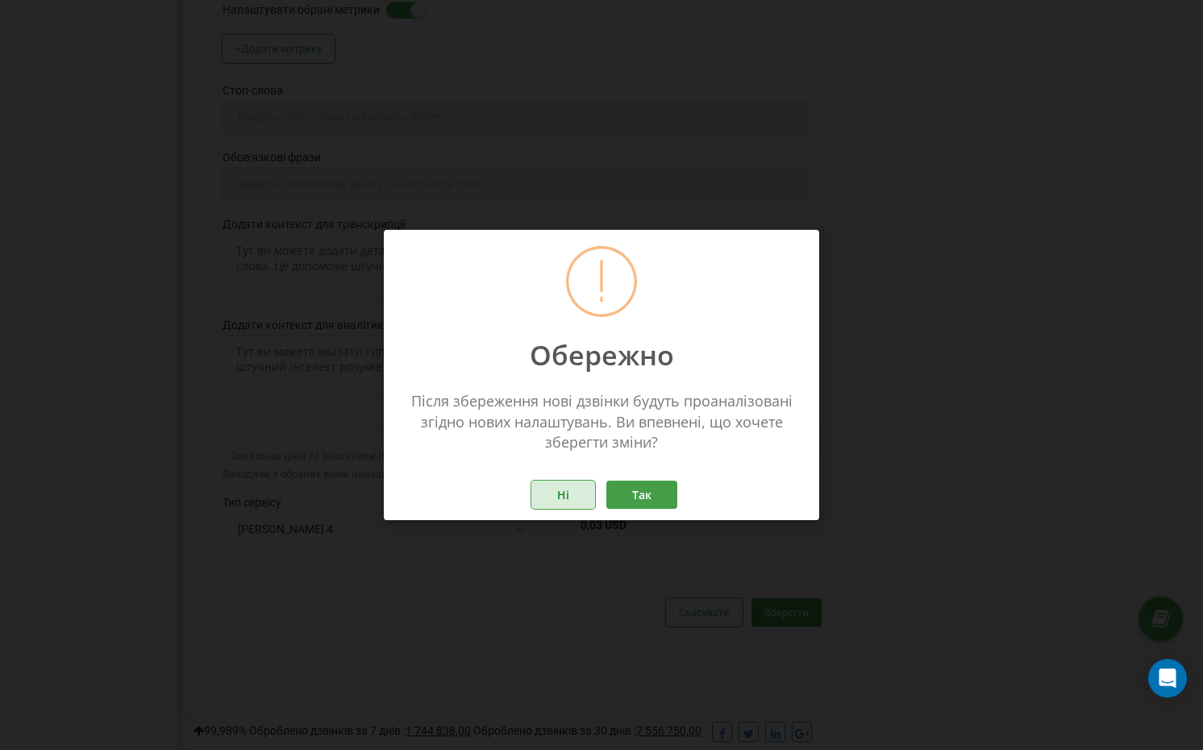
click at [557, 492] on button "Ні" at bounding box center [563, 494] width 64 height 28
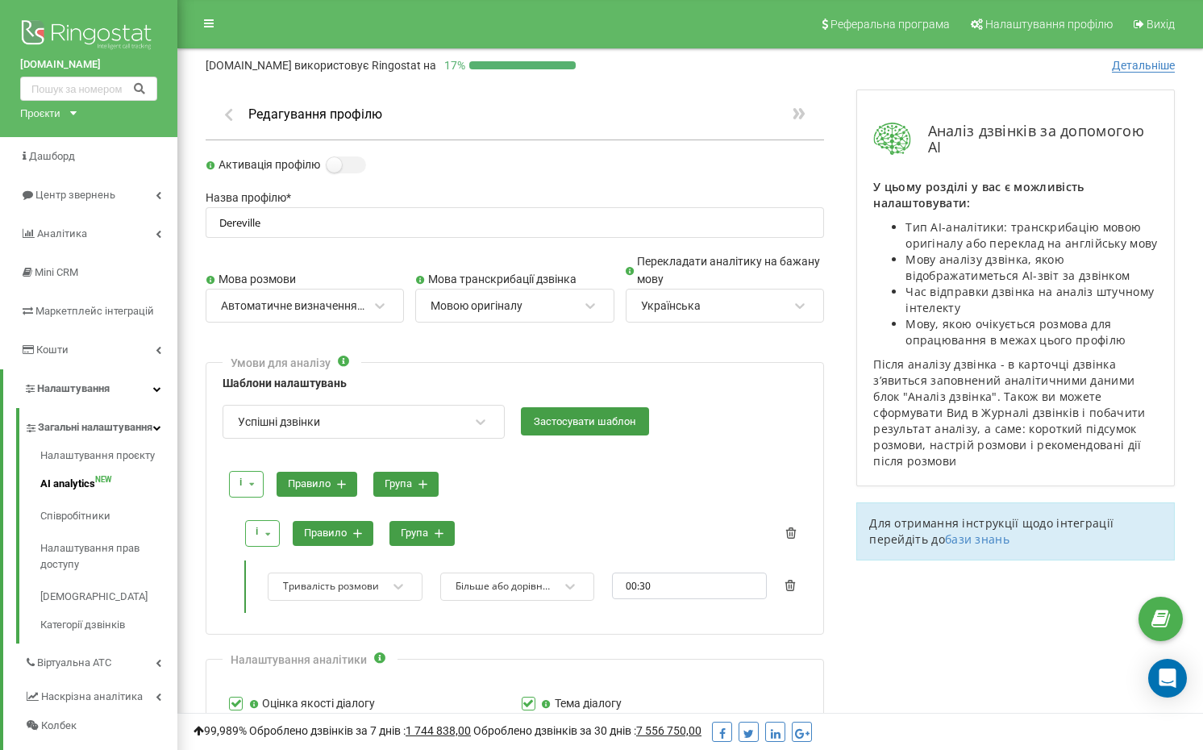
scroll to position [0, 0]
